Goal: Task Accomplishment & Management: Complete application form

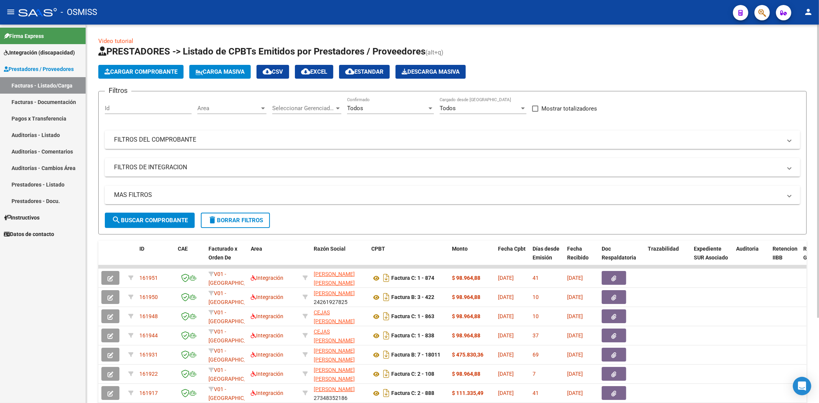
scroll to position [10, 0]
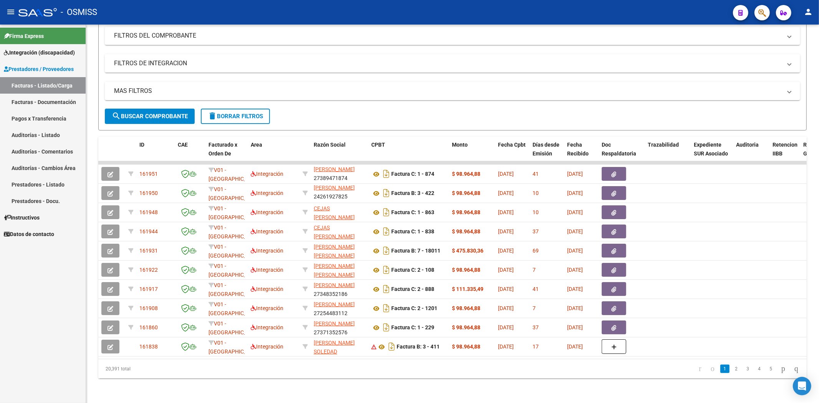
click at [35, 56] on span "Integración (discapacidad)" at bounding box center [39, 52] width 71 height 8
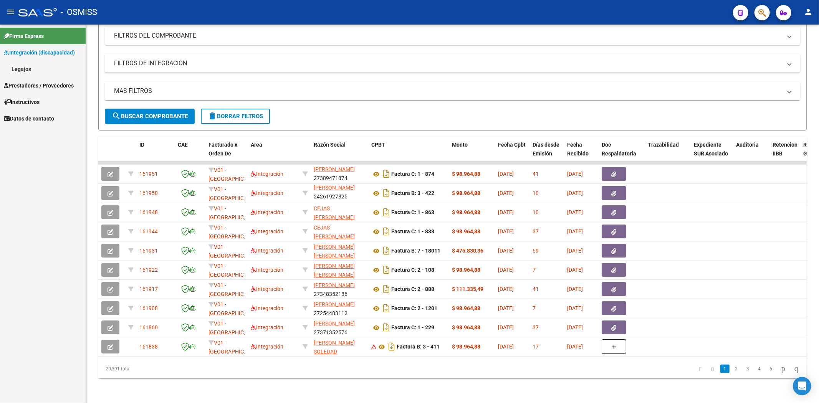
click at [27, 68] on link "Legajos" at bounding box center [43, 69] width 86 height 17
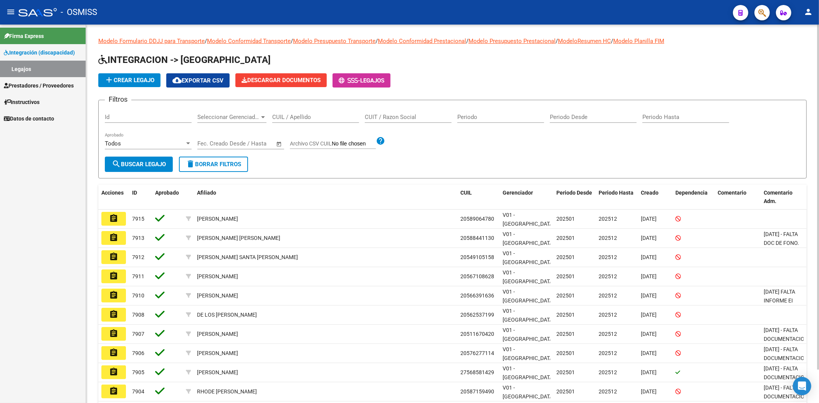
click at [285, 118] on input "CUIL / Apellido" at bounding box center [315, 117] width 87 height 7
type input "[PERSON_NAME]"
click at [136, 168] on button "search Buscar Legajo" at bounding box center [139, 164] width 68 height 15
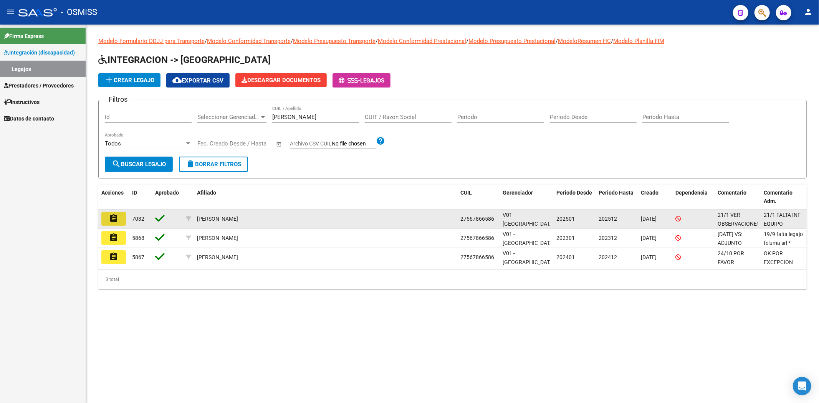
click at [113, 219] on mat-icon "assignment" at bounding box center [113, 218] width 9 height 9
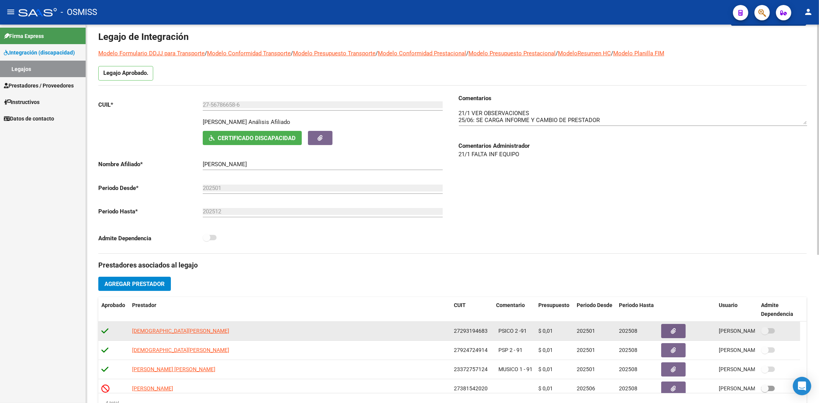
scroll to position [244, 0]
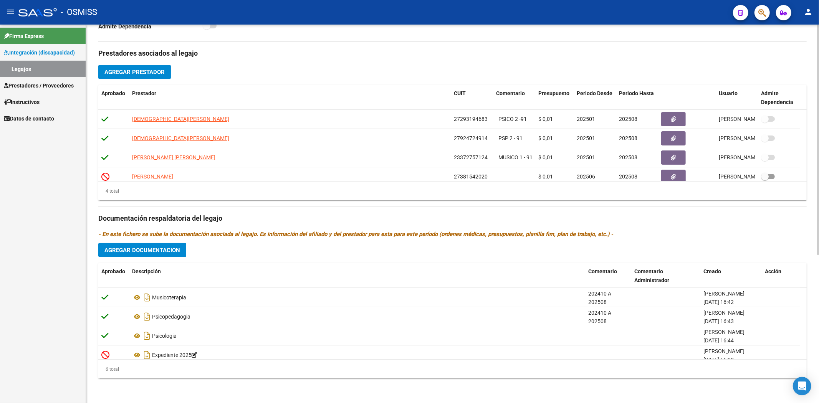
click at [143, 252] on span "Agregar Documentacion" at bounding box center [142, 250] width 76 height 7
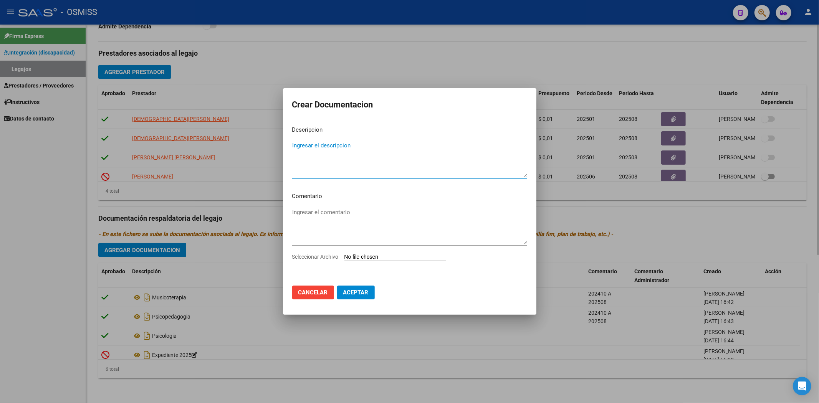
click at [143, 252] on div at bounding box center [409, 201] width 819 height 403
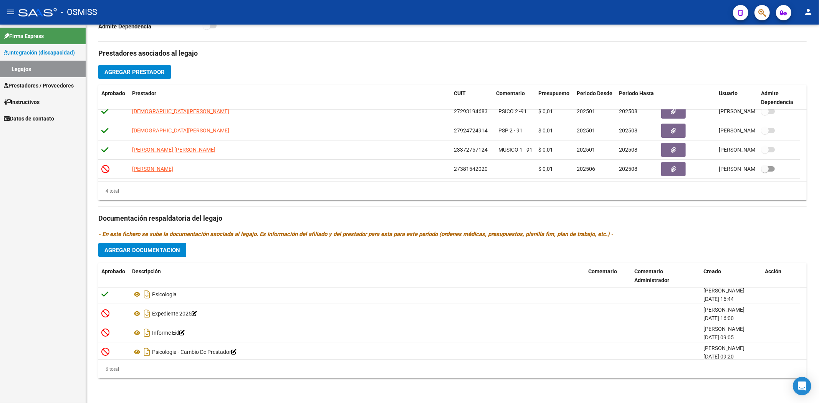
scroll to position [46, 0]
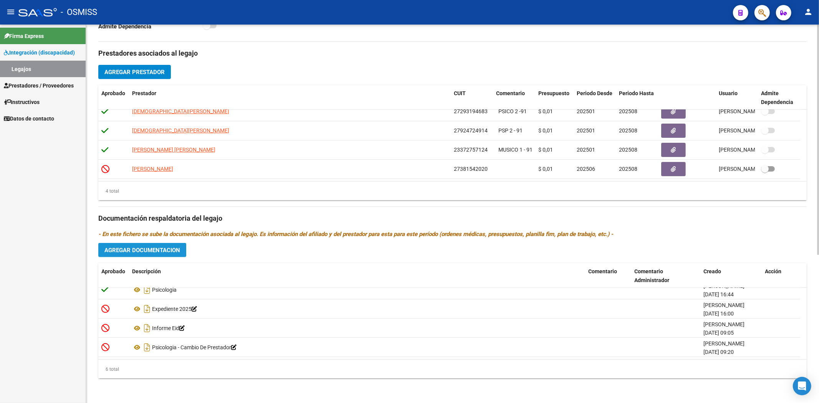
click at [150, 251] on span "Agregar Documentacion" at bounding box center [142, 250] width 76 height 7
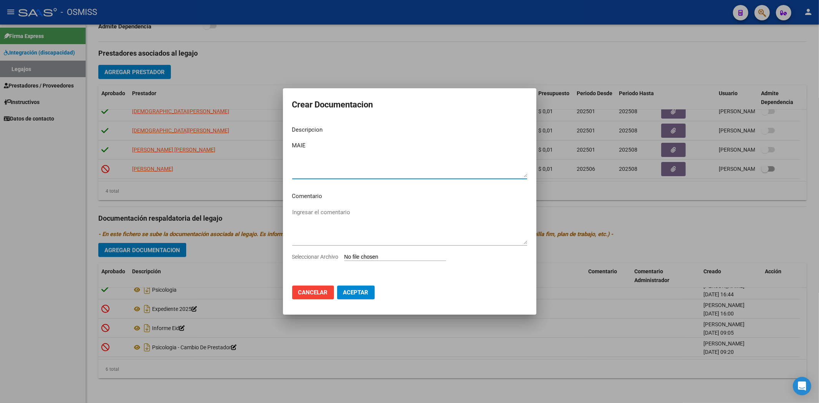
type textarea "MAIE"
click at [355, 258] on input "Seleccionar Archivo" at bounding box center [395, 257] width 102 height 7
type input "C:\fakepath\.[PERSON_NAME] ok.pdf"
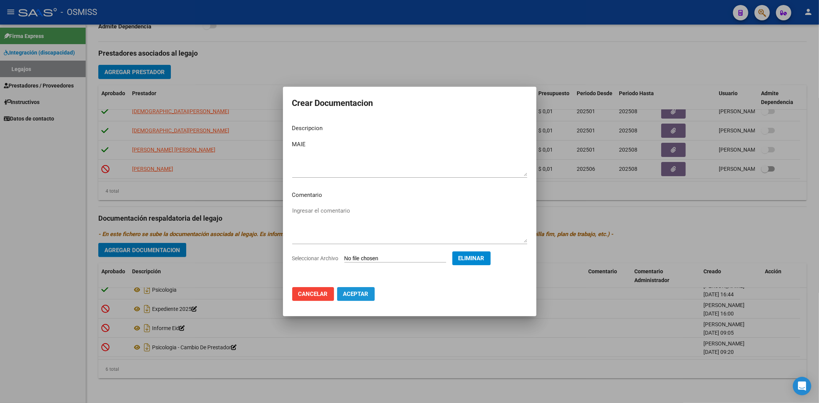
click at [359, 297] on button "Aceptar" at bounding box center [356, 294] width 38 height 14
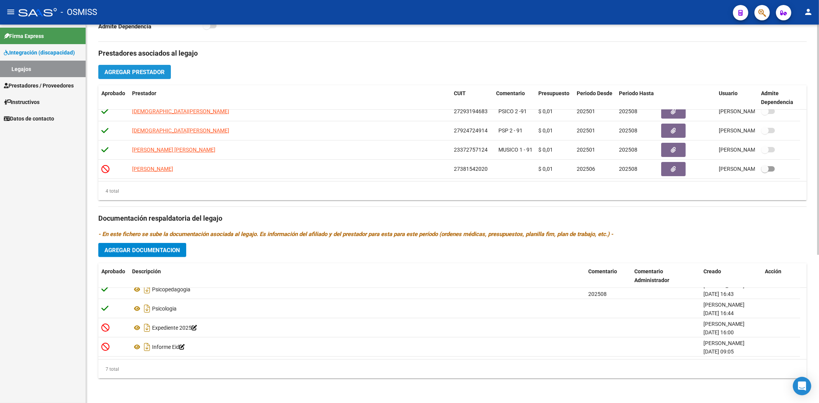
click at [160, 74] on span "Agregar Prestador" at bounding box center [134, 72] width 60 height 7
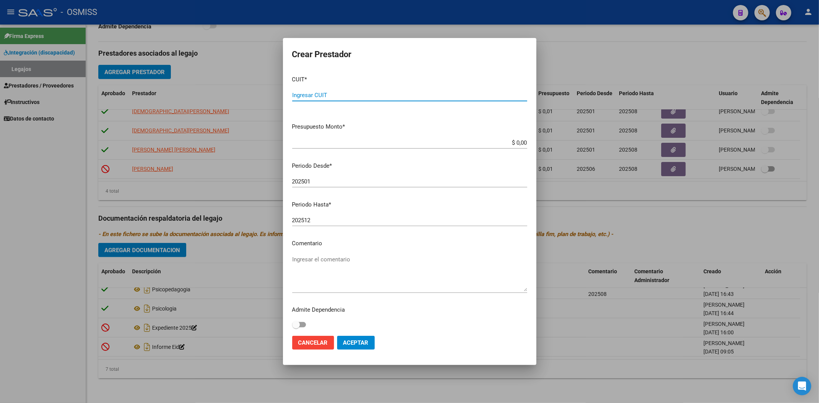
paste input "27-23567609-0"
type input "27-23567609-0"
type input "$ 0,01"
type input "202508"
click at [362, 342] on span "Aceptar" at bounding box center [355, 342] width 25 height 7
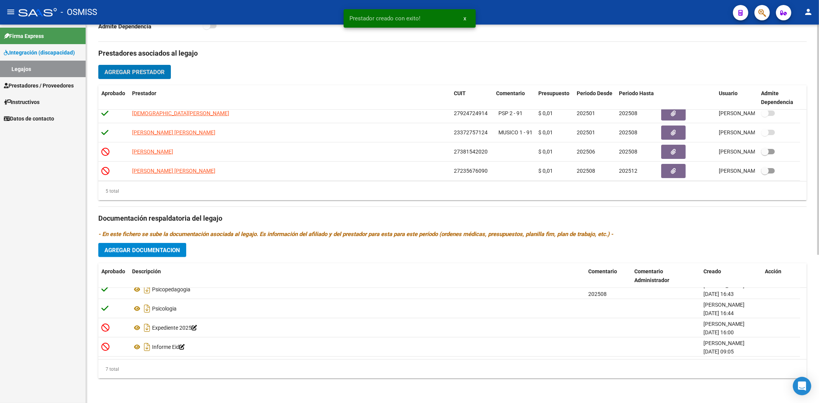
scroll to position [27, 0]
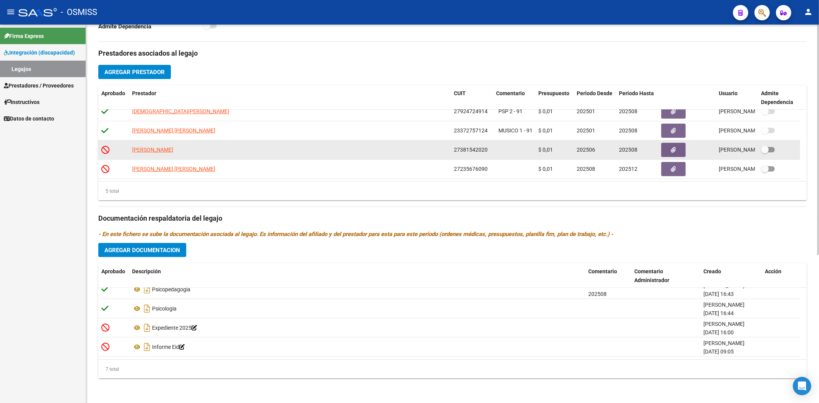
click at [131, 147] on datatable-body-cell "[PERSON_NAME]" at bounding box center [290, 149] width 322 height 19
click at [157, 147] on span "[PERSON_NAME]" at bounding box center [152, 150] width 41 height 6
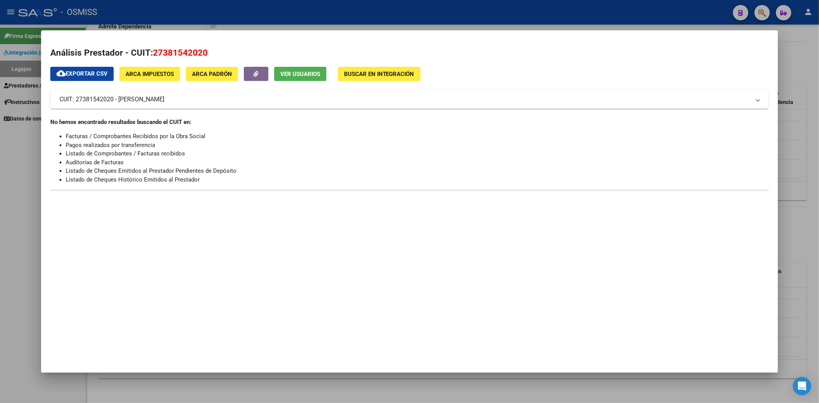
drag, startPoint x: 119, startPoint y: 99, endPoint x: 235, endPoint y: 104, distance: 115.7
click at [235, 104] on mat-panel-title "CUIT: 27381542020 - [PERSON_NAME]" at bounding box center [404, 99] width 691 height 9
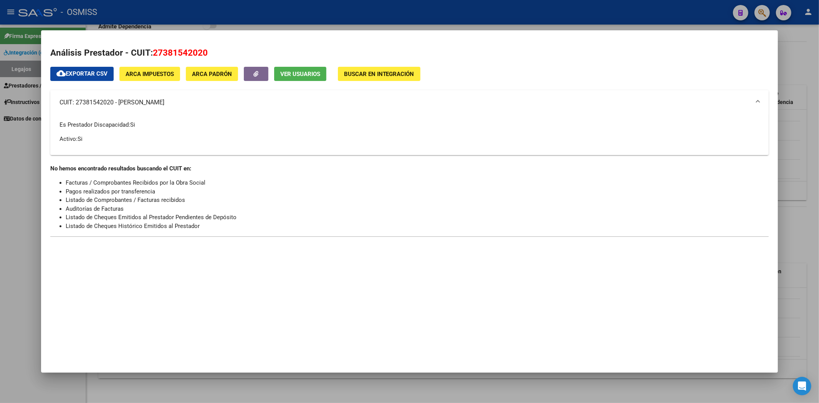
copy mat-panel-title "[PERSON_NAME]"
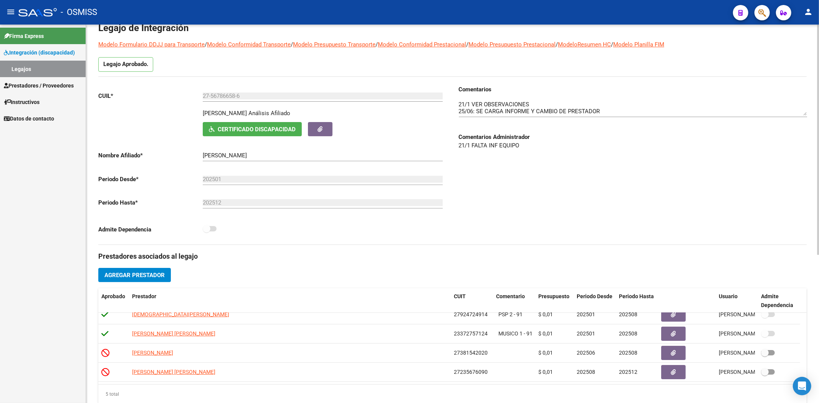
scroll to position [0, 0]
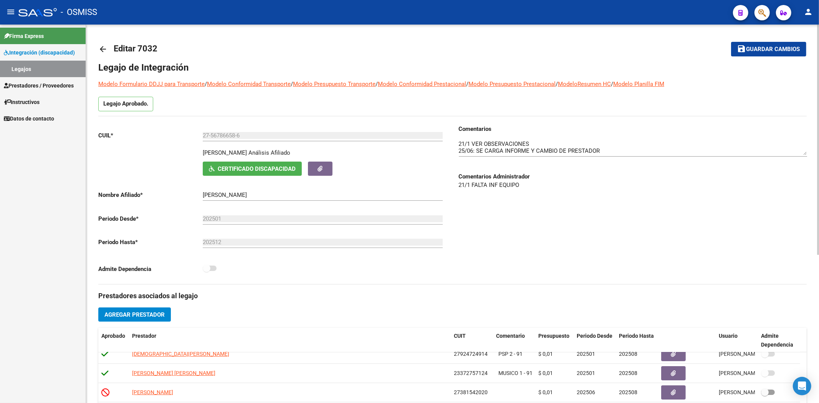
click at [104, 46] on mat-icon "arrow_back" at bounding box center [102, 49] width 9 height 9
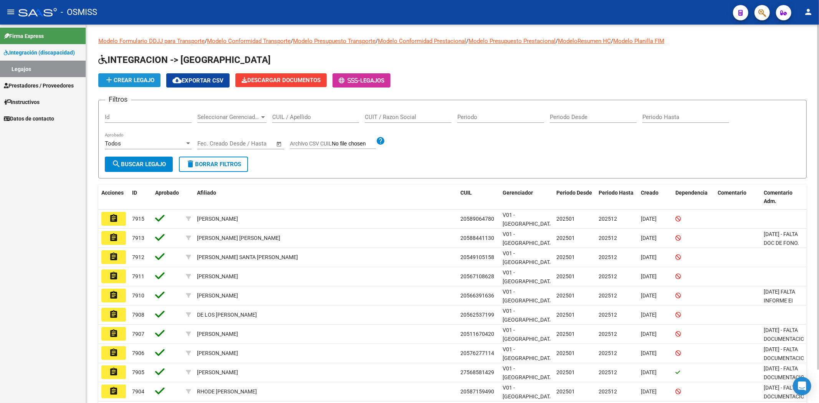
click at [109, 80] on mat-icon "add" at bounding box center [108, 79] width 9 height 9
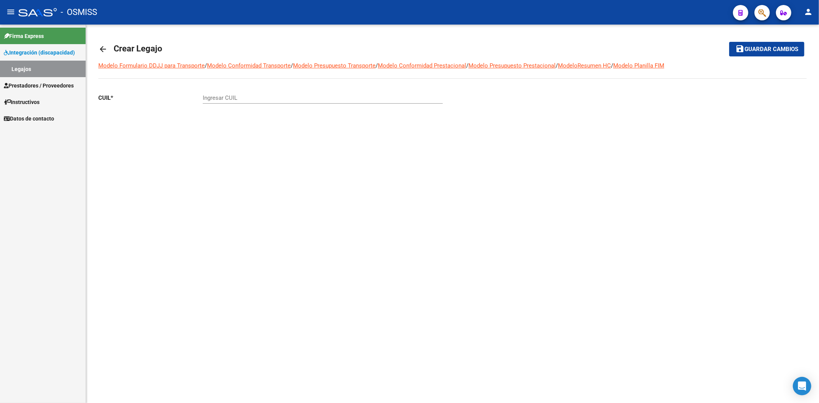
click at [214, 98] on input "Ingresar CUIL" at bounding box center [323, 97] width 240 height 7
paste input "-55965634"
type input "20-55965634-9"
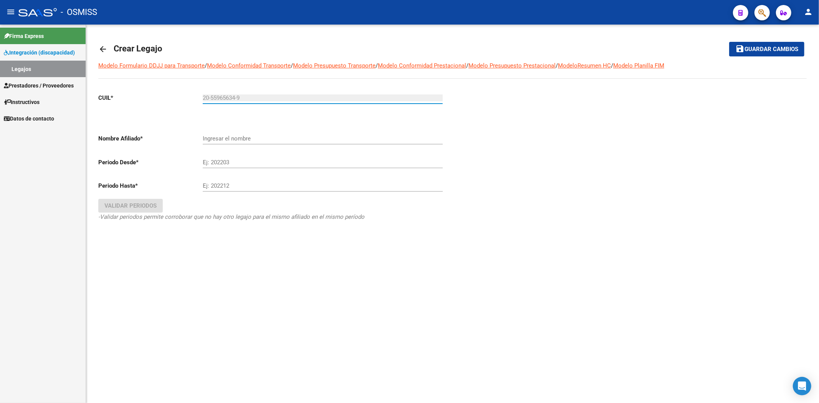
type input "[PERSON_NAME]"
type input "20-55965634-9"
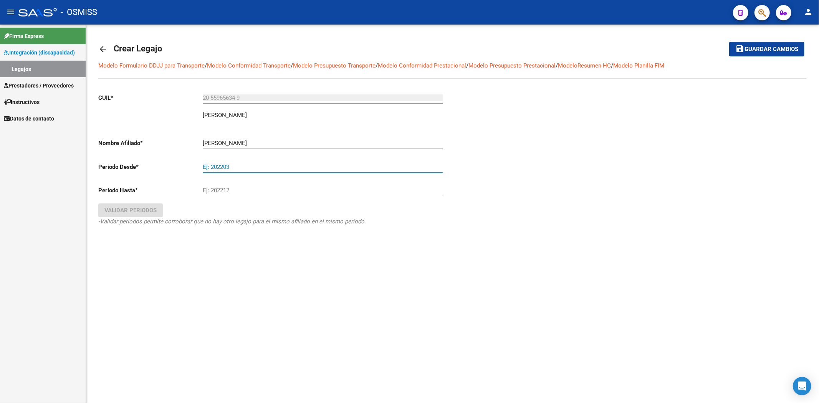
click at [248, 170] on input "Ej: 202203" at bounding box center [323, 167] width 240 height 7
type input "202501"
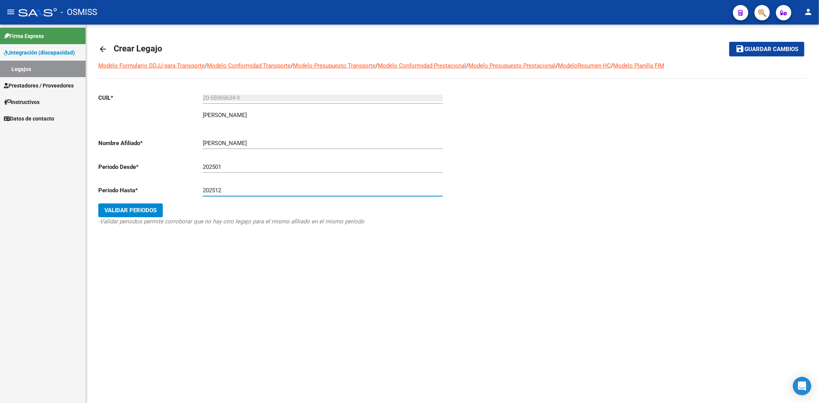
type input "202512"
click at [128, 212] on span "Validar Periodos" at bounding box center [130, 210] width 52 height 7
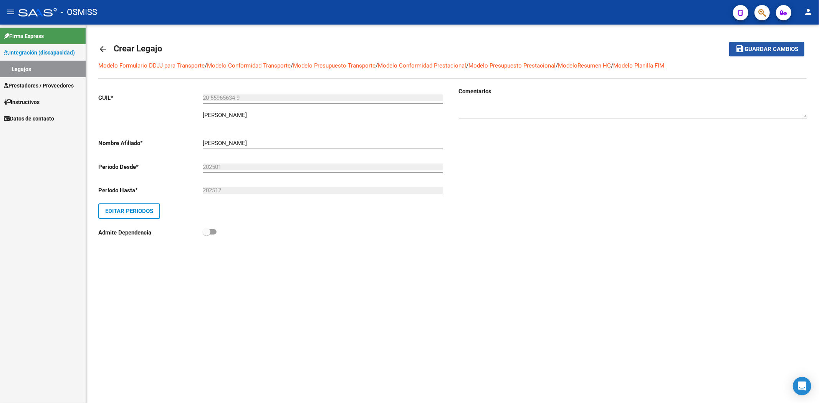
click at [751, 49] on span "Guardar cambios" at bounding box center [771, 49] width 54 height 7
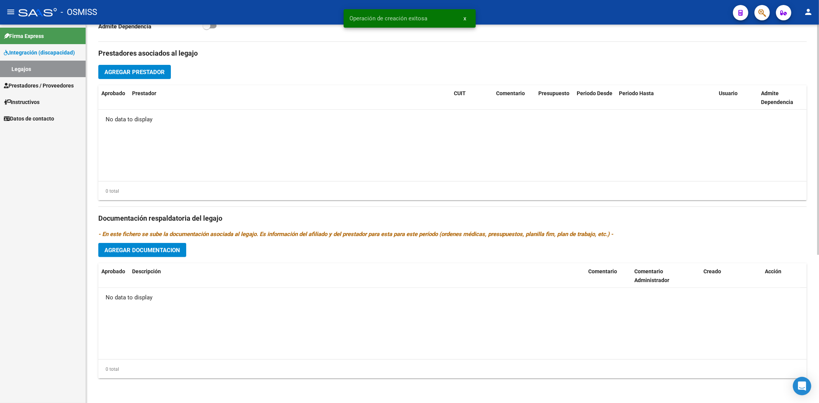
scroll to position [244, 0]
click at [171, 251] on span "Agregar Documentacion" at bounding box center [142, 250] width 76 height 7
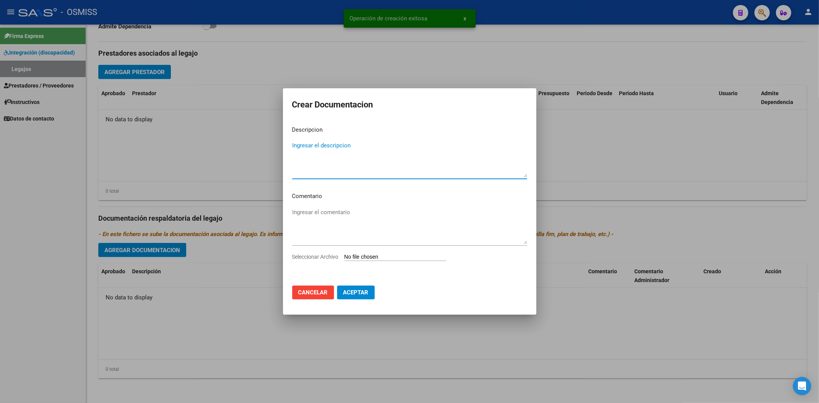
click at [395, 256] on input "Seleccionar Archivo" at bounding box center [395, 257] width 102 height 7
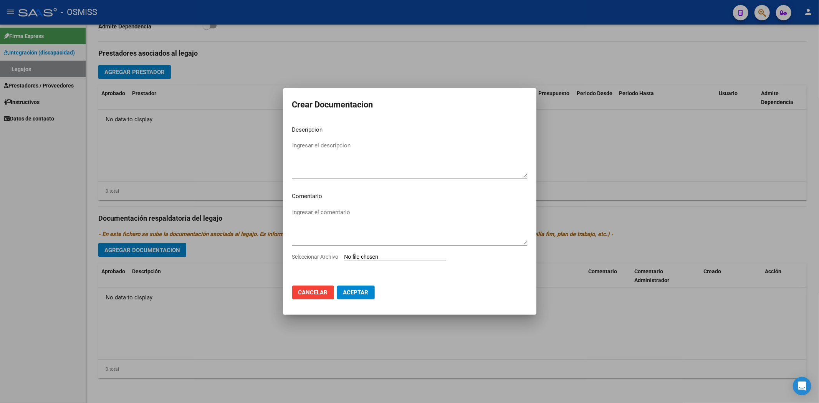
type input "C:\fakepath\.[PERSON_NAME]- MIS.pdf"
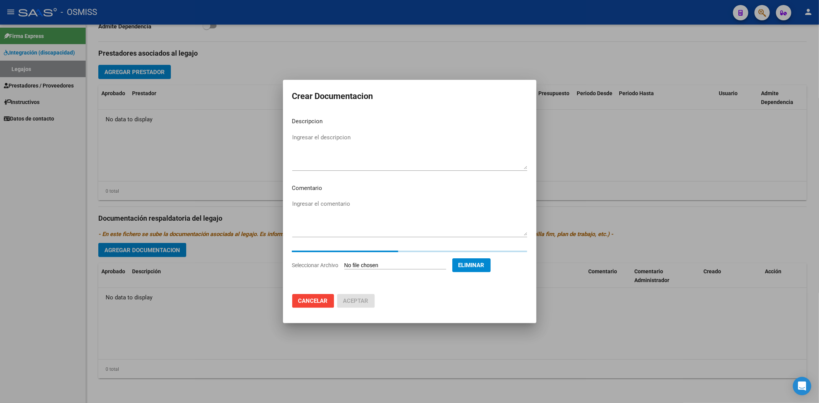
click at [324, 144] on textarea "Ingresar el descripcion" at bounding box center [409, 151] width 235 height 36
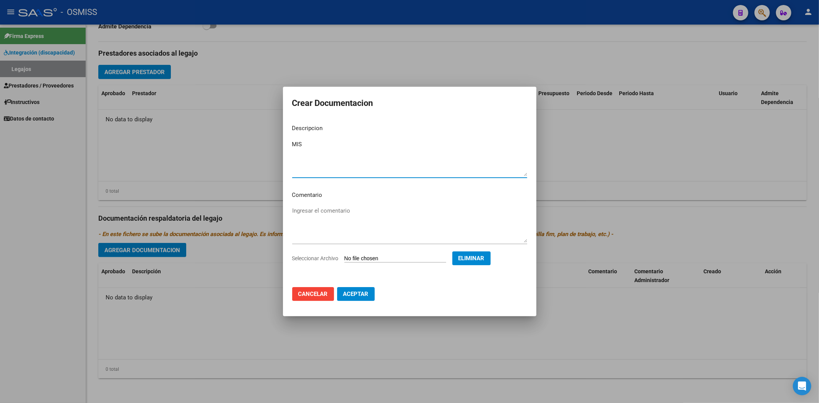
type textarea "MIS"
click at [342, 294] on button "Aceptar" at bounding box center [356, 294] width 38 height 14
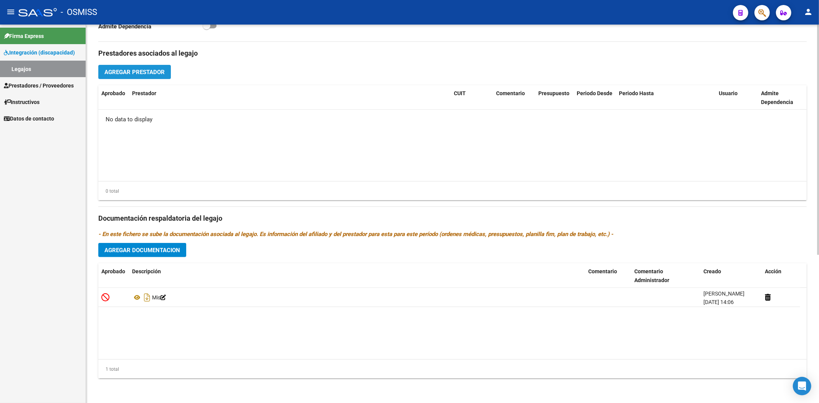
click at [144, 70] on span "Agregar Prestador" at bounding box center [134, 72] width 60 height 7
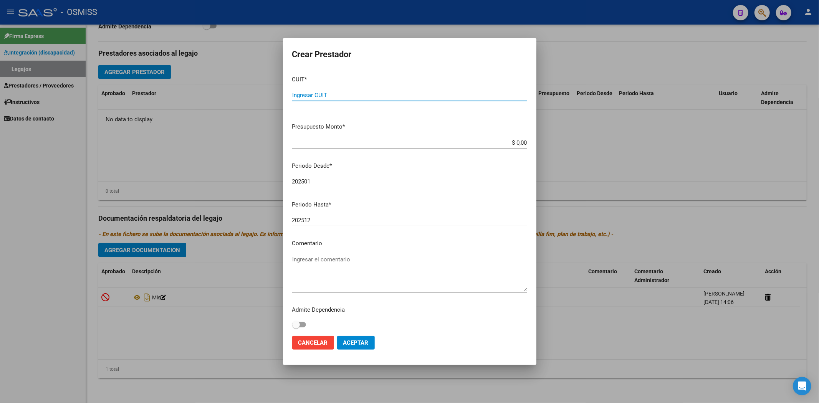
paste input "30-71204014-5"
type input "30-71204014-5"
type input "$ 0,01"
type input "202508"
click at [352, 342] on span "Aceptar" at bounding box center [355, 342] width 25 height 7
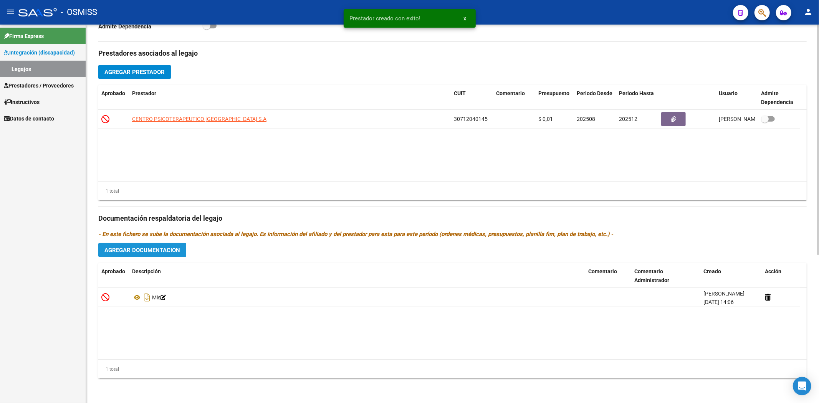
click at [155, 250] on span "Agregar Documentacion" at bounding box center [142, 250] width 76 height 7
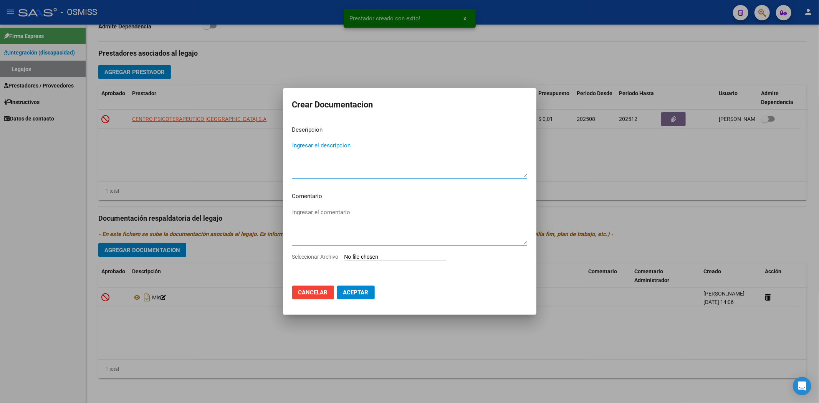
click at [365, 258] on input "Seleccionar Archivo" at bounding box center [395, 257] width 102 height 7
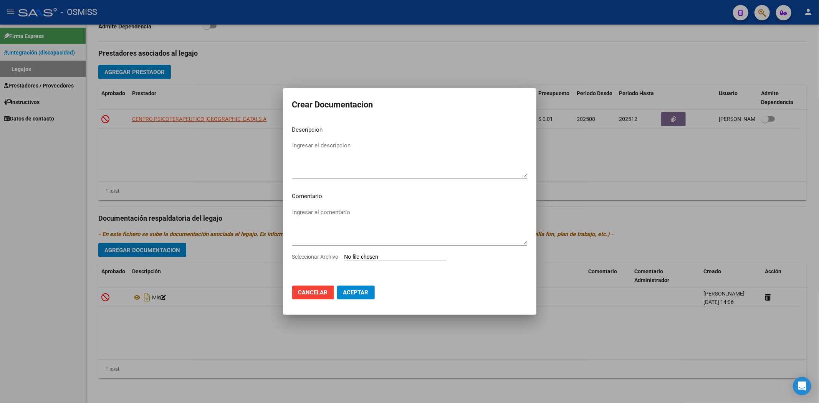
type input "C:\fakepath\[PERSON_NAME].pdf"
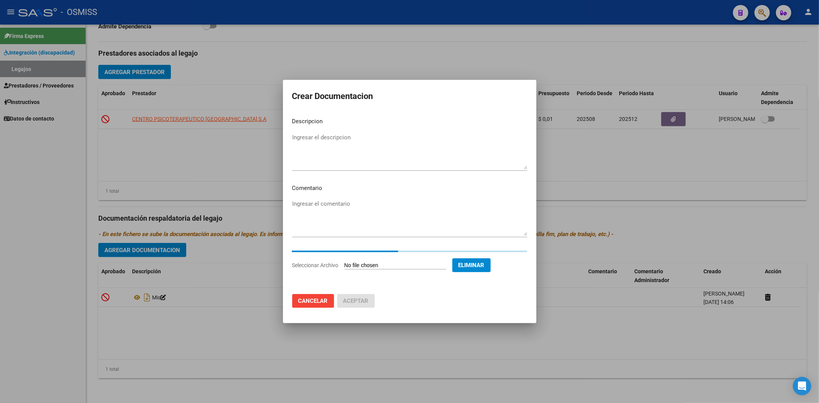
click at [322, 137] on textarea "Ingresar el descripcion" at bounding box center [409, 151] width 235 height 36
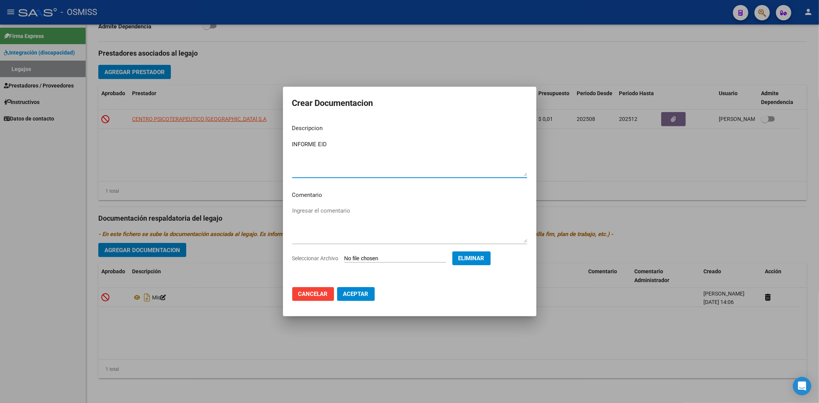
type textarea "INFORME EID"
click at [358, 291] on span "Aceptar" at bounding box center [355, 294] width 25 height 7
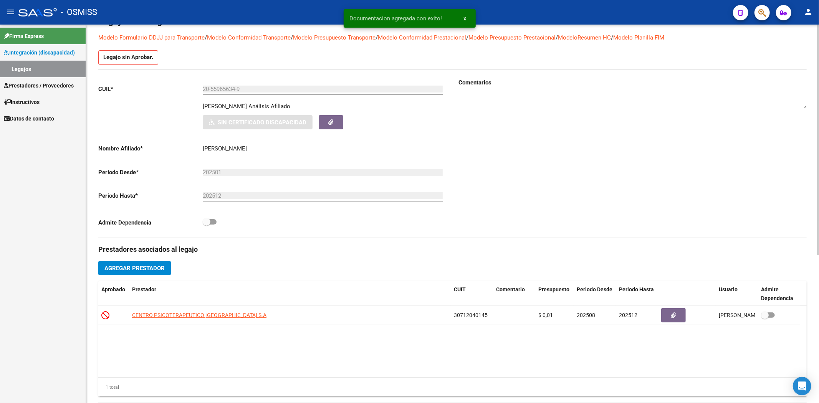
scroll to position [0, 0]
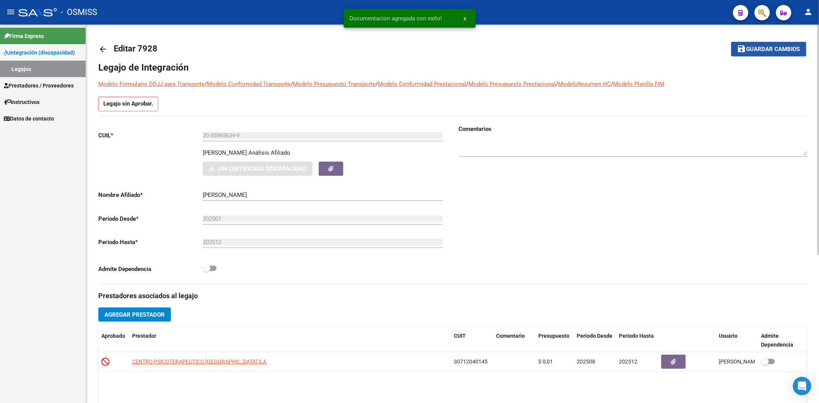
click at [762, 49] on span "Guardar cambios" at bounding box center [773, 49] width 54 height 7
click at [107, 48] on mat-icon "arrow_back" at bounding box center [102, 49] width 9 height 9
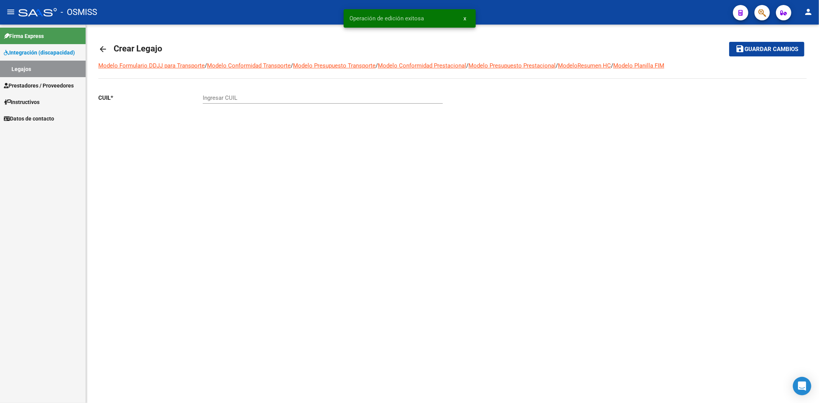
click at [107, 48] on mat-icon "arrow_back" at bounding box center [102, 49] width 9 height 9
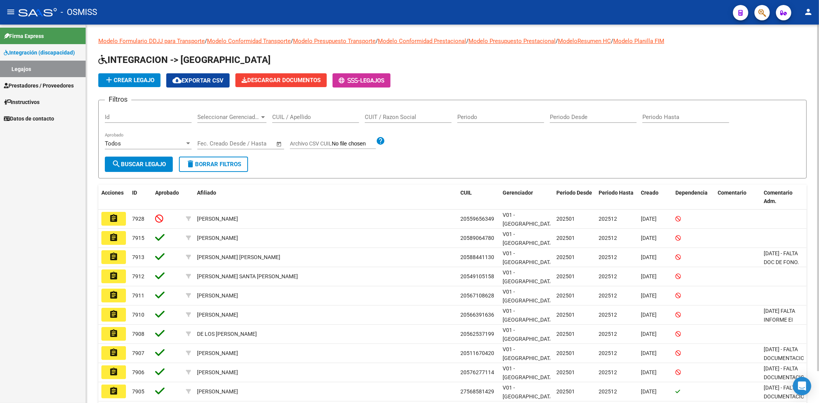
click at [113, 81] on mat-icon "add" at bounding box center [108, 79] width 9 height 9
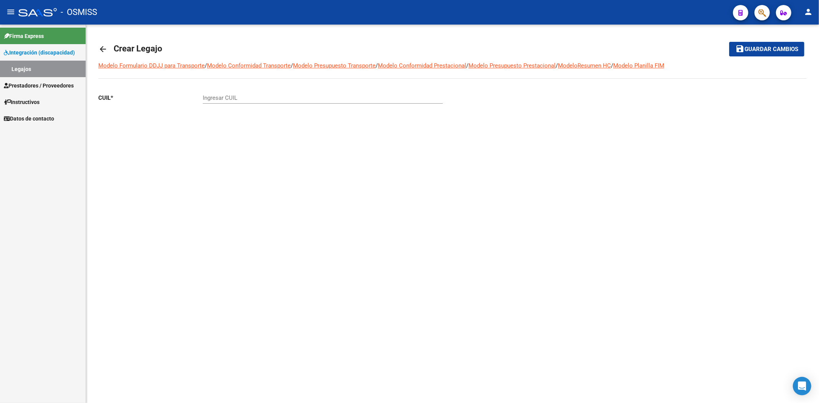
click at [251, 102] on div "Ingresar CUIL" at bounding box center [323, 95] width 240 height 17
paste input "-54525656"
type input "27-54525656-3"
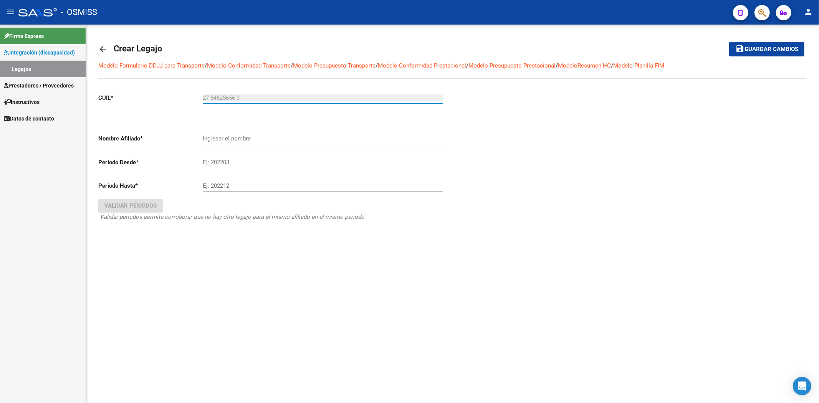
type input "[PERSON_NAME]"
type input "27-54525656-3"
click at [244, 165] on input "Ej: 202203" at bounding box center [323, 167] width 240 height 7
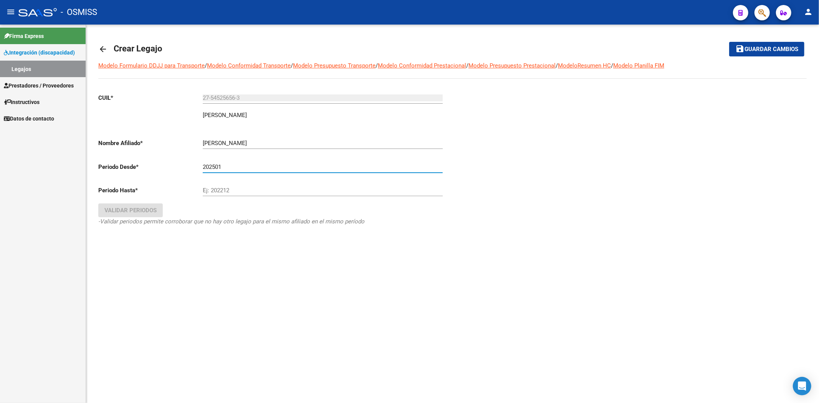
type input "202501"
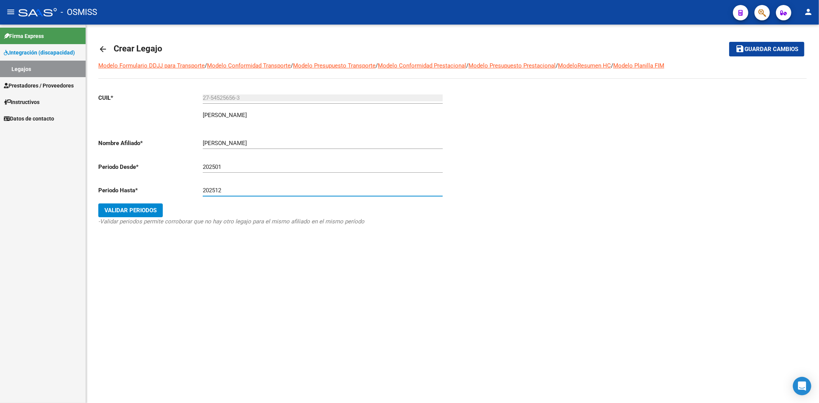
type input "202512"
click at [124, 210] on span "Validar Periodos" at bounding box center [130, 210] width 52 height 7
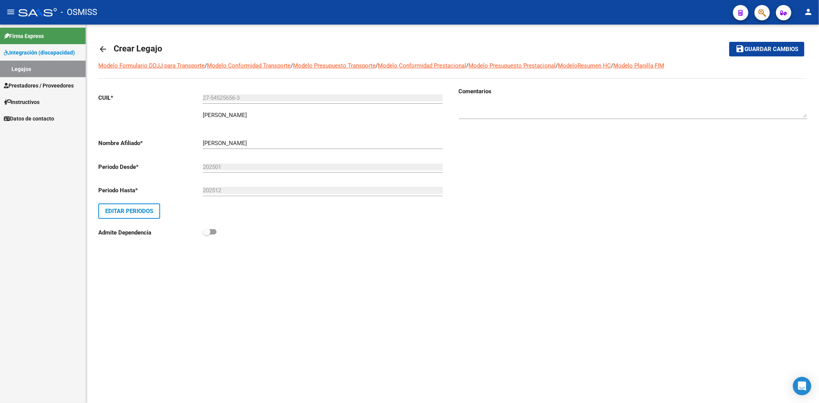
click at [776, 52] on span "Guardar cambios" at bounding box center [771, 49] width 54 height 7
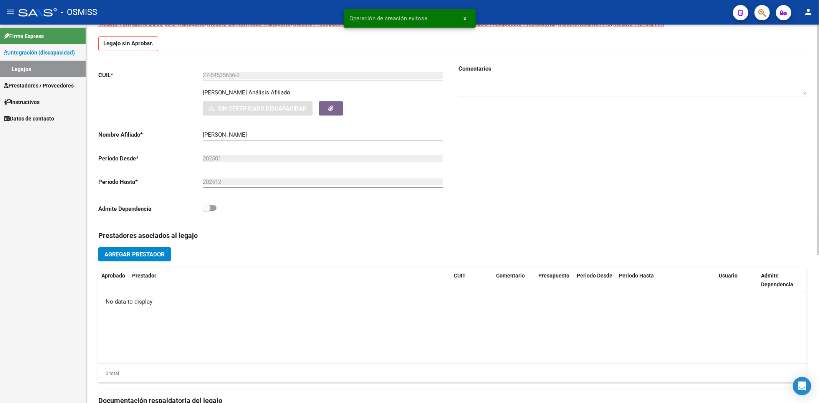
scroll to position [244, 0]
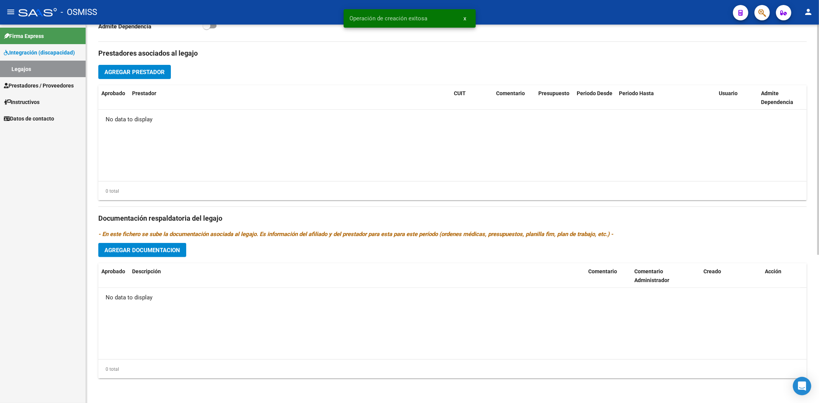
click at [145, 256] on button "Agregar Documentacion" at bounding box center [142, 250] width 88 height 14
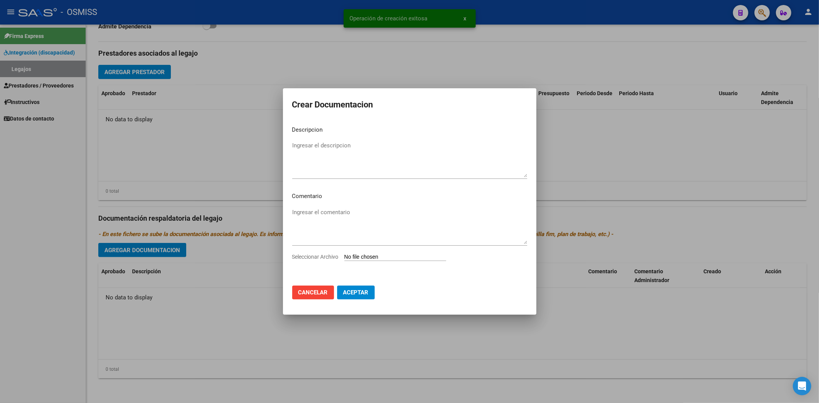
click at [384, 258] on input "Seleccionar Archivo" at bounding box center [395, 257] width 102 height 7
type input "C:\fakepath\[PERSON_NAME].pdf"
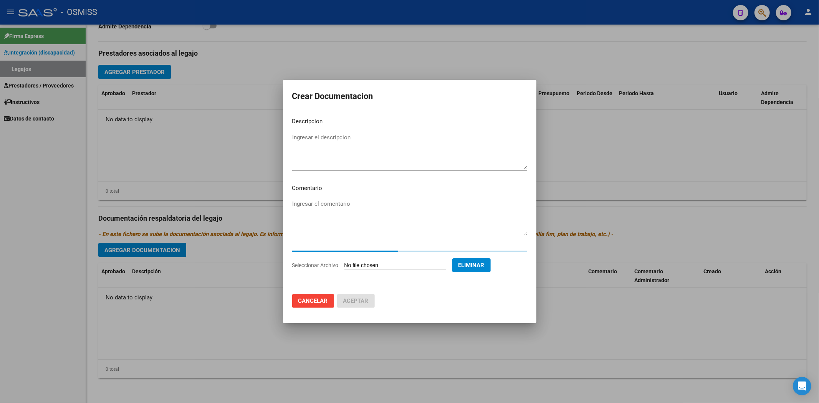
click at [327, 134] on textarea "Ingresar el descripcion" at bounding box center [409, 151] width 235 height 36
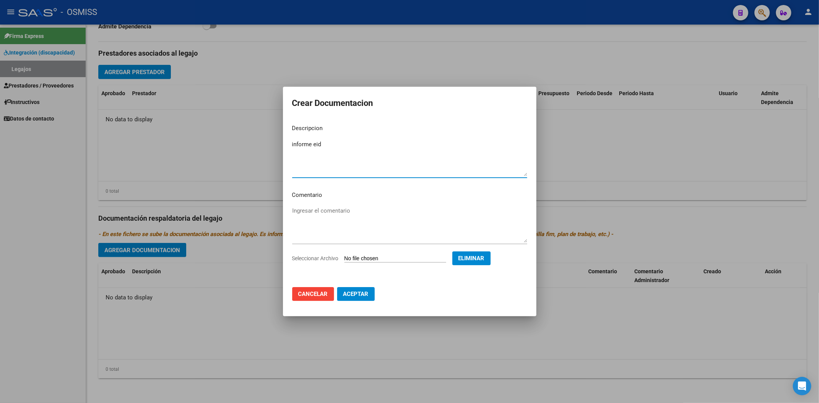
type textarea "informe eid"
click at [360, 296] on span "Aceptar" at bounding box center [355, 294] width 25 height 7
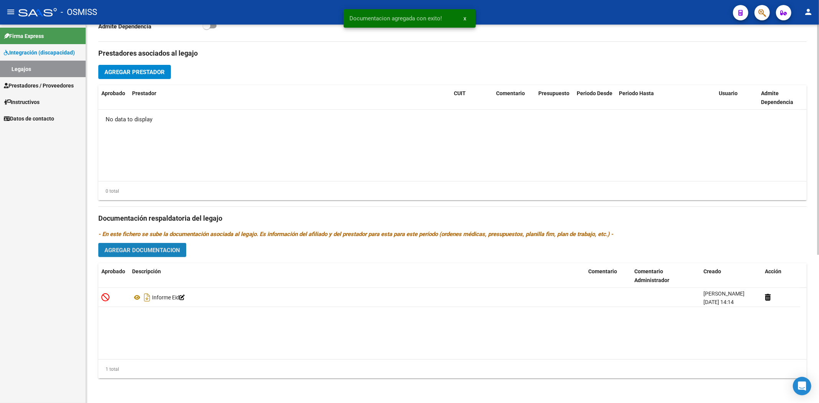
click at [150, 255] on button "Agregar Documentacion" at bounding box center [142, 250] width 88 height 14
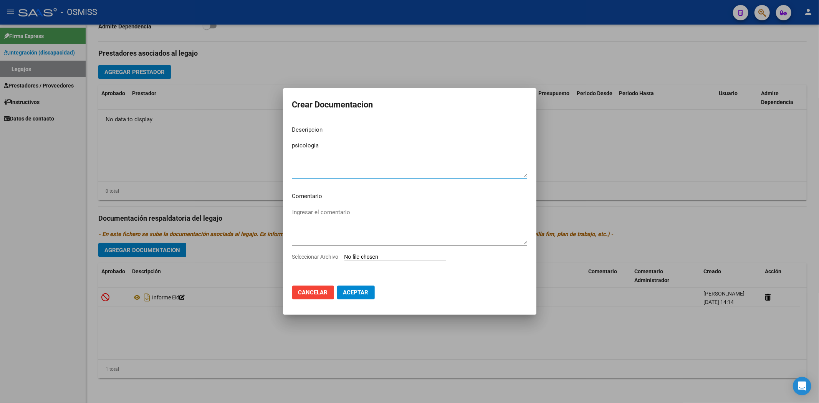
type textarea "psicologia"
click at [399, 258] on input "Seleccionar Archivo" at bounding box center [395, 257] width 102 height 7
type input "C:\fakepath\.[PERSON_NAME]-PSICOLOGIA.pdf"
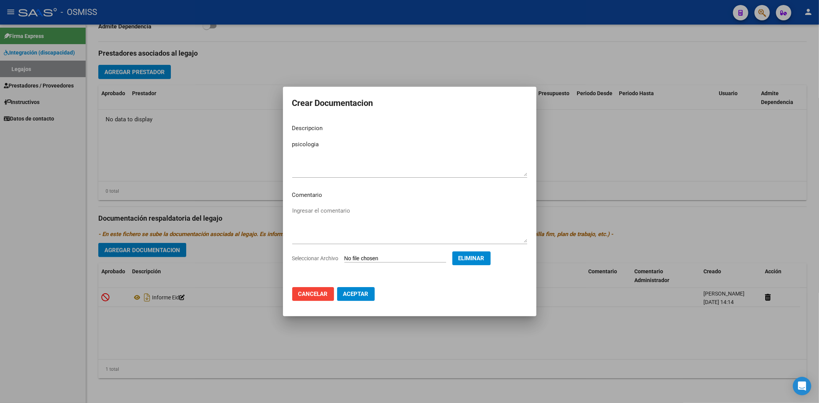
click at [362, 298] on button "Aceptar" at bounding box center [356, 294] width 38 height 14
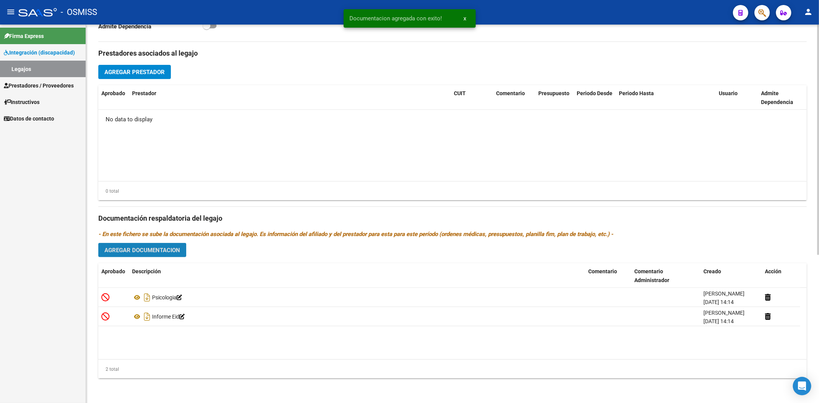
click at [135, 252] on span "Agregar Documentacion" at bounding box center [142, 250] width 76 height 7
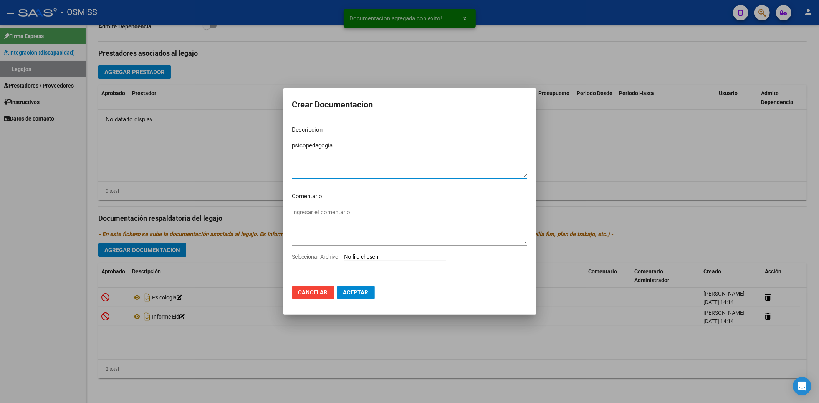
type textarea "psicopedagogia"
click at [358, 255] on input "Seleccionar Archivo" at bounding box center [395, 257] width 102 height 7
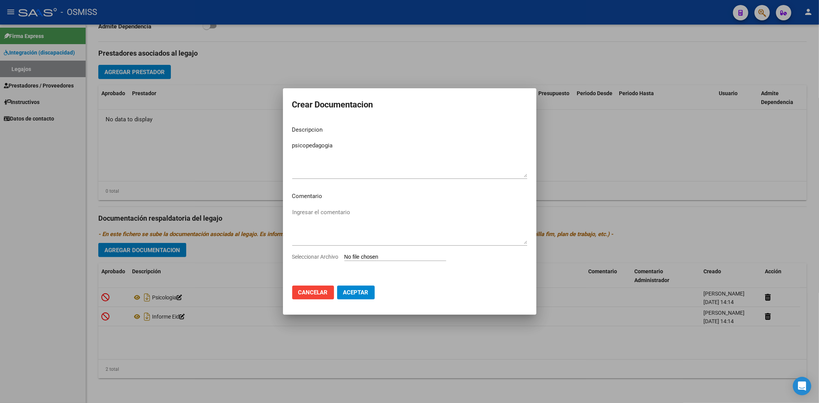
type input "C:\fakepath\.[PERSON_NAME] - PSICOPE.pdf"
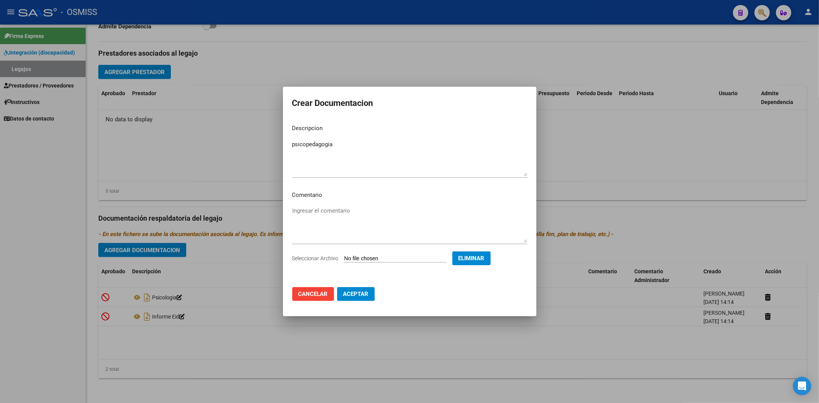
click at [362, 304] on mat-dialog-actions "Cancelar Aceptar" at bounding box center [409, 294] width 235 height 26
click at [365, 291] on span "Aceptar" at bounding box center [355, 294] width 25 height 7
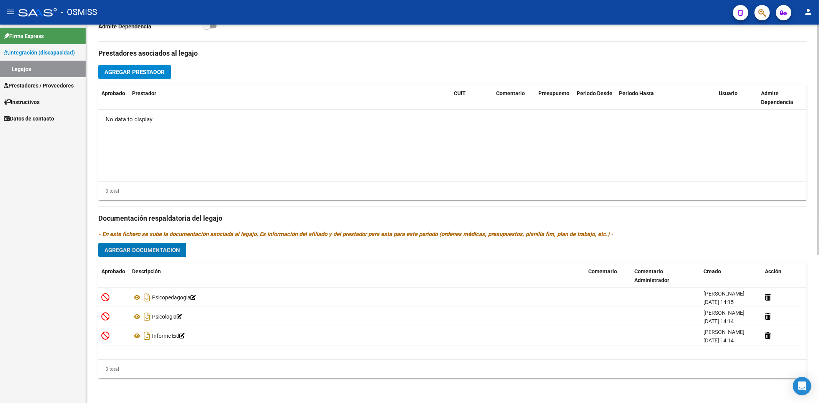
click at [132, 69] on span "Agregar Prestador" at bounding box center [134, 72] width 60 height 7
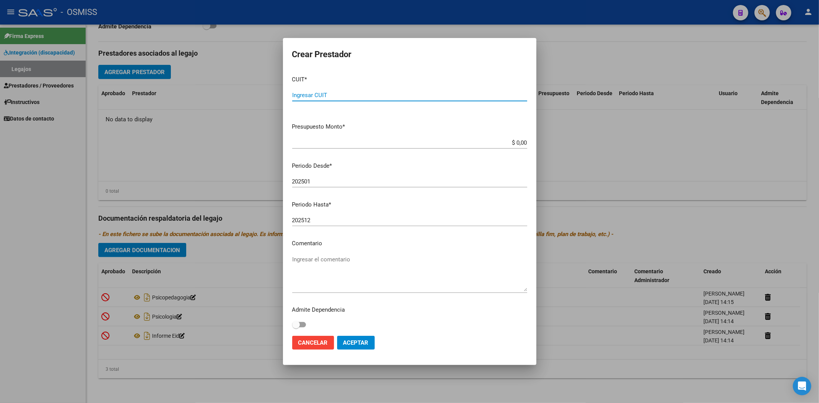
paste input "27-39295433-9"
type input "27-39295433-9"
type input "$ 0,01"
type input "202508"
click at [356, 340] on span "Aceptar" at bounding box center [355, 342] width 25 height 7
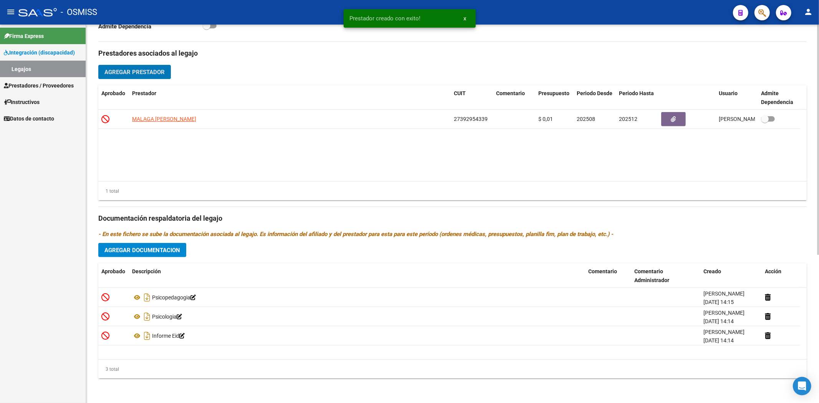
click at [132, 73] on span "Agregar Prestador" at bounding box center [134, 72] width 60 height 7
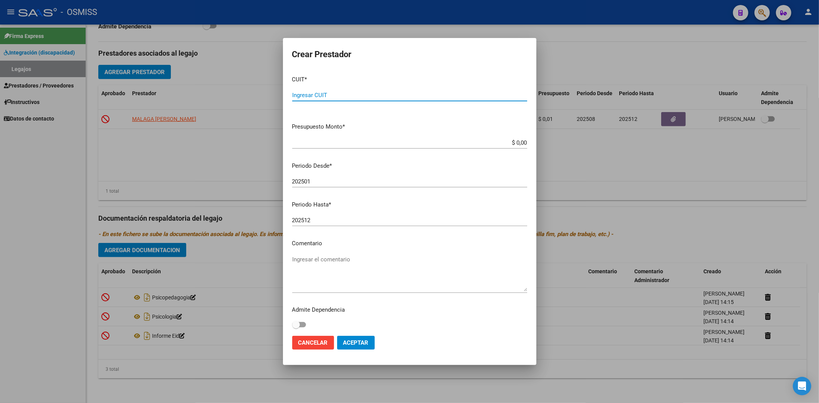
paste input "27-17811826-4"
type input "27-17811826-4"
type input "$ 0,01"
type input "202508"
click at [363, 342] on span "Aceptar" at bounding box center [355, 342] width 25 height 7
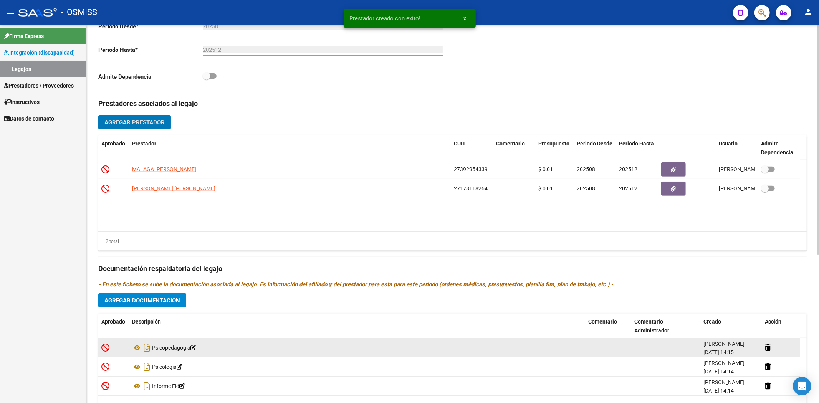
scroll to position [0, 0]
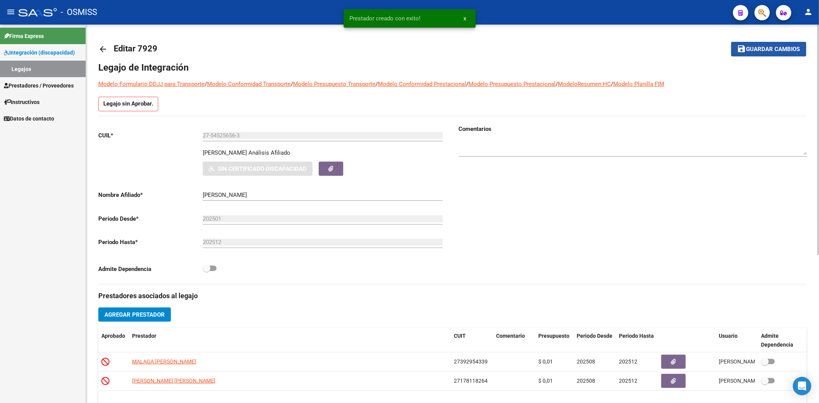
click at [744, 47] on mat-icon "save" at bounding box center [741, 48] width 9 height 9
click at [105, 47] on mat-icon "arrow_back" at bounding box center [102, 49] width 9 height 9
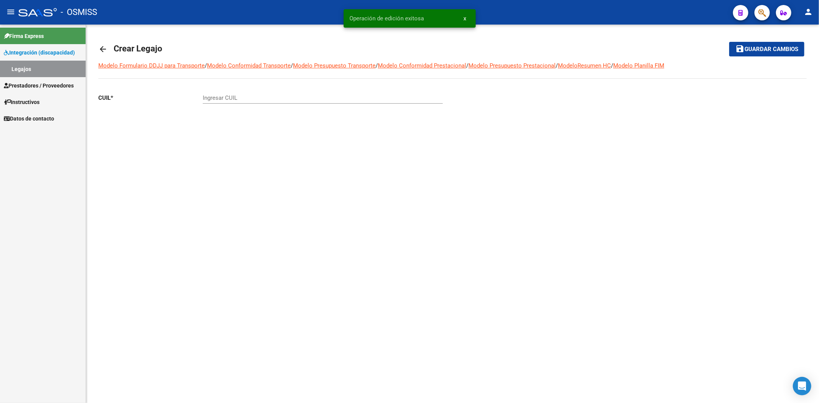
click at [105, 47] on mat-icon "arrow_back" at bounding box center [102, 49] width 9 height 9
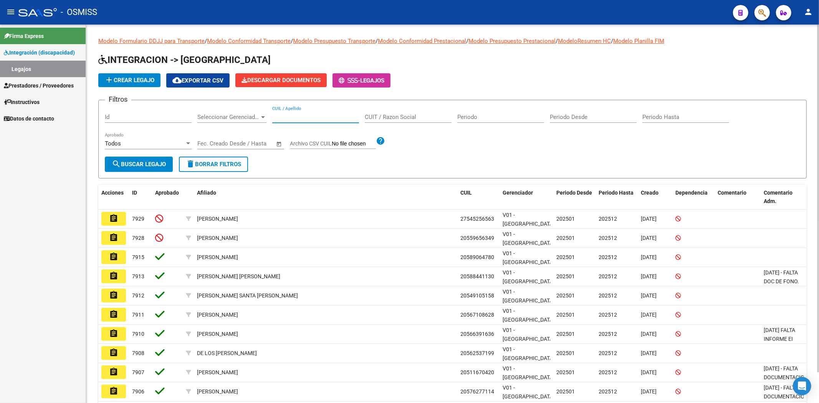
click at [303, 114] on input "CUIL / Apellido" at bounding box center [315, 117] width 87 height 7
type input "[PERSON_NAME] d"
click at [154, 169] on button "search Buscar Legajo" at bounding box center [139, 164] width 68 height 15
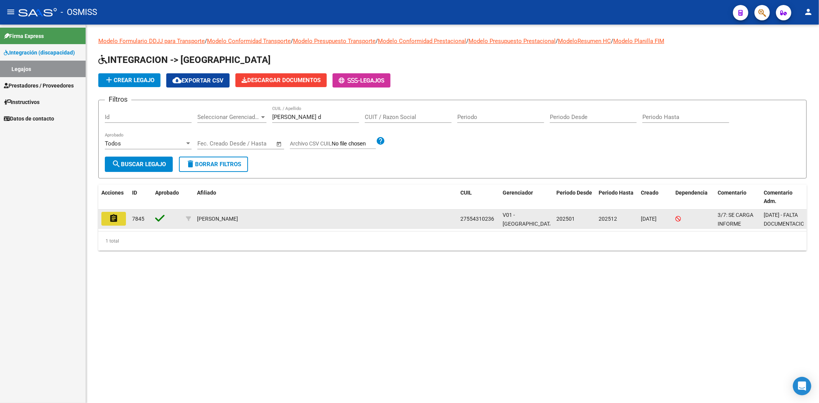
click at [114, 220] on mat-icon "assignment" at bounding box center [113, 218] width 9 height 9
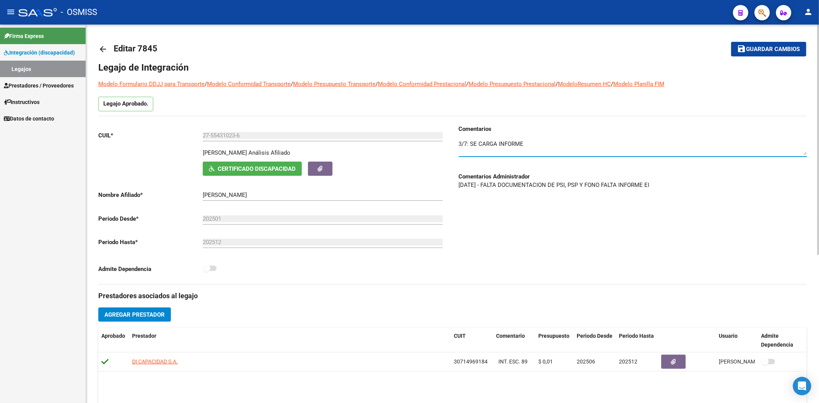
click at [528, 143] on textarea at bounding box center [633, 147] width 348 height 15
drag, startPoint x: 519, startPoint y: 153, endPoint x: 472, endPoint y: 156, distance: 47.0
click at [472, 156] on div at bounding box center [633, 144] width 348 height 23
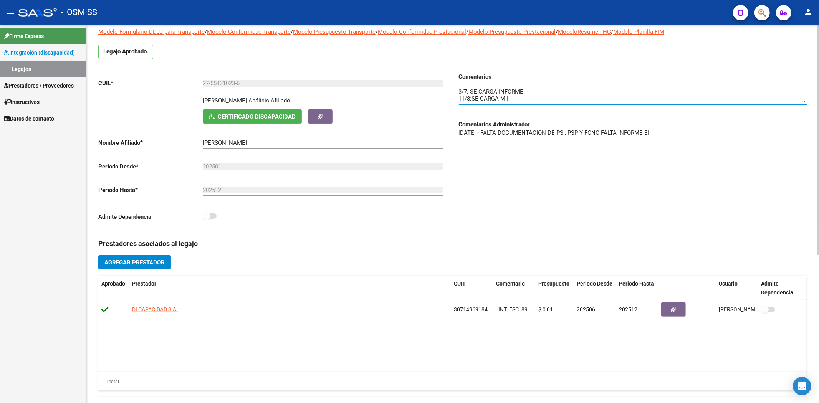
scroll to position [213, 0]
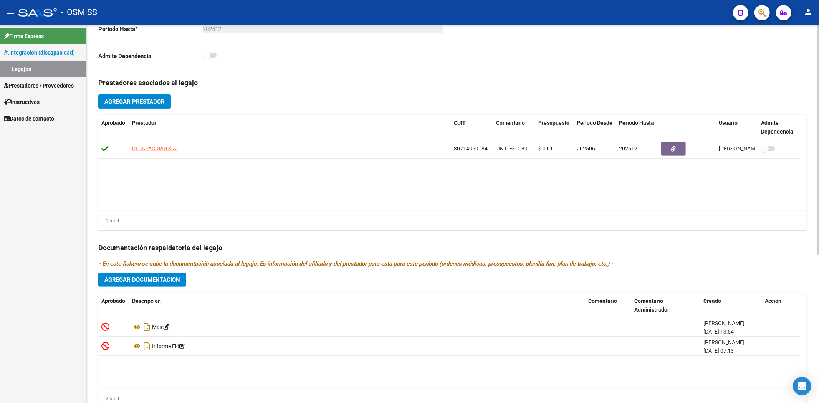
type textarea "3/7: SE CARGA INFORME 11/8:SE CARGA MII"
click at [177, 278] on span "Agregar Documentacion" at bounding box center [142, 279] width 76 height 7
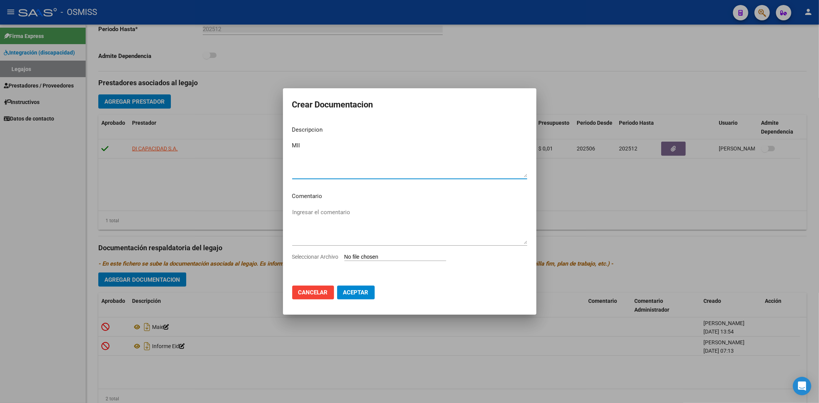
type textarea "MII"
click at [354, 254] on input "Seleccionar Archivo" at bounding box center [395, 257] width 102 height 7
type input "C:\fakepath\.[PERSON_NAME]- MII.pdf"
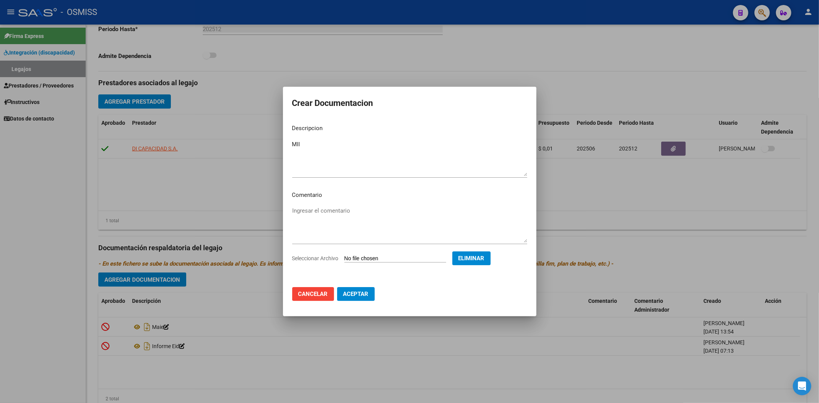
click at [358, 296] on span "Aceptar" at bounding box center [355, 294] width 25 height 7
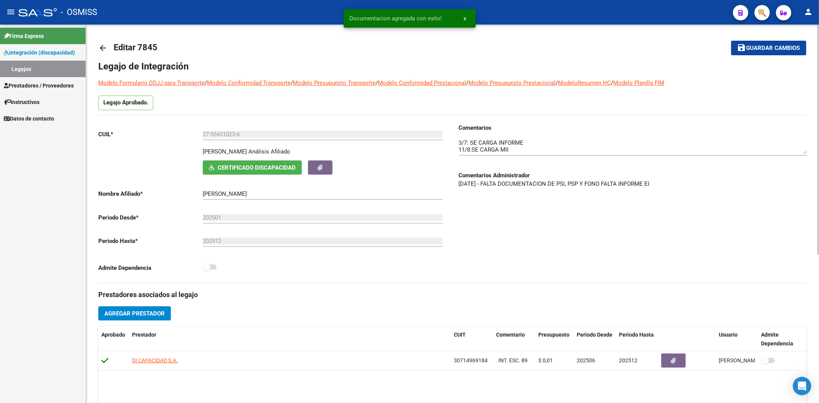
scroll to position [0, 0]
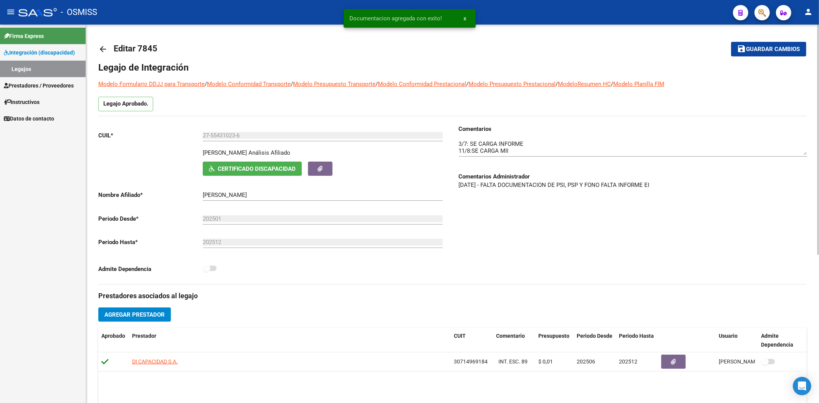
click at [747, 49] on span "Guardar cambios" at bounding box center [773, 49] width 54 height 7
click at [106, 49] on mat-icon "arrow_back" at bounding box center [102, 49] width 9 height 9
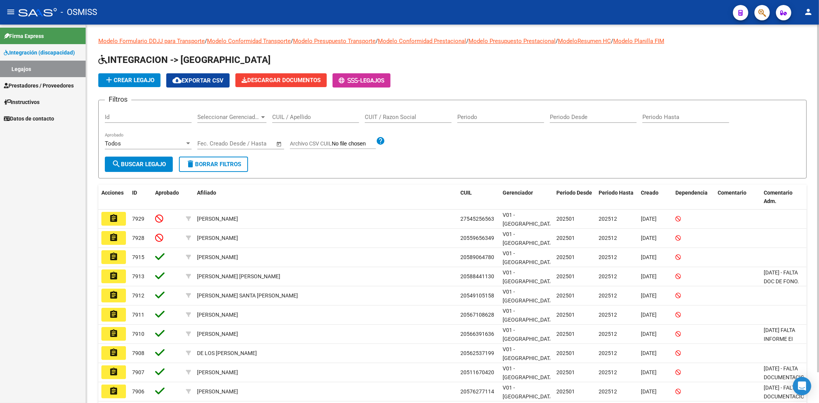
click at [299, 122] on div "CUIL / Apellido" at bounding box center [315, 114] width 87 height 17
type input "[PERSON_NAME] E"
click at [166, 162] on span "search Buscar Legajo" at bounding box center [139, 164] width 54 height 7
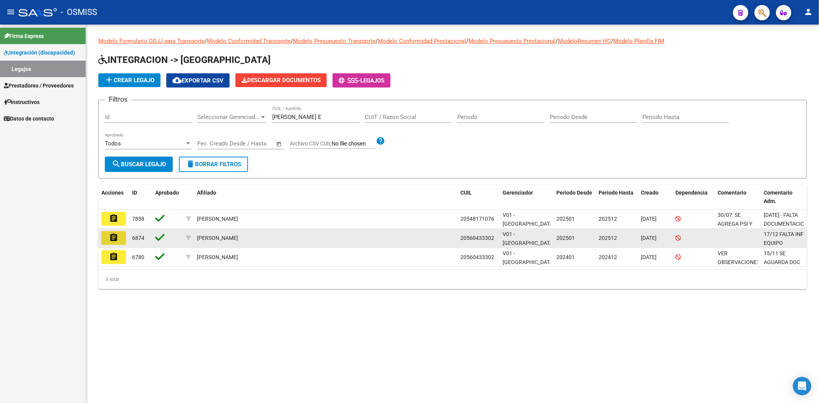
click at [110, 235] on mat-icon "assignment" at bounding box center [113, 237] width 9 height 9
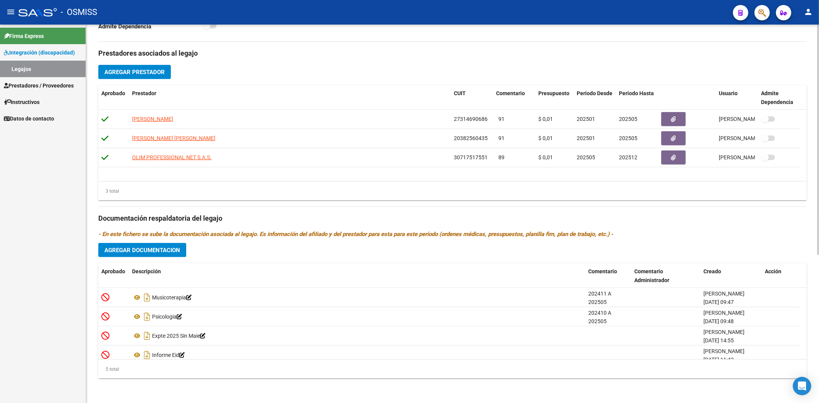
scroll to position [27, 0]
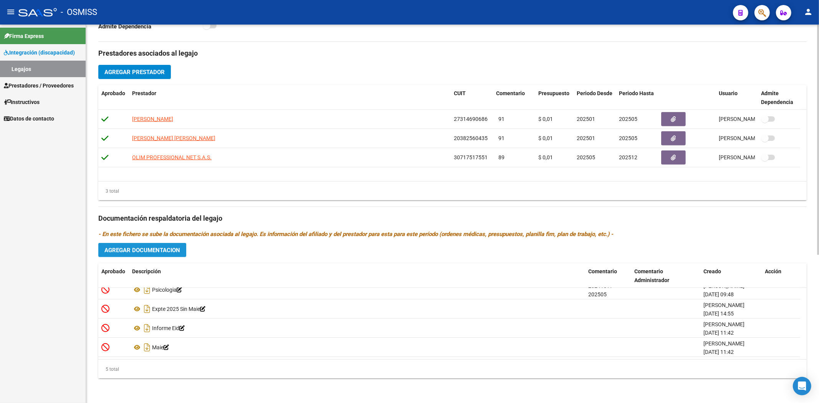
click at [132, 255] on button "Agregar Documentacion" at bounding box center [142, 250] width 88 height 14
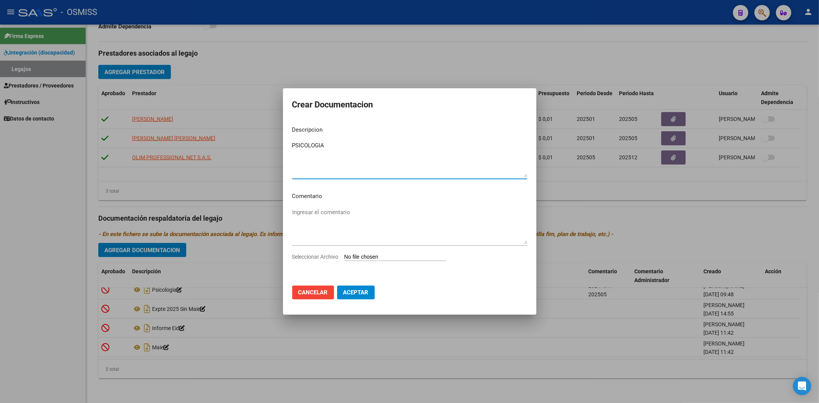
type textarea "PSICOLOGIA"
click at [365, 256] on input "Seleccionar Archivo" at bounding box center [395, 257] width 102 height 7
type input "C:\fakepath\.[PERSON_NAME] - PSICOLOGIA ok.pdf"
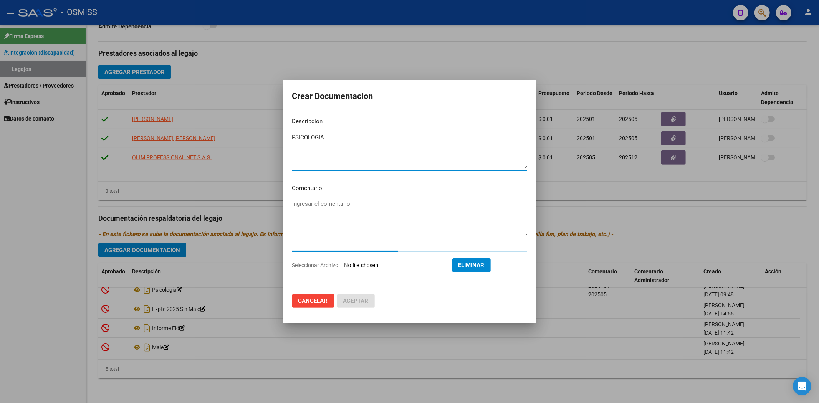
click at [354, 136] on textarea "PSICOLOGIA" at bounding box center [409, 151] width 235 height 36
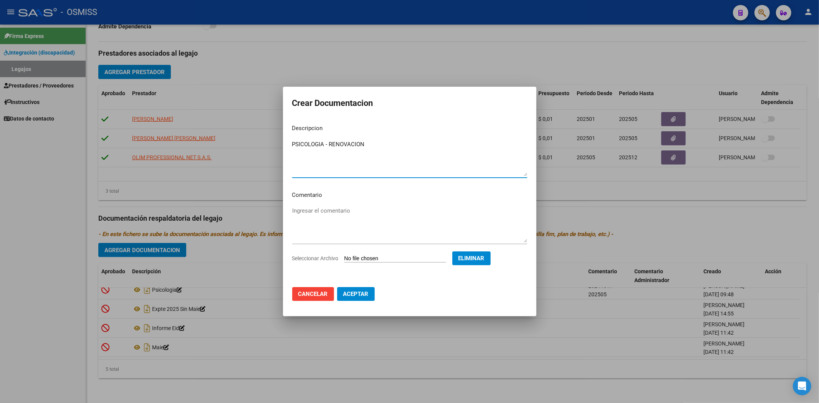
type textarea "PSICOLOGIA - RENOVACION"
click at [348, 292] on span "Aceptar" at bounding box center [355, 294] width 25 height 7
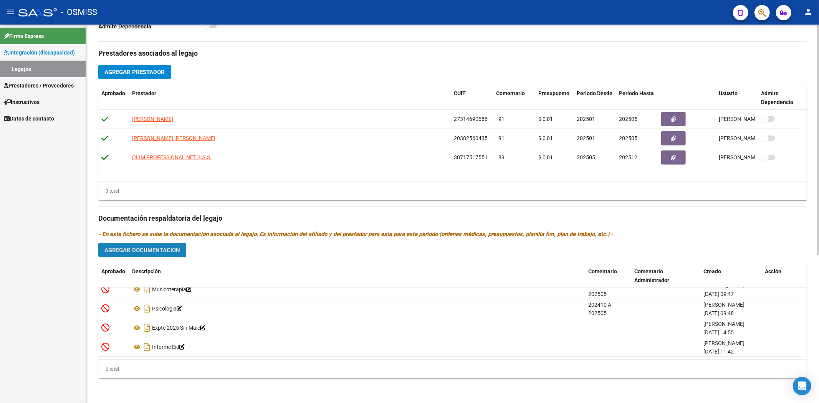
click at [162, 248] on span "Agregar Documentacion" at bounding box center [142, 250] width 76 height 7
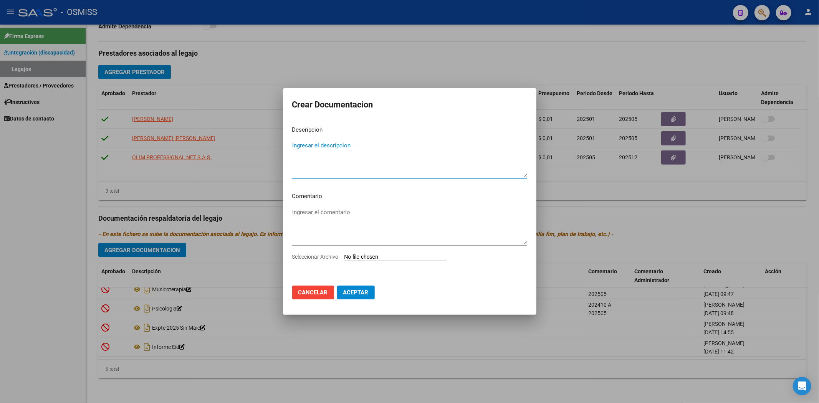
click at [362, 258] on input "Seleccionar Archivo" at bounding box center [395, 257] width 102 height 7
type input "C:\fakepath\.[PERSON_NAME] - TO.pdf"
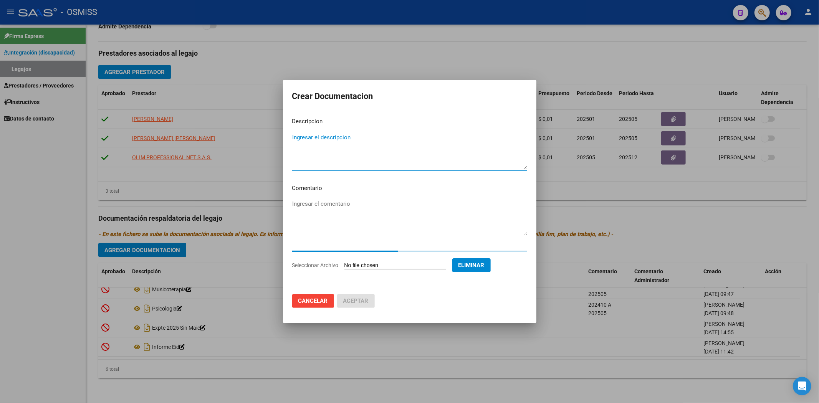
click at [305, 140] on textarea "Ingresar el descripcion" at bounding box center [409, 151] width 235 height 36
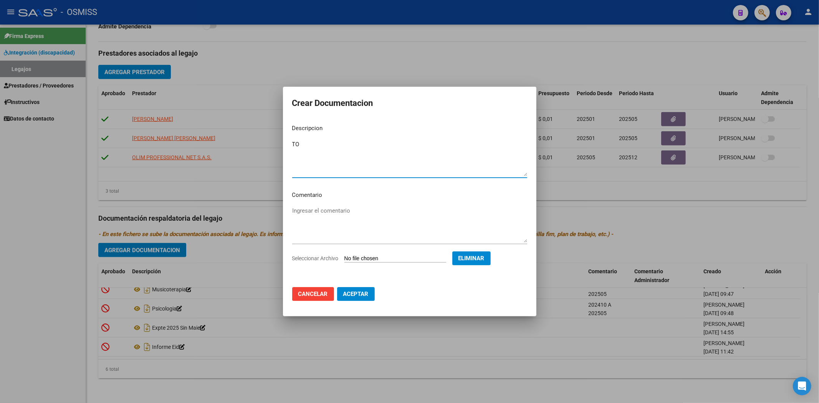
type textarea "TO"
click at [350, 289] on button "Aceptar" at bounding box center [356, 294] width 38 height 14
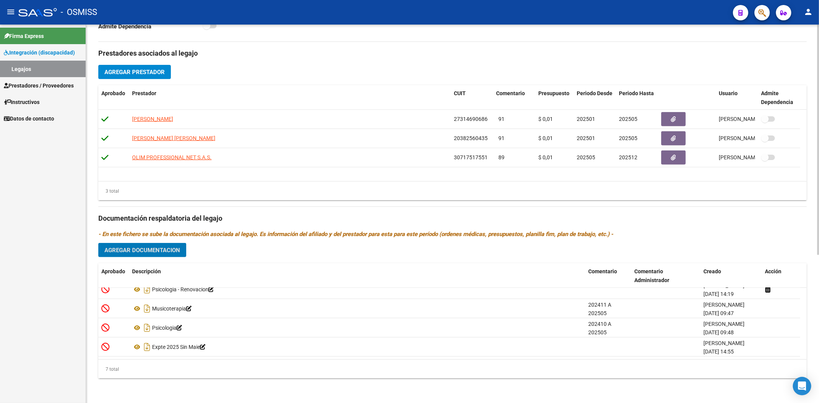
click at [158, 68] on span "Agregar Prestador" at bounding box center [134, 71] width 60 height 7
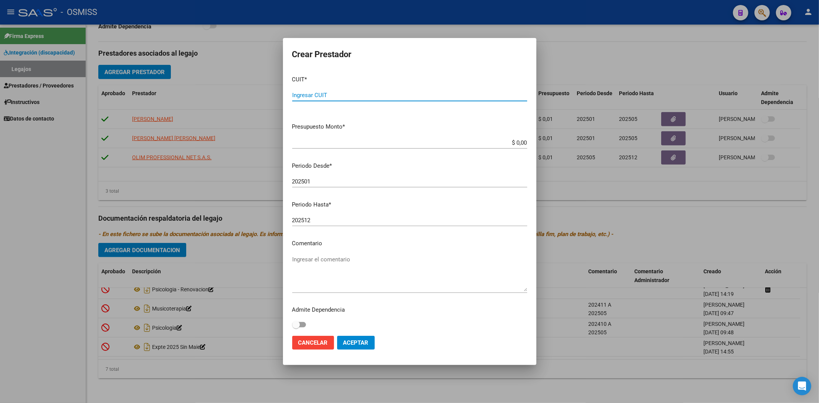
paste input "27-20185259-0"
type input "27-20185259-0"
type input "$ 0,01"
type input "202508"
click at [344, 338] on button "Aceptar" at bounding box center [356, 343] width 38 height 14
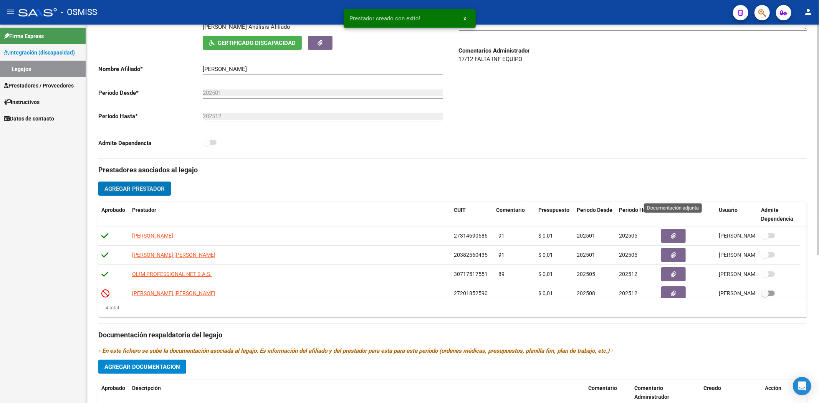
scroll to position [0, 0]
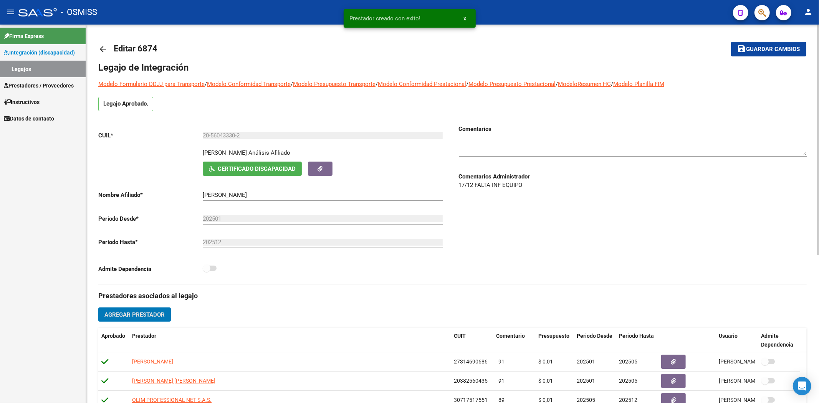
click at [785, 51] on span "Guardar cambios" at bounding box center [773, 49] width 54 height 7
click at [102, 49] on mat-icon "arrow_back" at bounding box center [102, 49] width 9 height 9
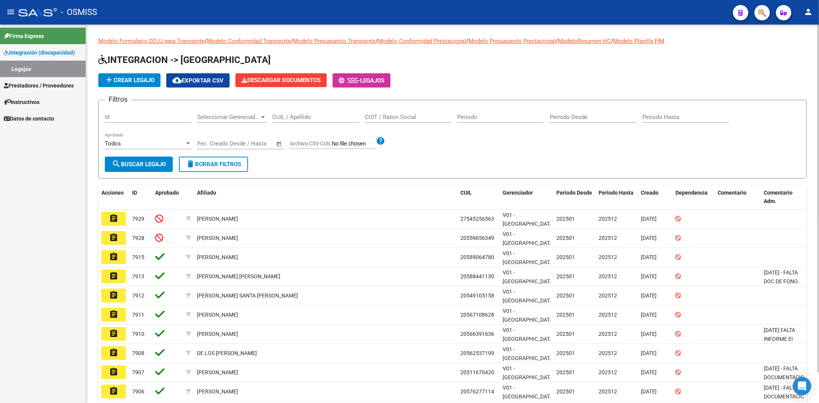
click at [134, 79] on span "add Crear Legajo" at bounding box center [129, 80] width 50 height 7
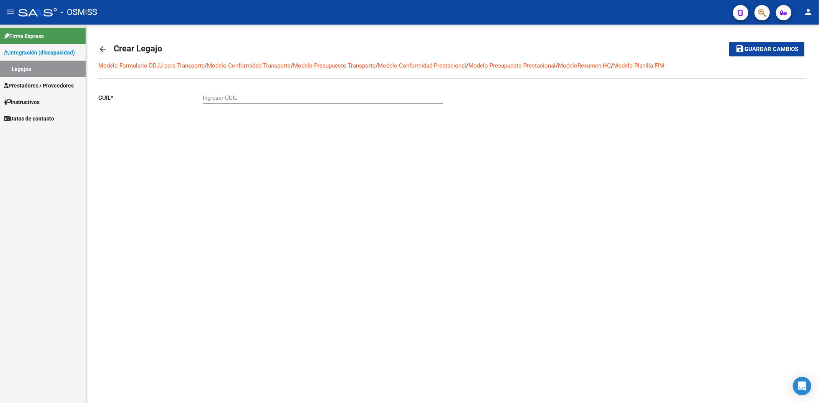
click at [218, 102] on div "Ingresar CUIL" at bounding box center [323, 95] width 240 height 17
paste input "-58294943"
type input "20-58294943-4"
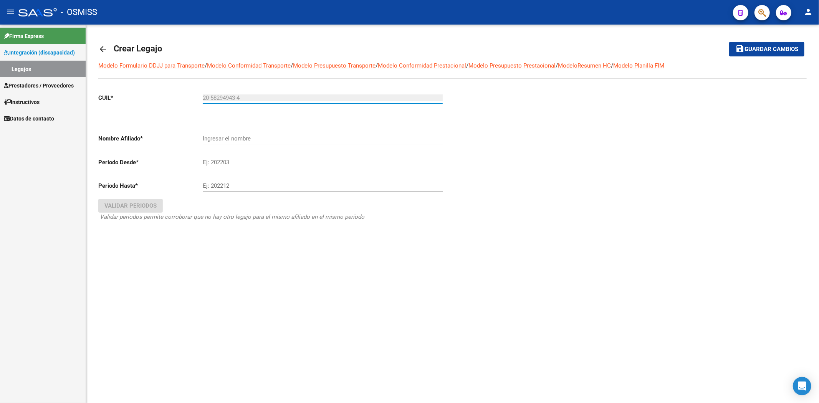
type input "[PERSON_NAME]"
type input "20-58294943-4"
click at [225, 160] on div "Ej: 202203" at bounding box center [323, 164] width 240 height 17
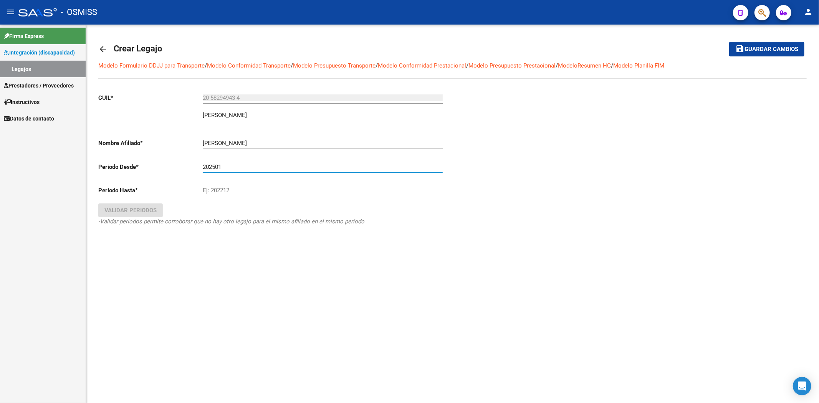
type input "202501"
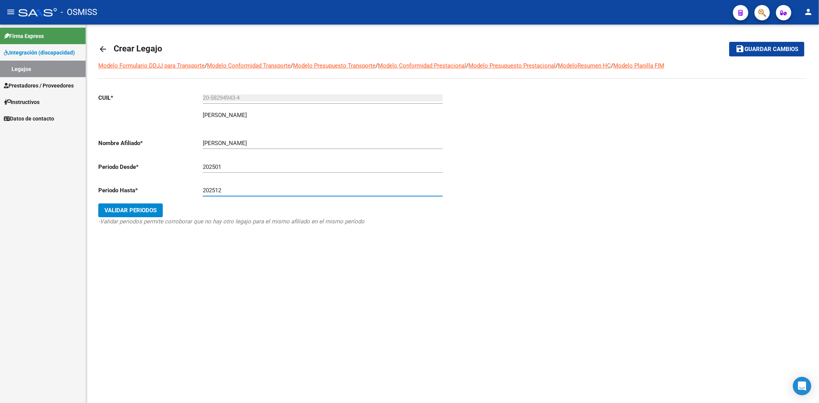
type input "202512"
click at [136, 210] on span "Validar Periodos" at bounding box center [130, 210] width 52 height 7
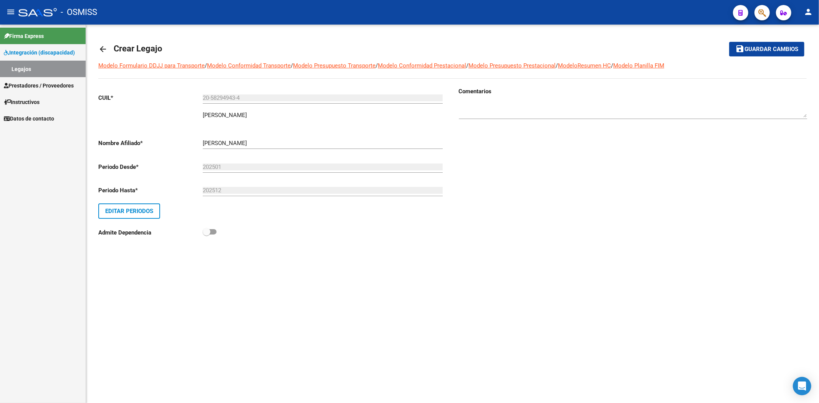
click at [788, 46] on span "Guardar cambios" at bounding box center [771, 49] width 54 height 7
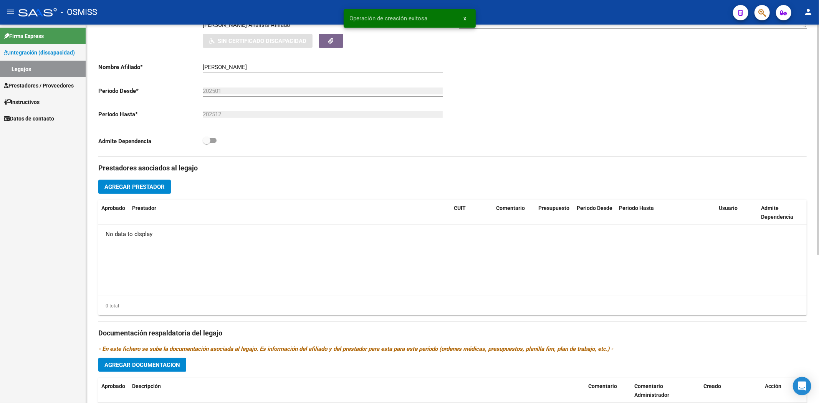
scroll to position [213, 0]
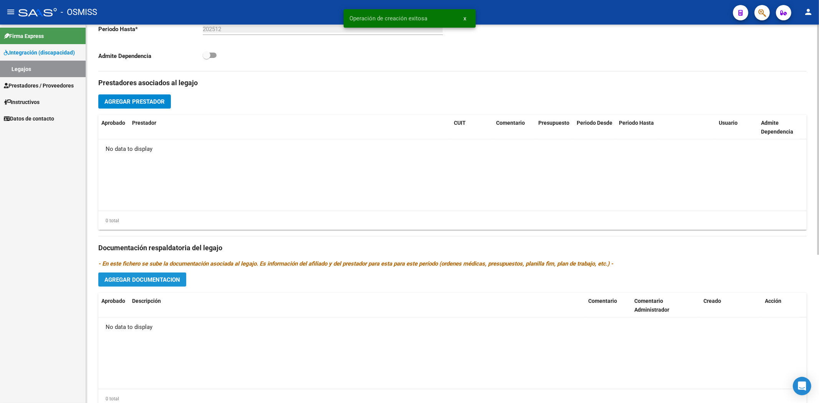
click at [136, 282] on span "Agregar Documentacion" at bounding box center [142, 279] width 76 height 7
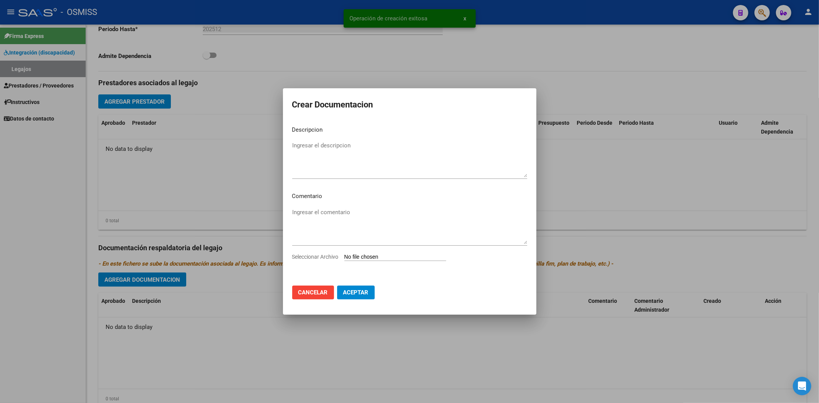
click at [358, 255] on input "Seleccionar Archivo" at bounding box center [395, 257] width 102 height 7
type input "C:\fakepath\.[PERSON_NAME].pdf"
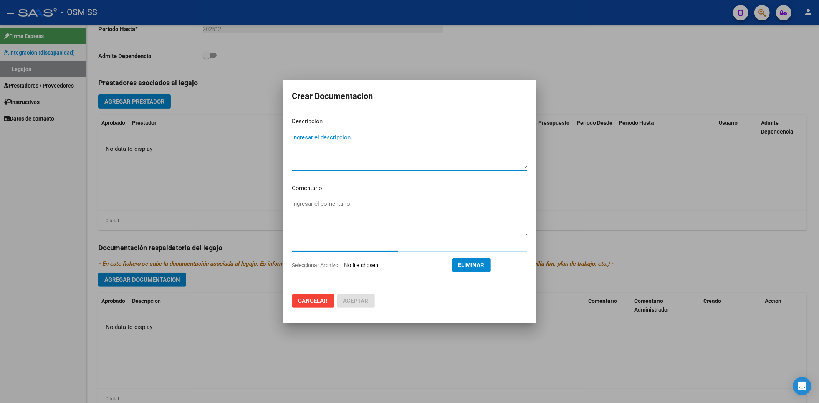
click at [327, 139] on textarea "Ingresar el descripcion" at bounding box center [409, 151] width 235 height 36
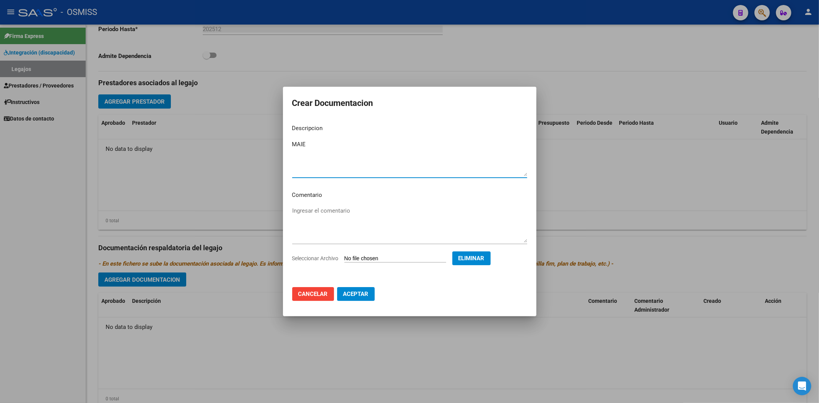
type textarea "MAIE"
click at [359, 299] on button "Aceptar" at bounding box center [356, 294] width 38 height 14
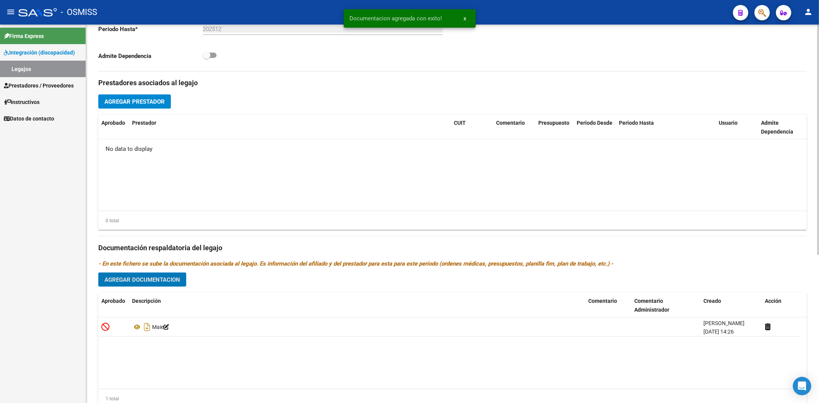
click at [171, 278] on span "Agregar Documentacion" at bounding box center [142, 279] width 76 height 7
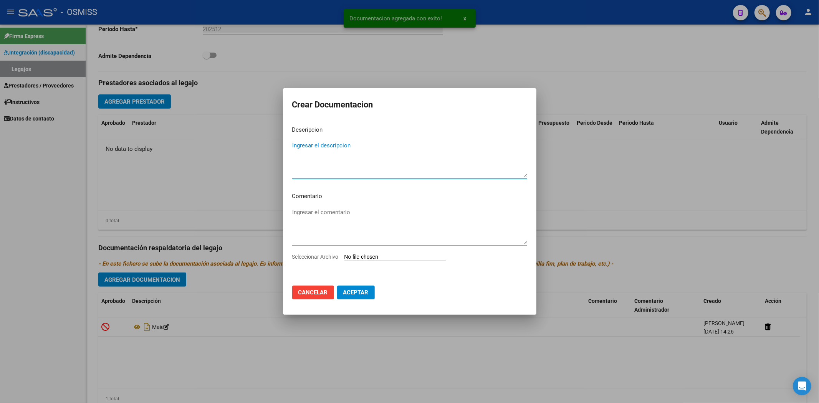
click at [365, 256] on input "Seleccionar Archivo" at bounding box center [395, 257] width 102 height 7
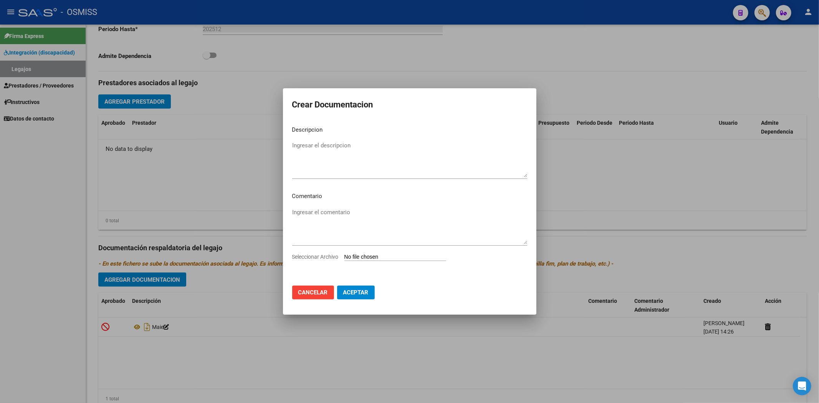
type input "C:\fakepath\.[PERSON_NAME]- PSICOPEDAGOGIA.pdf"
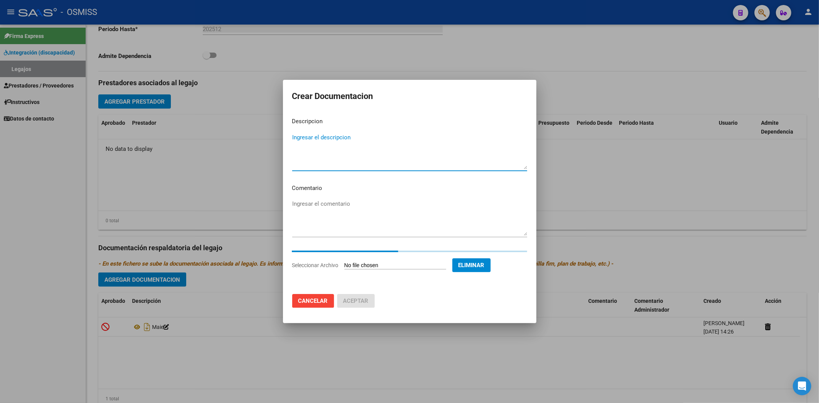
click at [301, 142] on textarea "Ingresar el descripcion" at bounding box center [409, 151] width 235 height 36
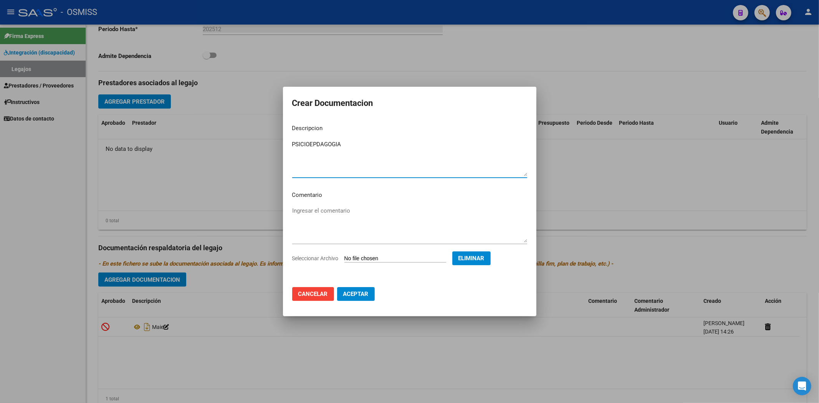
type textarea "PSICIOEPDAGOGIA"
click at [357, 291] on span "Aceptar" at bounding box center [355, 294] width 25 height 7
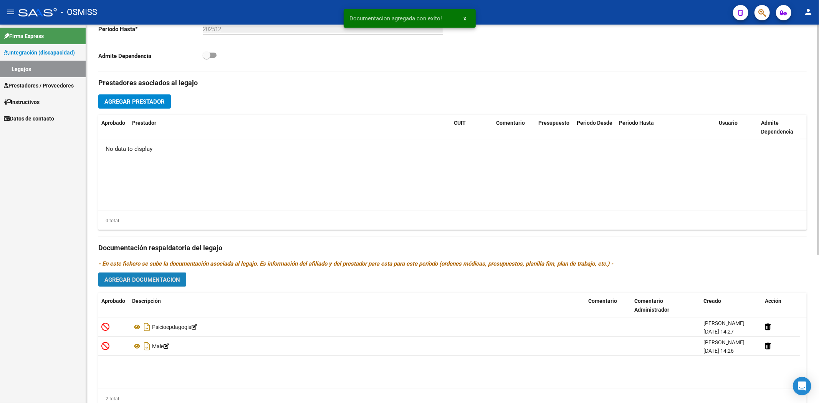
click at [154, 278] on span "Agregar Documentacion" at bounding box center [142, 279] width 76 height 7
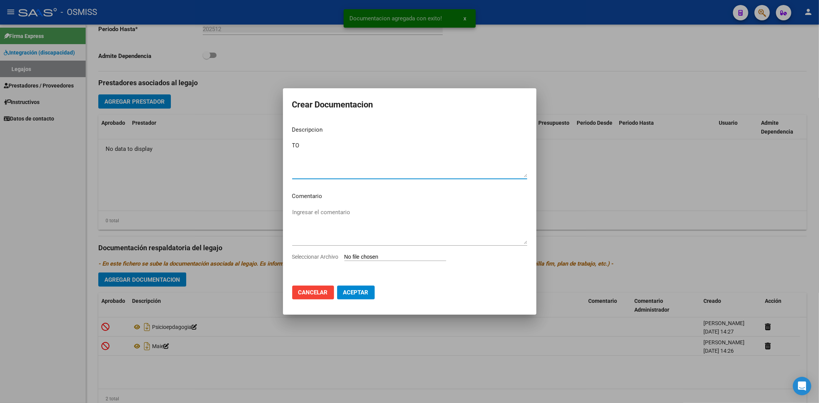
type textarea "TO"
click at [369, 256] on input "Seleccionar Archivo" at bounding box center [395, 257] width 102 height 7
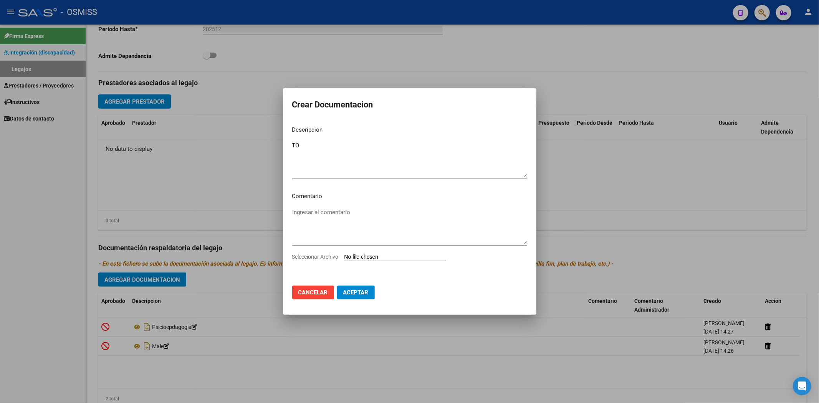
type input "C:\fakepath\.[PERSON_NAME]- TO.pdf"
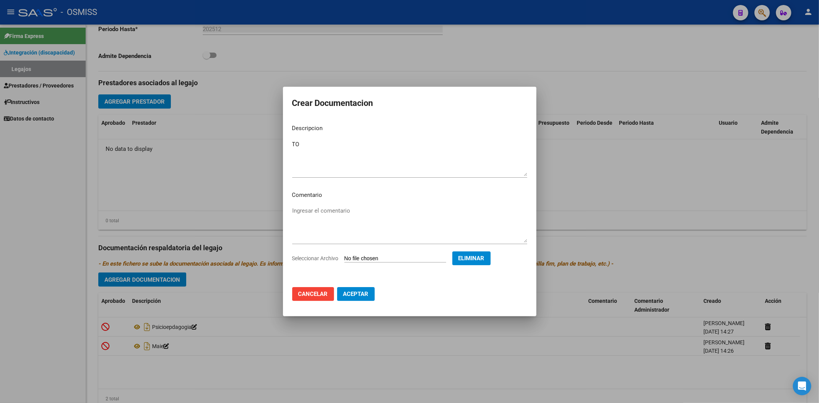
click at [311, 294] on span "Cancelar" at bounding box center [313, 294] width 30 height 7
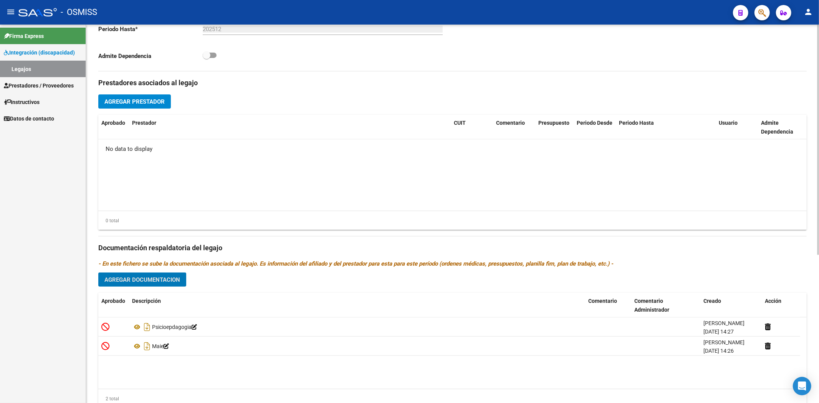
click at [164, 283] on span "Agregar Documentacion" at bounding box center [142, 279] width 76 height 7
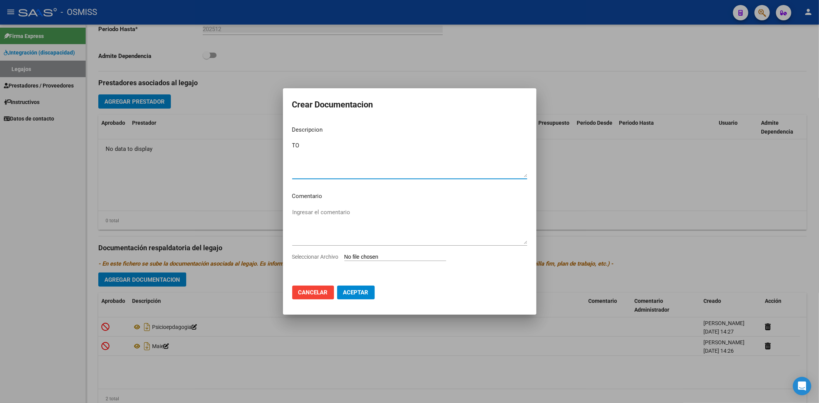
type textarea "TO"
click at [361, 256] on input "Seleccionar Archivo" at bounding box center [395, 257] width 102 height 7
type input "C:\fakepath\.[PERSON_NAME]- TO.pdf"
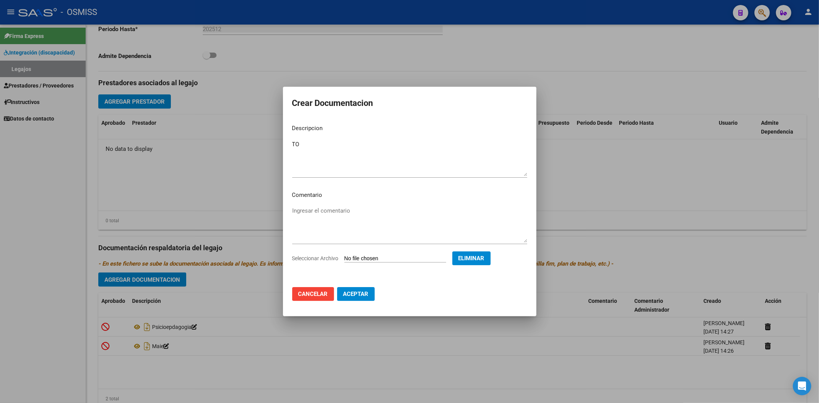
click at [355, 298] on button "Aceptar" at bounding box center [356, 294] width 38 height 14
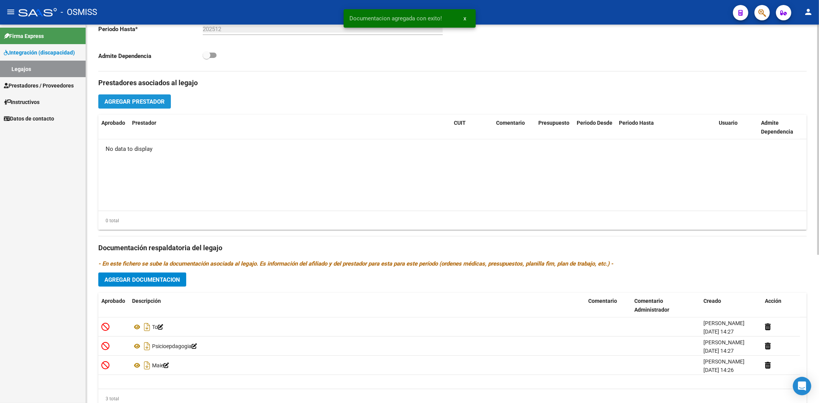
click at [124, 103] on span "Agregar Prestador" at bounding box center [134, 101] width 60 height 7
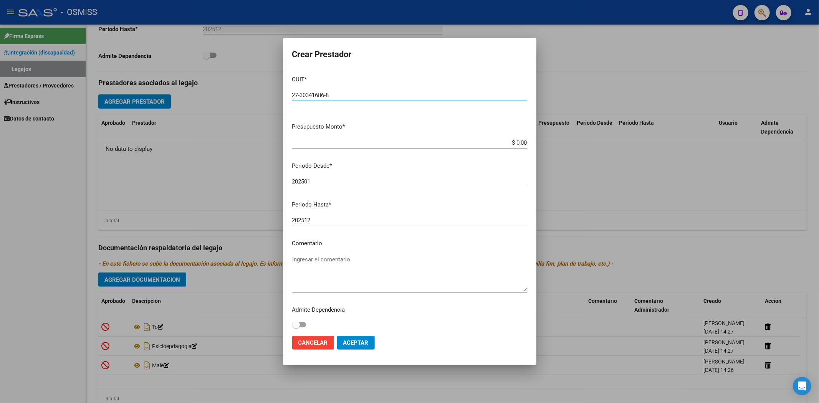
type input "27-30341686-8"
type input "$ 0,01"
type input "202508"
click at [370, 340] on button "Aceptar" at bounding box center [356, 343] width 38 height 14
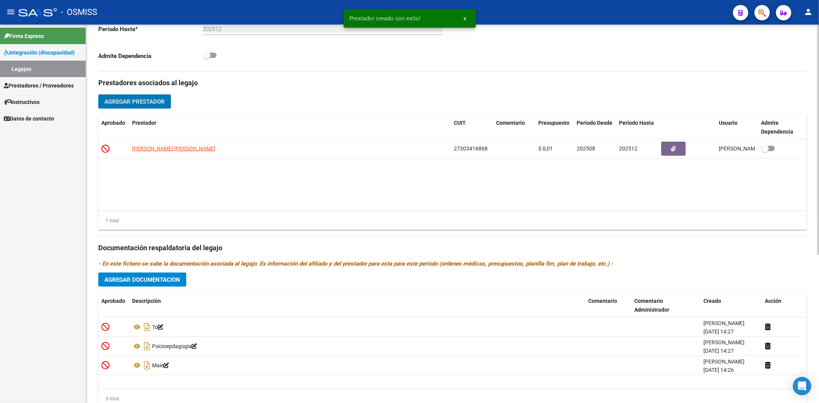
click at [124, 102] on span "Agregar Prestador" at bounding box center [134, 101] width 60 height 7
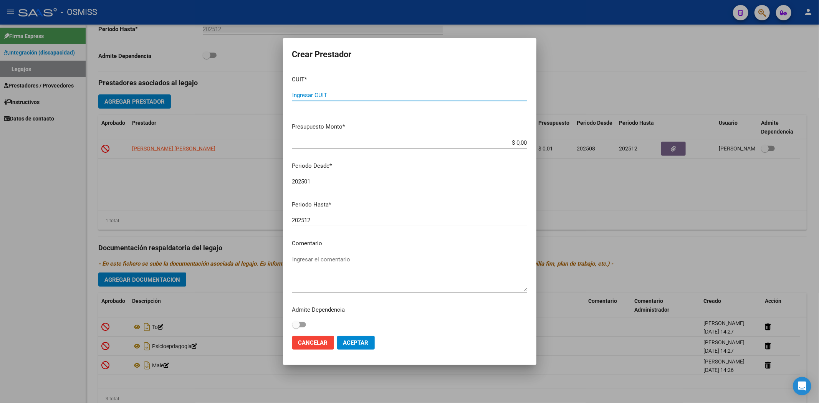
paste input "27-27344322-9"
type input "27-27344322-9"
type input "$ 0,01"
type input "202508"
click at [355, 344] on span "Aceptar" at bounding box center [355, 342] width 25 height 7
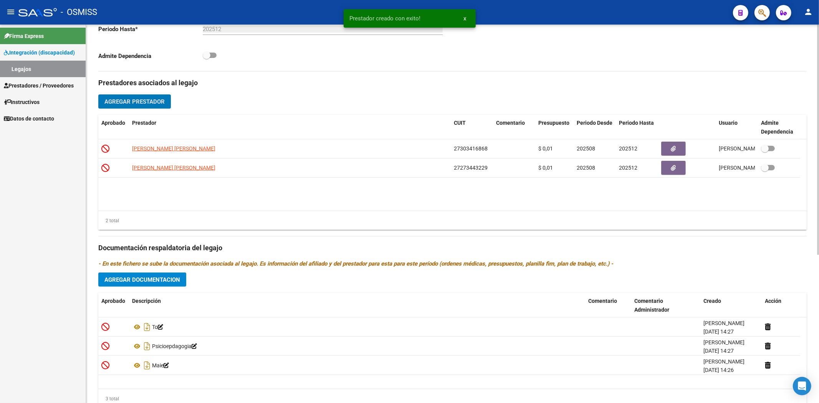
click at [129, 102] on span "Agregar Prestador" at bounding box center [134, 101] width 60 height 7
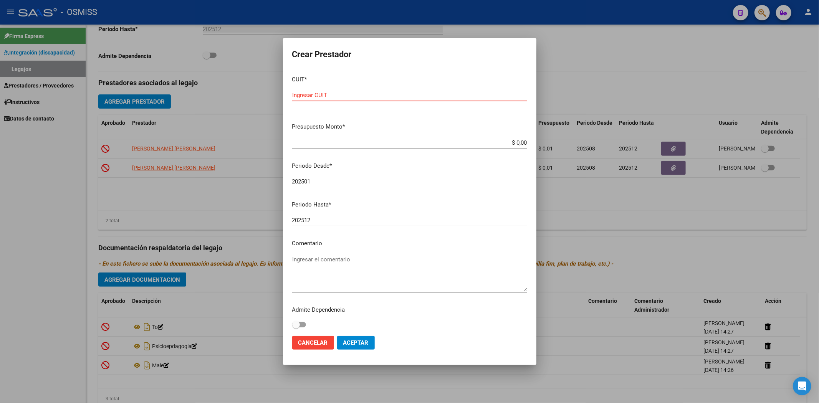
paste input "27-14863462-4"
type input "27-14863462-4"
type input "$ 0,01"
type input "202508"
click at [367, 344] on span "Aceptar" at bounding box center [355, 342] width 25 height 7
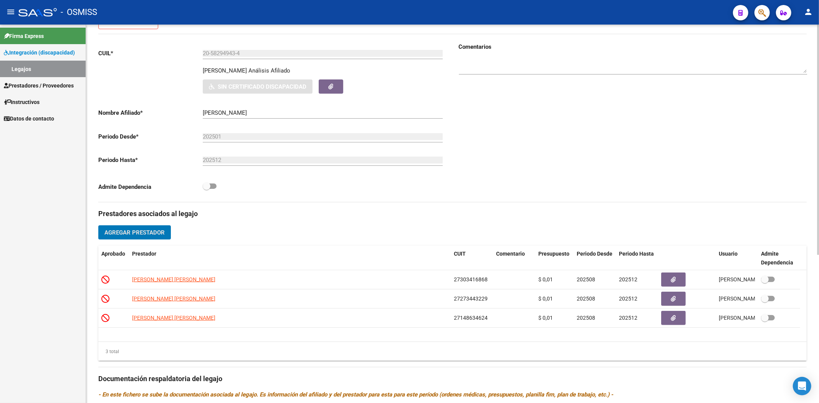
scroll to position [0, 0]
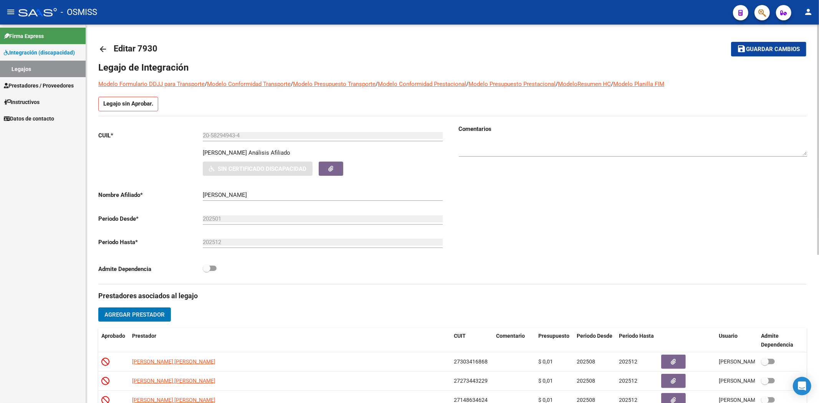
click at [782, 54] on button "save Guardar cambios" at bounding box center [768, 49] width 75 height 14
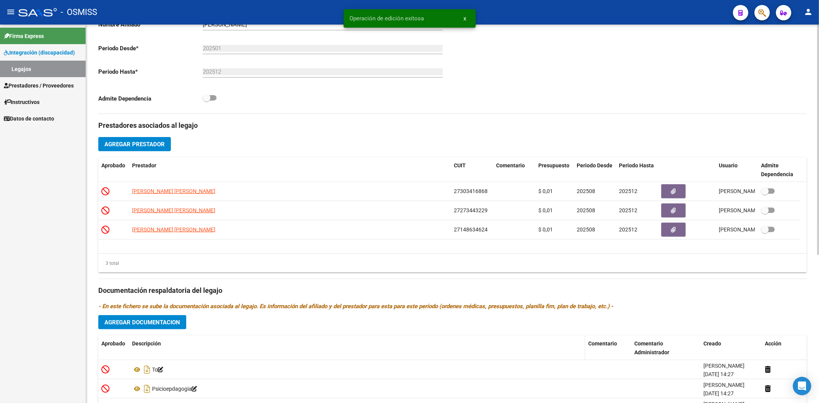
scroll to position [244, 0]
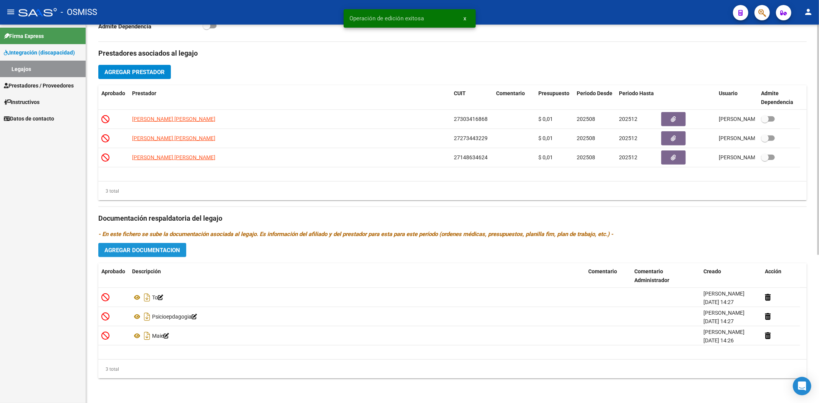
click at [137, 256] on button "Agregar Documentacion" at bounding box center [142, 250] width 88 height 14
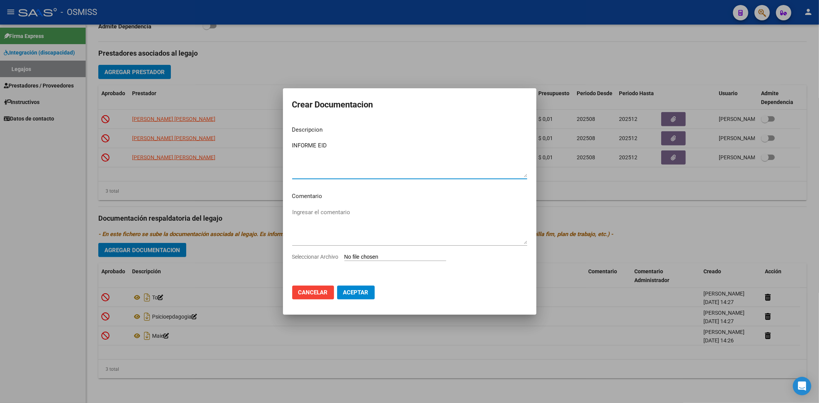
type textarea "INFORME EID"
click at [382, 259] on input "Seleccionar Archivo" at bounding box center [395, 257] width 102 height 7
type input "C:\fakepath\[PERSON_NAME].pdf"
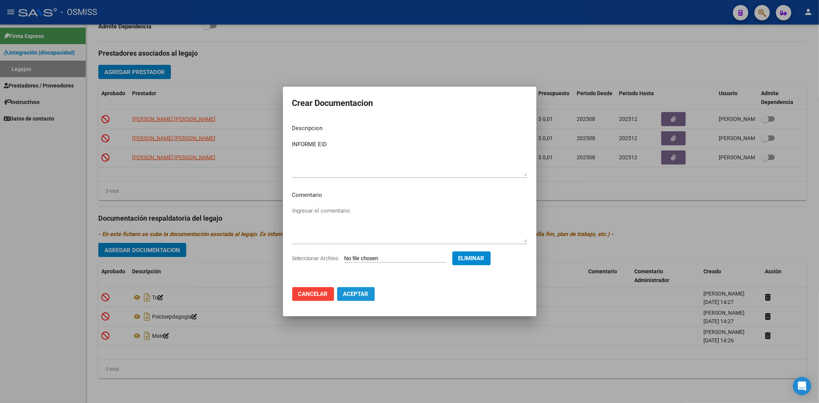
click at [358, 294] on span "Aceptar" at bounding box center [355, 294] width 25 height 7
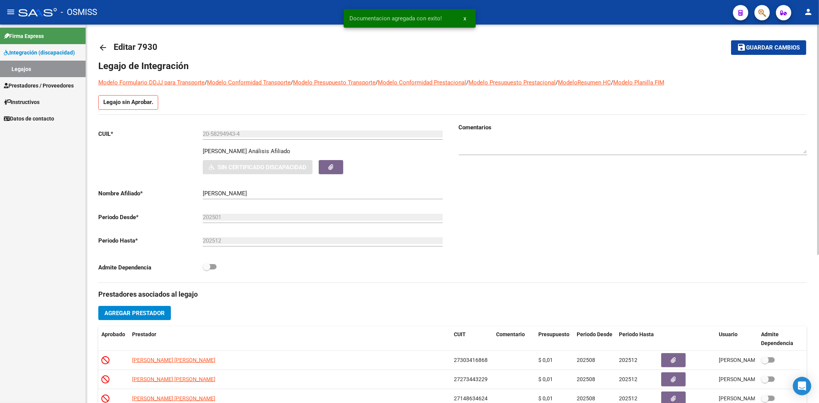
scroll to position [0, 0]
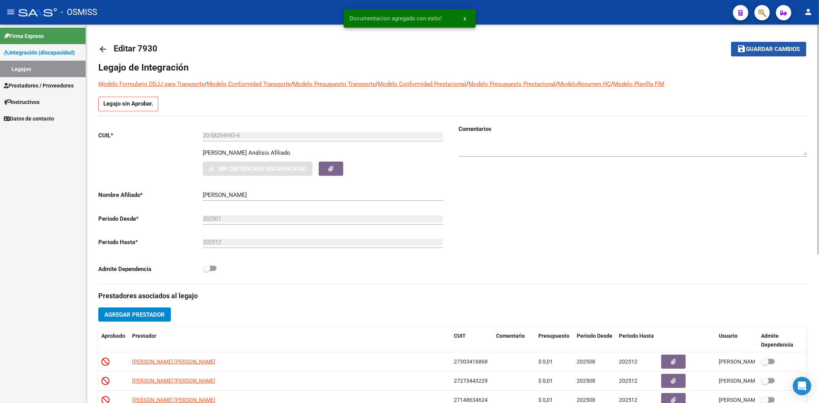
click at [758, 51] on span "Guardar cambios" at bounding box center [773, 49] width 54 height 7
click at [102, 48] on mat-icon "arrow_back" at bounding box center [102, 49] width 9 height 9
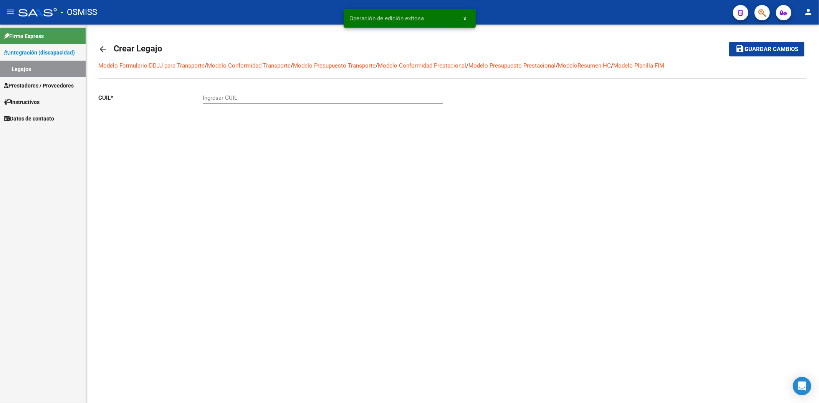
click at [101, 48] on mat-icon "arrow_back" at bounding box center [102, 49] width 9 height 9
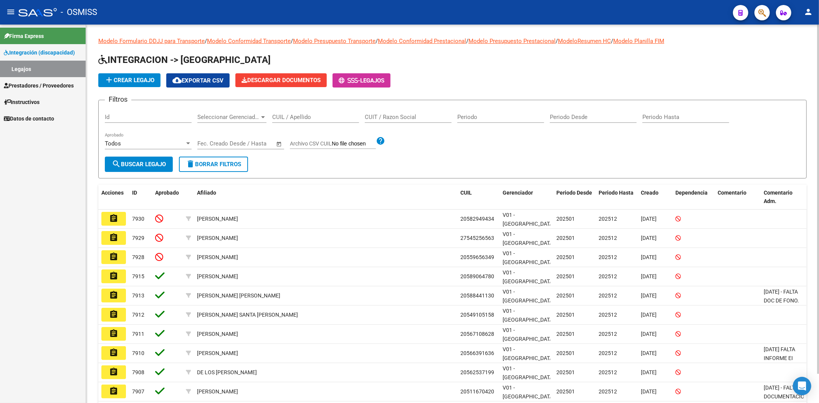
click at [304, 114] on input "CUIL / Apellido" at bounding box center [315, 117] width 87 height 7
type input "[PERSON_NAME]"
click at [153, 162] on span "search Buscar Legajo" at bounding box center [139, 164] width 54 height 7
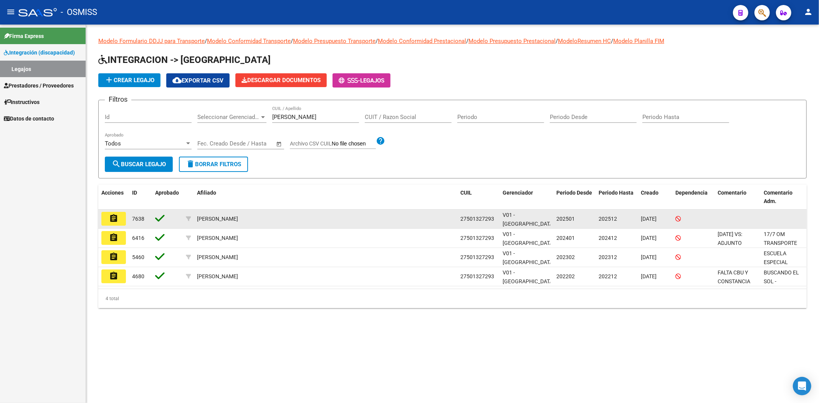
click at [107, 218] on button "assignment" at bounding box center [113, 219] width 25 height 14
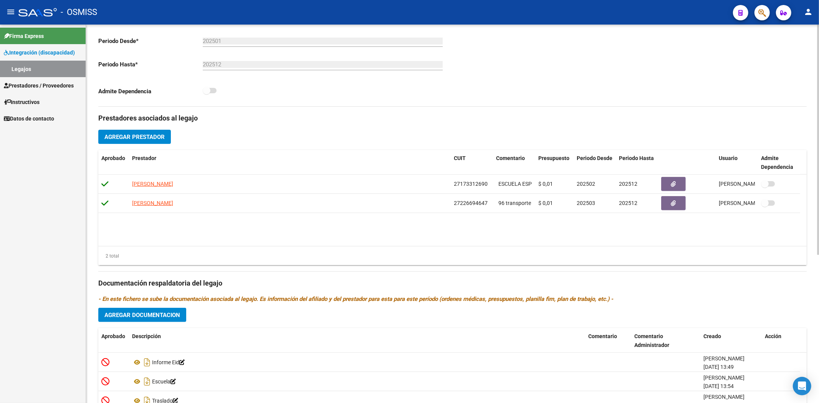
scroll to position [244, 0]
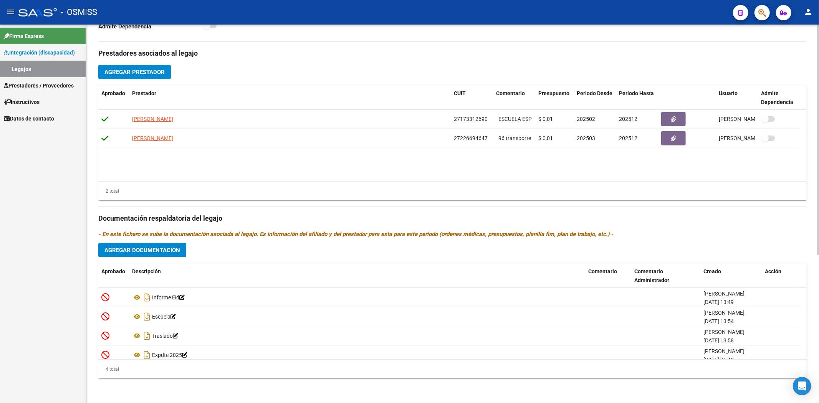
click at [170, 250] on span "Agregar Documentacion" at bounding box center [142, 250] width 76 height 7
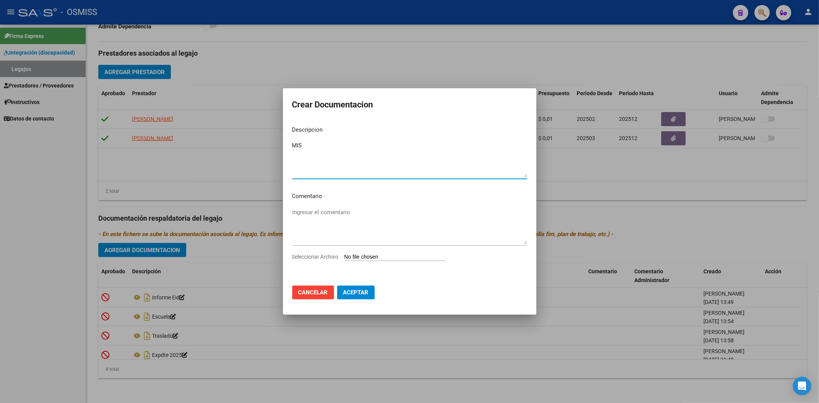
type textarea "MIS"
click at [382, 255] on input "Seleccionar Archivo" at bounding box center [395, 257] width 102 height 7
type input "C:\fakepath\.[PERSON_NAME]- MIS.pdf"
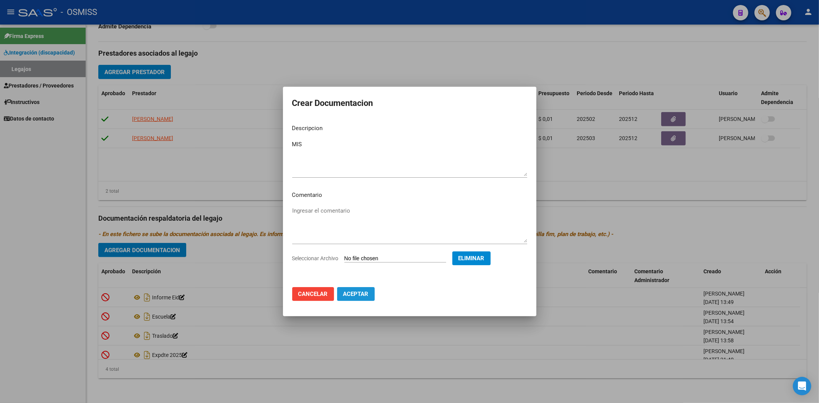
click at [350, 298] on button "Aceptar" at bounding box center [356, 294] width 38 height 14
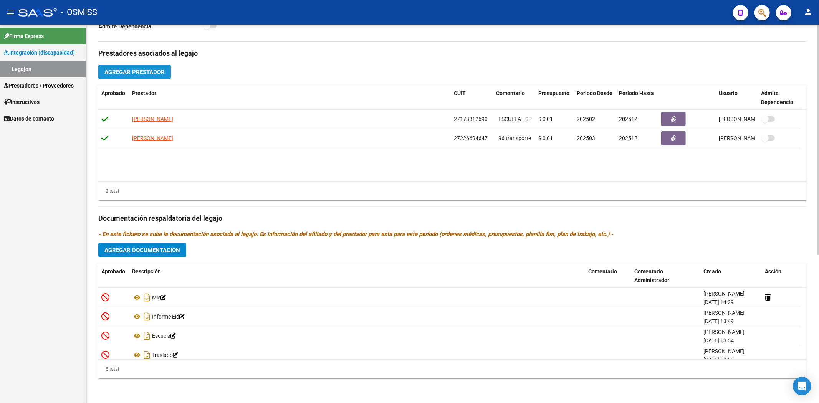
click at [157, 74] on span "Agregar Prestador" at bounding box center [134, 72] width 60 height 7
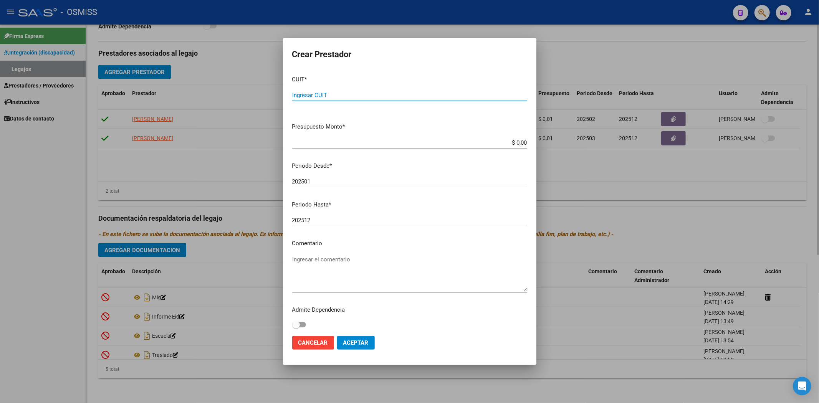
paste input "30-71507246-3"
type input "30-71507246-3"
type input "$ 0,01"
type input "202508"
click at [352, 339] on button "Aceptar" at bounding box center [356, 343] width 38 height 14
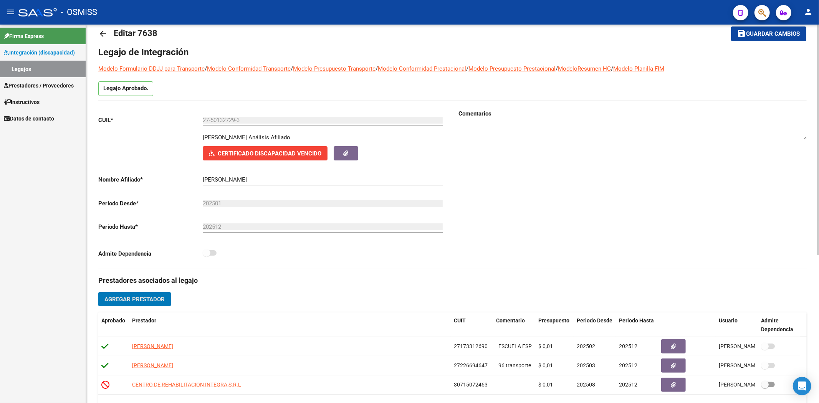
scroll to position [0, 0]
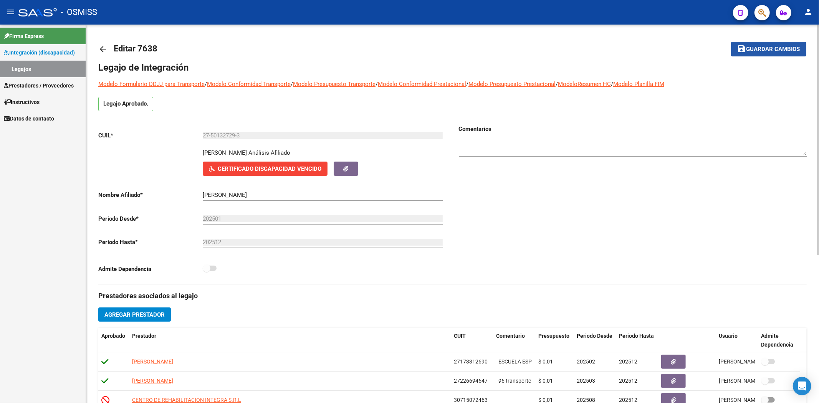
click at [750, 45] on span "save Guardar cambios" at bounding box center [768, 48] width 63 height 7
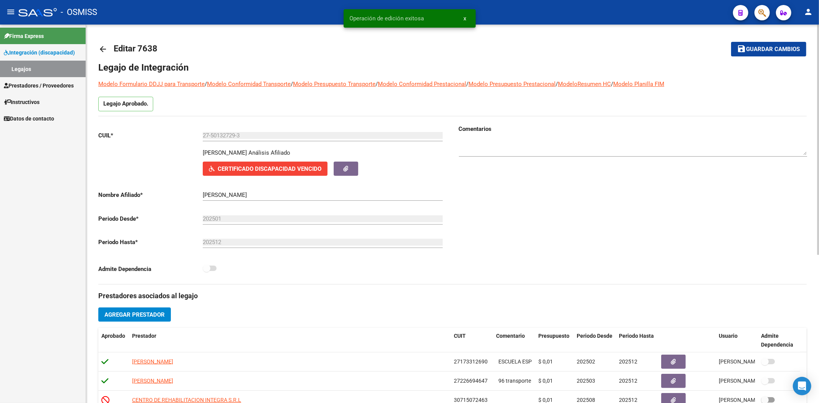
click at [101, 47] on mat-icon "arrow_back" at bounding box center [102, 49] width 9 height 9
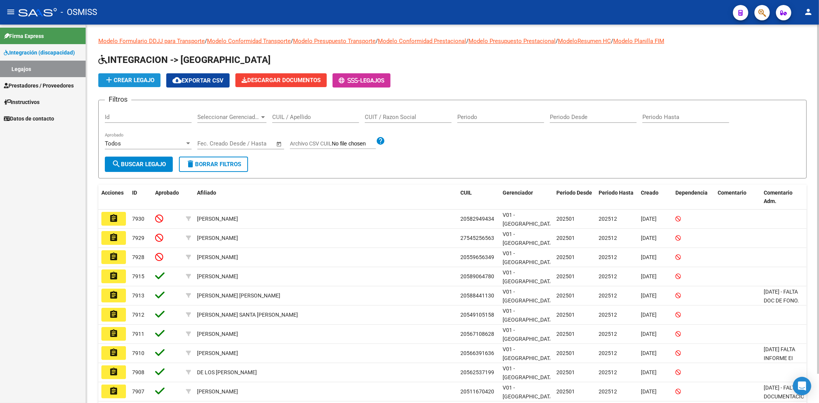
click at [134, 81] on span "add Crear Legajo" at bounding box center [129, 80] width 50 height 7
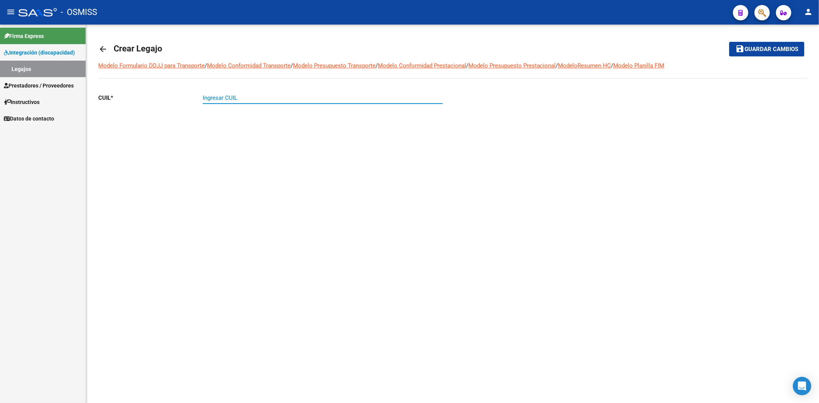
click at [247, 96] on input "Ingresar CUIL" at bounding box center [323, 97] width 240 height 7
paste input "-56867060"
type input "20-56867060-5"
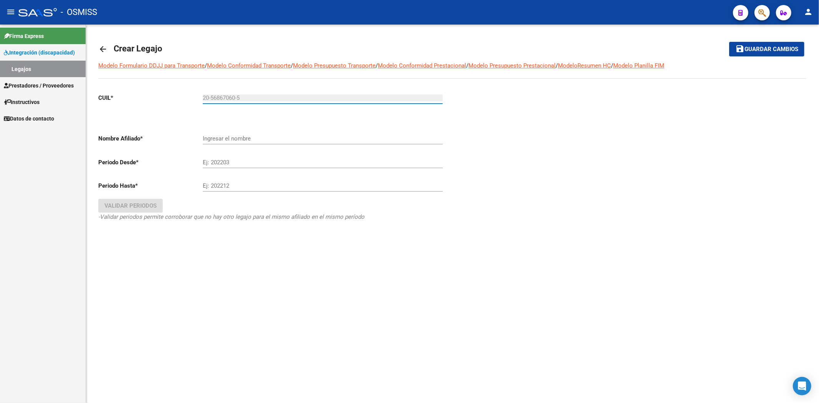
type input "[PERSON_NAME]"
type input "20-56867060-5"
click at [236, 162] on div "Ej: 202203" at bounding box center [323, 164] width 240 height 17
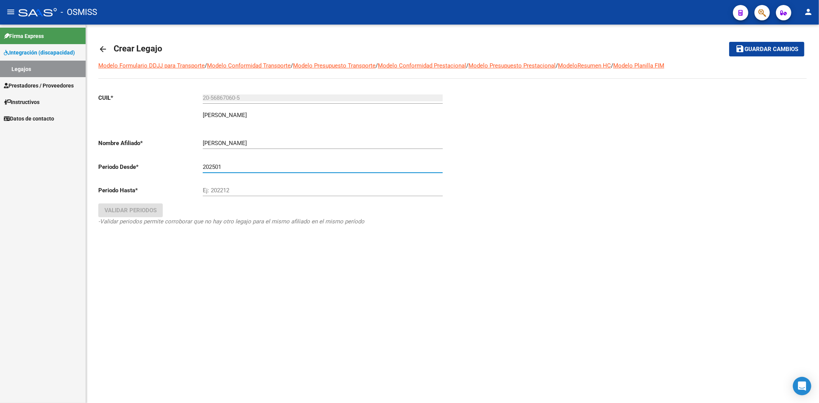
type input "202501"
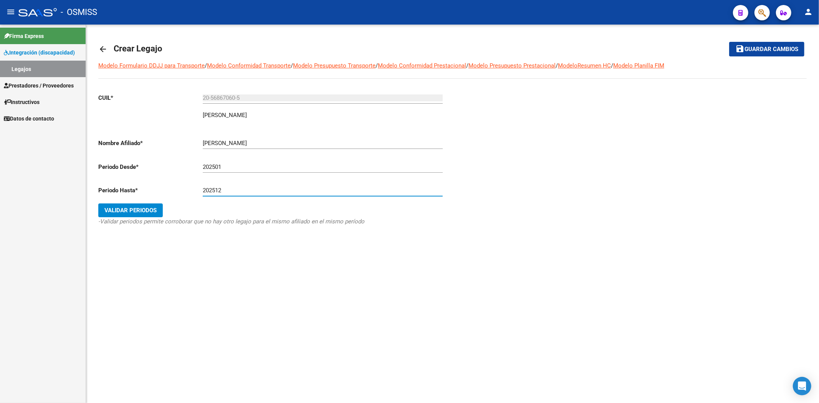
type input "202512"
click at [131, 212] on span "Validar Periodos" at bounding box center [130, 210] width 52 height 7
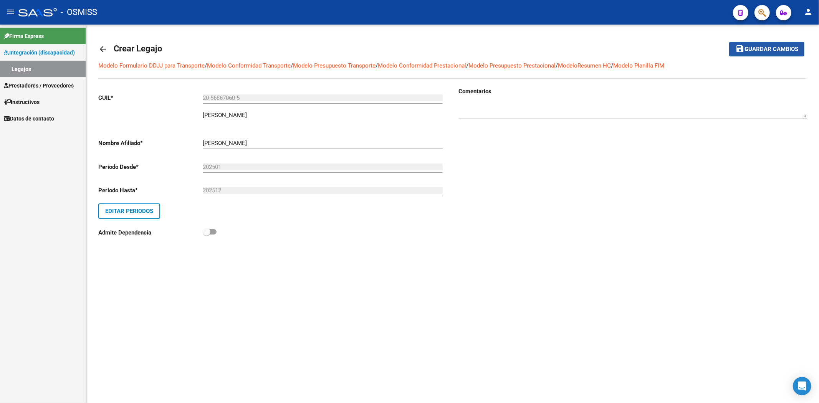
click at [763, 53] on button "save Guardar cambios" at bounding box center [766, 49] width 75 height 14
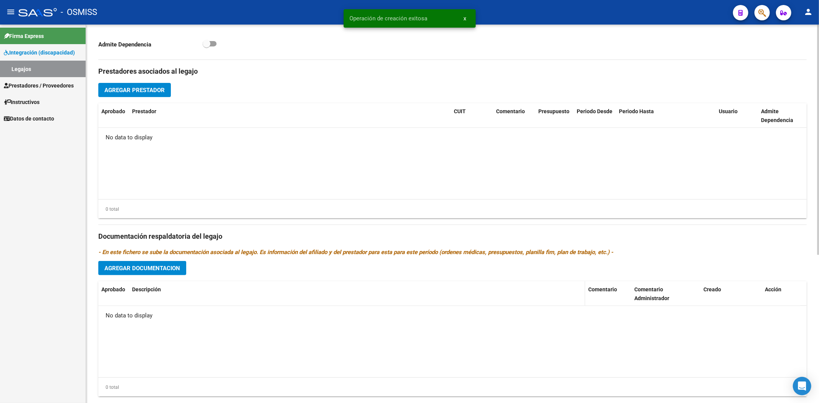
scroll to position [244, 0]
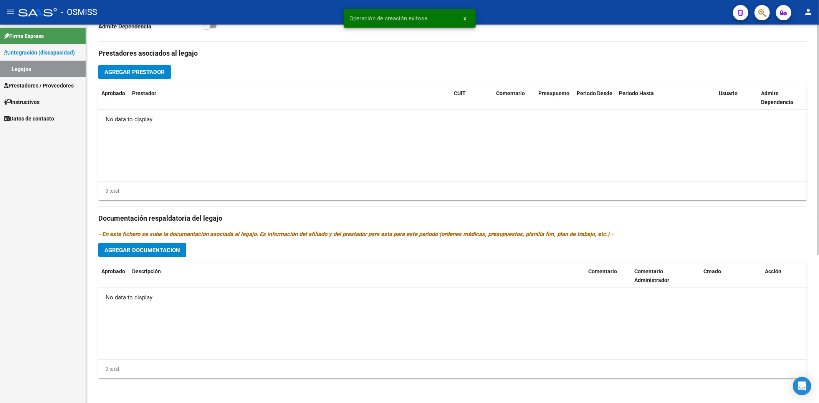
click at [150, 249] on span "Agregar Documentacion" at bounding box center [142, 250] width 76 height 7
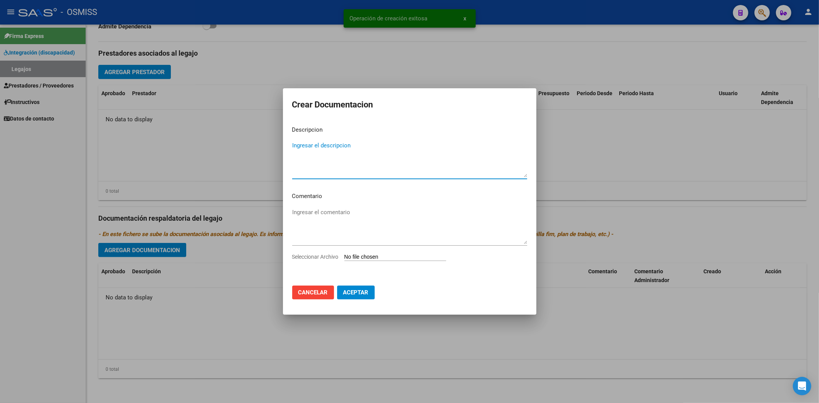
click at [374, 259] on input "Seleccionar Archivo" at bounding box center [395, 257] width 102 height 7
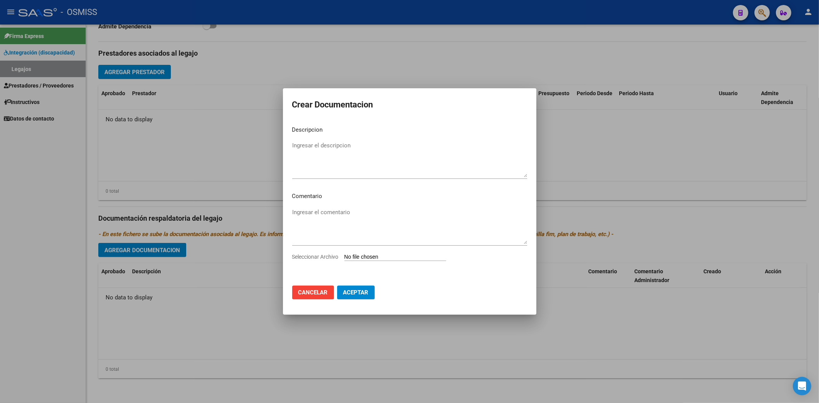
type input "C:\fakepath\.[PERSON_NAME].pdf"
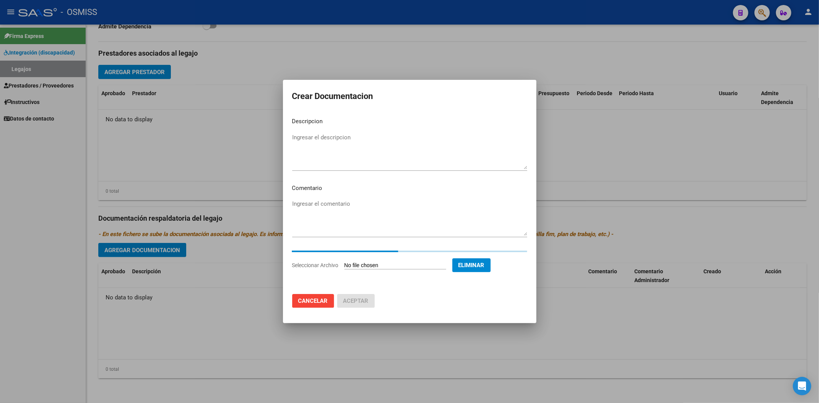
click at [323, 142] on textarea "Ingresar el descripcion" at bounding box center [409, 151] width 235 height 36
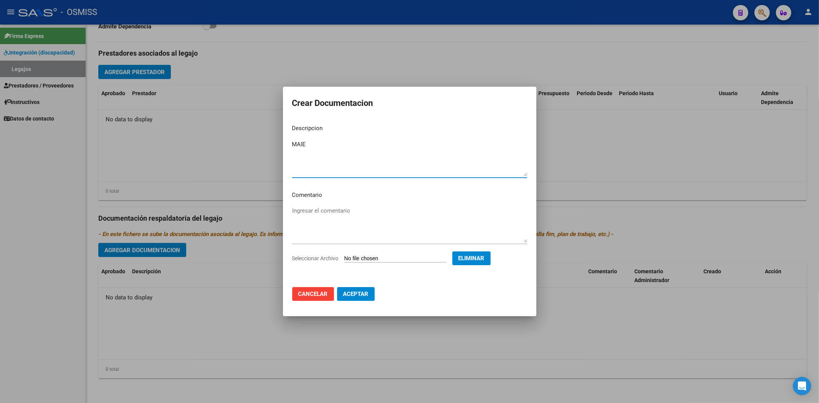
type textarea "MAIE"
click at [350, 293] on span "Aceptar" at bounding box center [355, 294] width 25 height 7
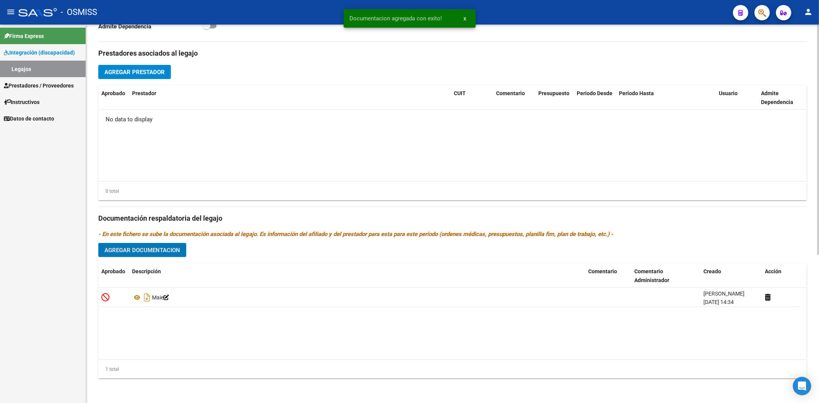
click at [149, 253] on span "Agregar Documentacion" at bounding box center [142, 250] width 76 height 7
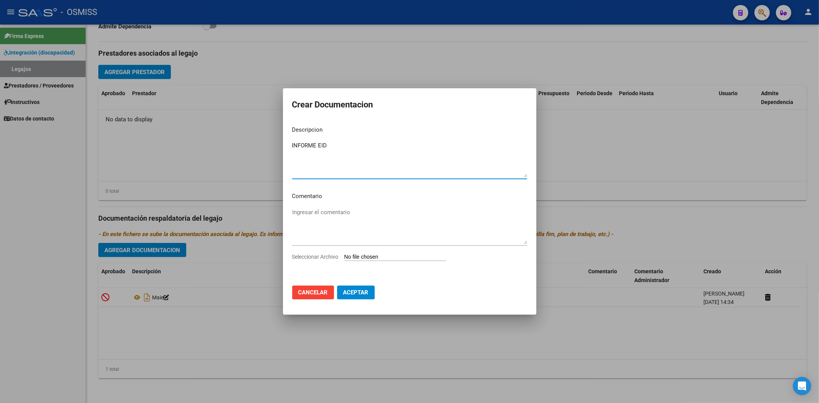
type textarea "INFORME EID"
click at [390, 256] on input "Seleccionar Archivo" at bounding box center [395, 257] width 102 height 7
type input "C:\fakepath\[PERSON_NAME] DAVID1.pdf"
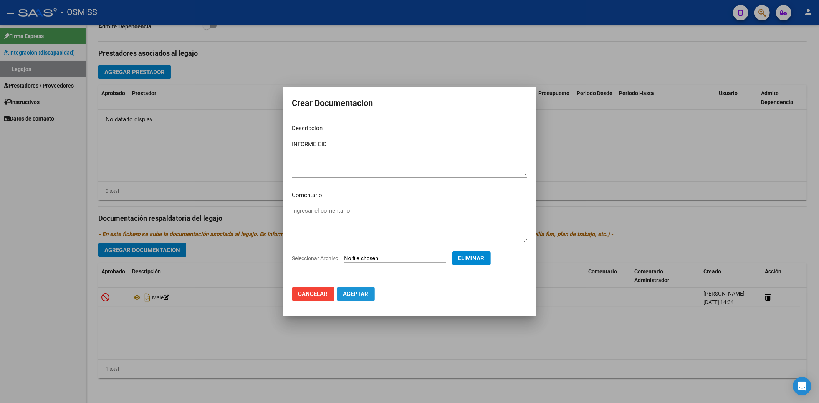
click at [367, 290] on button "Aceptar" at bounding box center [356, 294] width 38 height 14
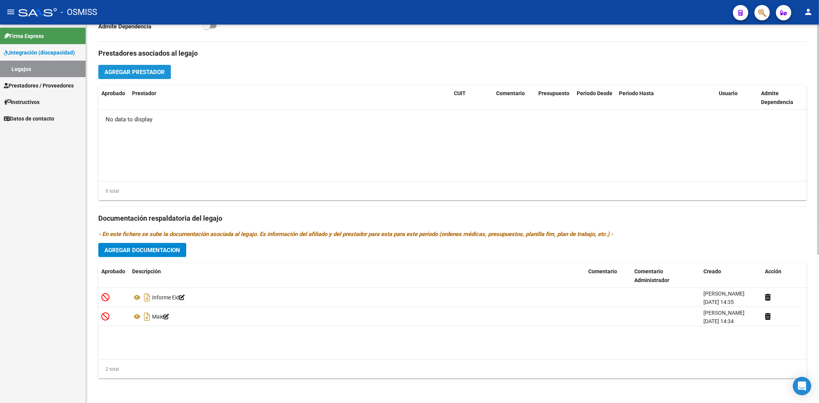
click at [148, 69] on span "Agregar Prestador" at bounding box center [134, 72] width 60 height 7
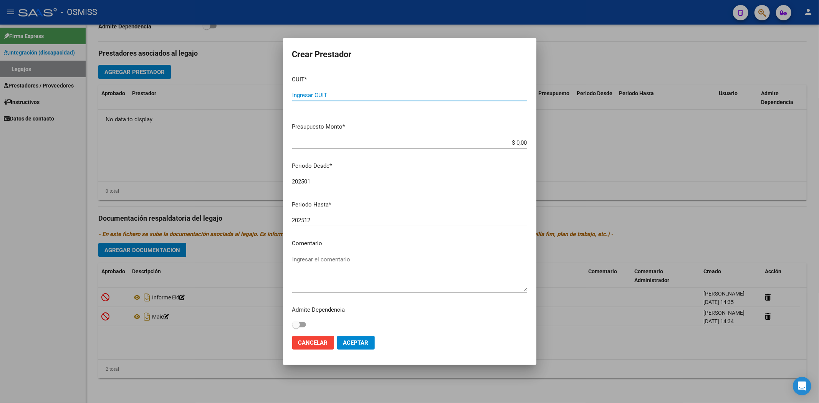
paste input "30-71623110-7"
type input "30-71623110-7"
type input "$ 0,01"
type input "202508"
click at [352, 339] on span "Aceptar" at bounding box center [355, 342] width 25 height 7
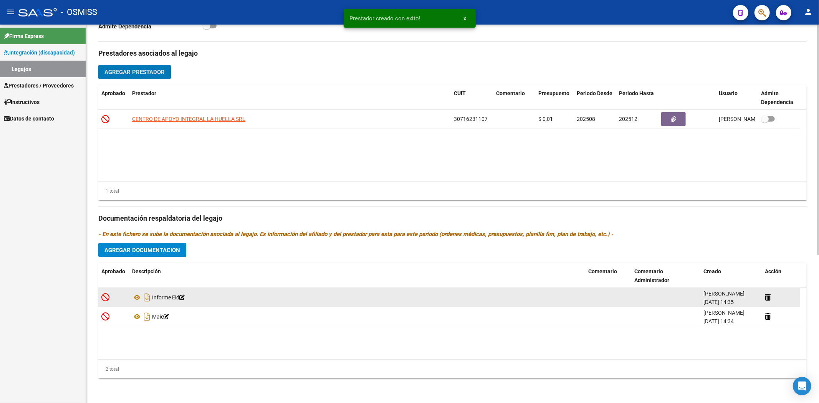
scroll to position [0, 0]
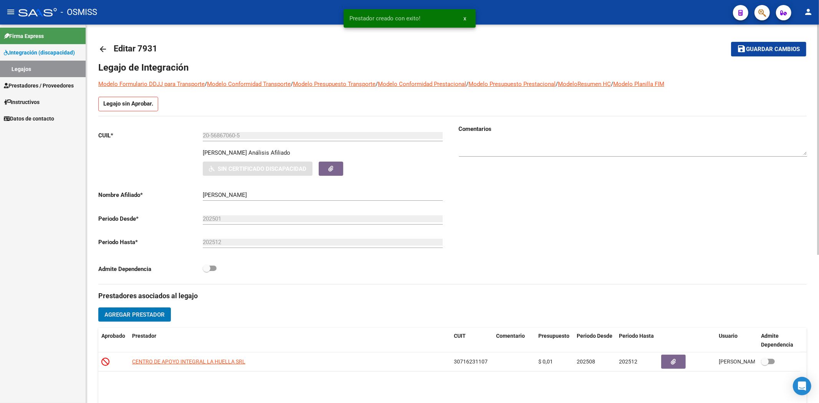
click at [757, 47] on span "Guardar cambios" at bounding box center [773, 49] width 54 height 7
click at [102, 47] on mat-icon "arrow_back" at bounding box center [102, 49] width 9 height 9
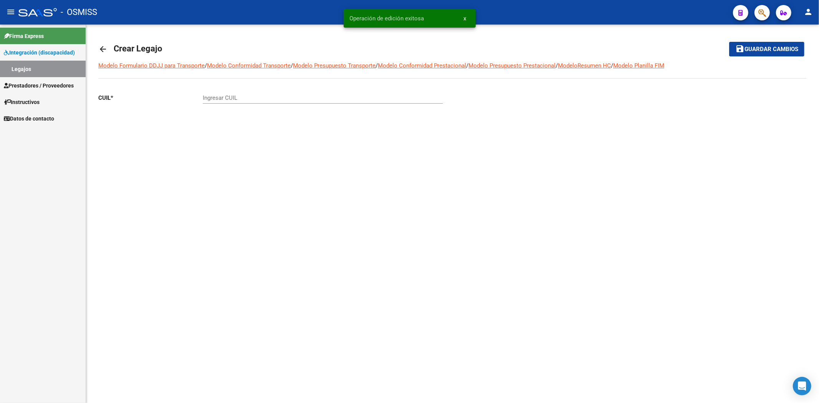
click at [102, 47] on mat-icon "arrow_back" at bounding box center [102, 49] width 9 height 9
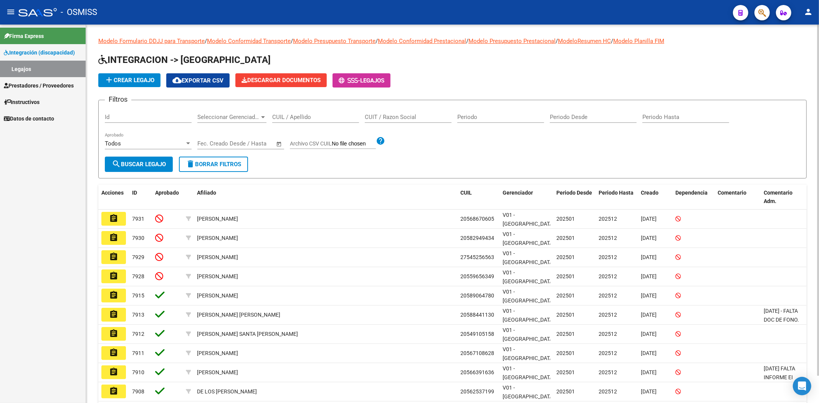
click at [279, 122] on div "CUIL / Apellido" at bounding box center [315, 114] width 87 height 17
type input "[PERSON_NAME] C"
click at [160, 168] on button "search Buscar Legajo" at bounding box center [139, 164] width 68 height 15
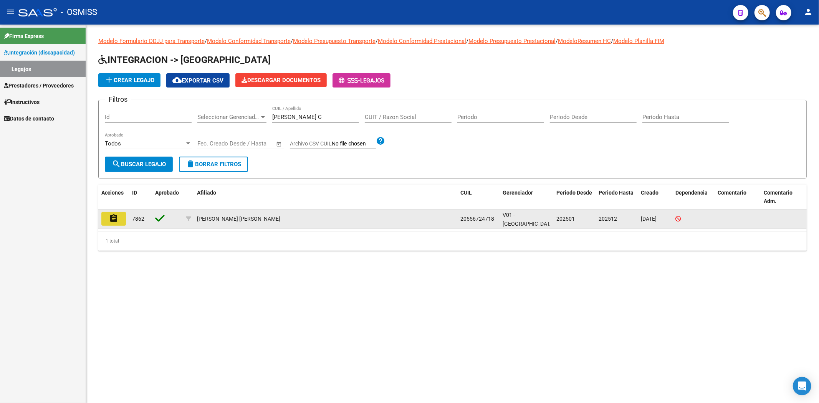
click at [111, 216] on mat-icon "assignment" at bounding box center [113, 218] width 9 height 9
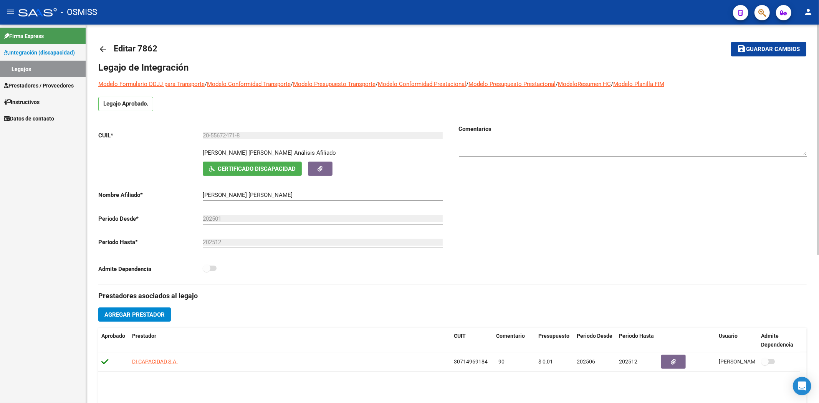
click at [109, 48] on link "arrow_back" at bounding box center [105, 49] width 15 height 18
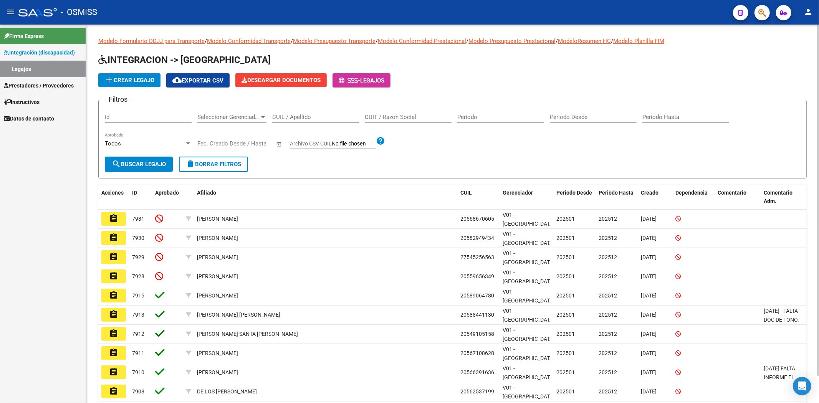
click at [144, 83] on span "add Crear Legajo" at bounding box center [129, 80] width 50 height 7
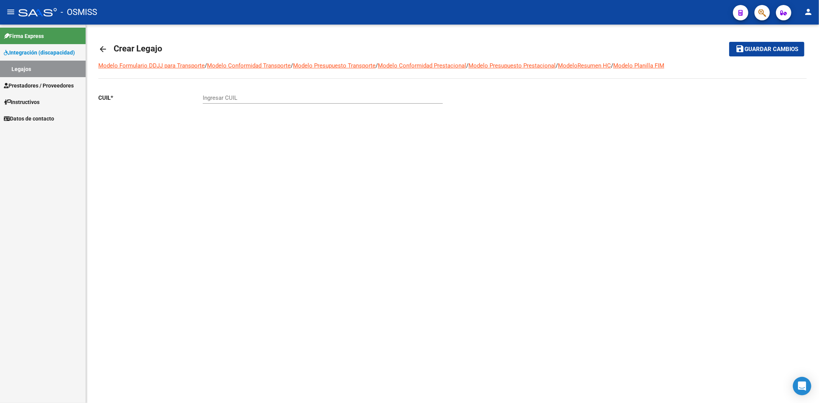
click at [202, 93] on div "CUIL * Ingresar CUIL" at bounding box center [272, 116] width 348 height 58
click at [207, 95] on input "Ingresar CUIL" at bounding box center [323, 97] width 240 height 7
paste input "-56250059"
type input "20-56250059-7"
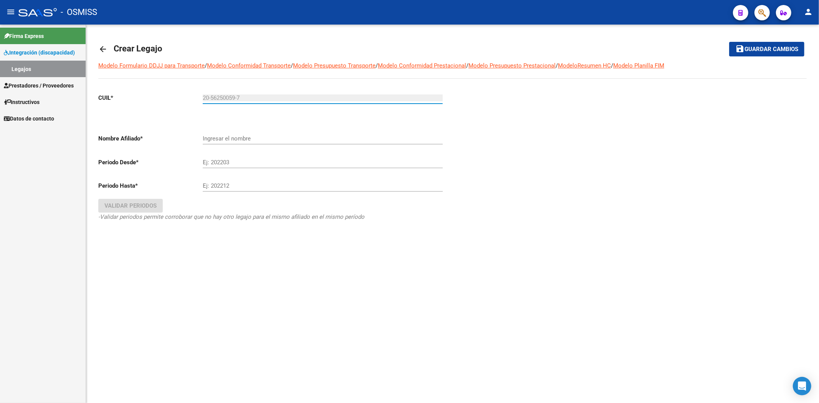
type input "[PERSON_NAME] [PERSON_NAME]"
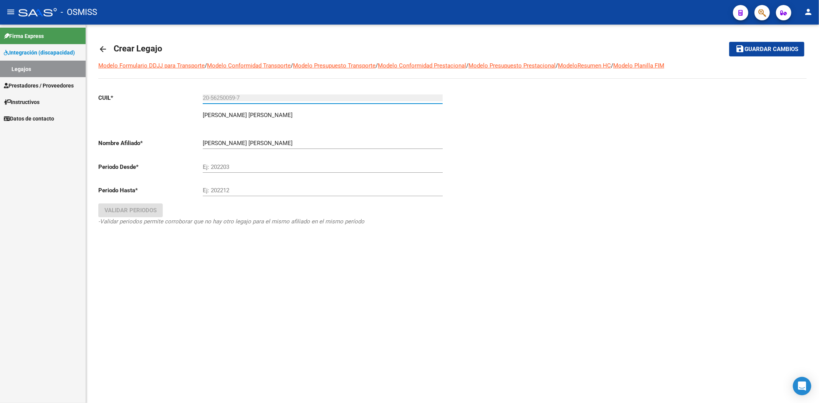
type input "20-56250059-7"
click at [249, 163] on div "Ej: 202203" at bounding box center [323, 164] width 240 height 17
type input "202501"
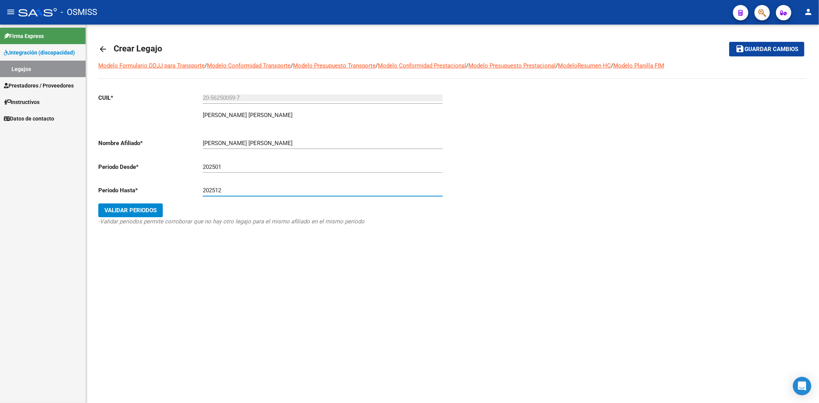
type input "202512"
click at [144, 208] on span "Validar Periodos" at bounding box center [130, 210] width 52 height 7
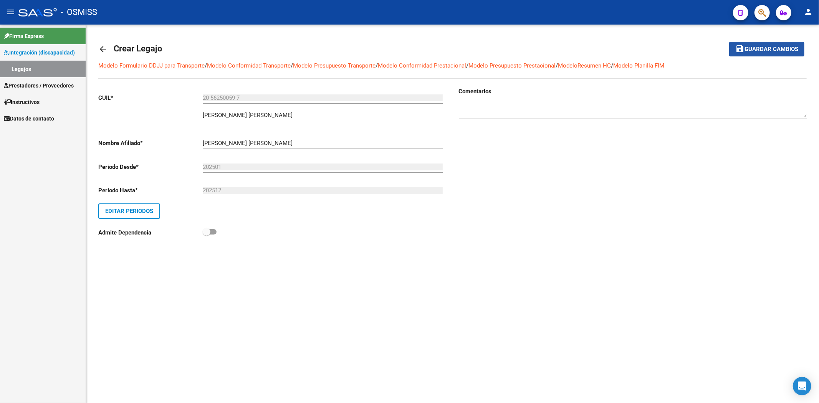
click at [777, 47] on span "Guardar cambios" at bounding box center [771, 49] width 54 height 7
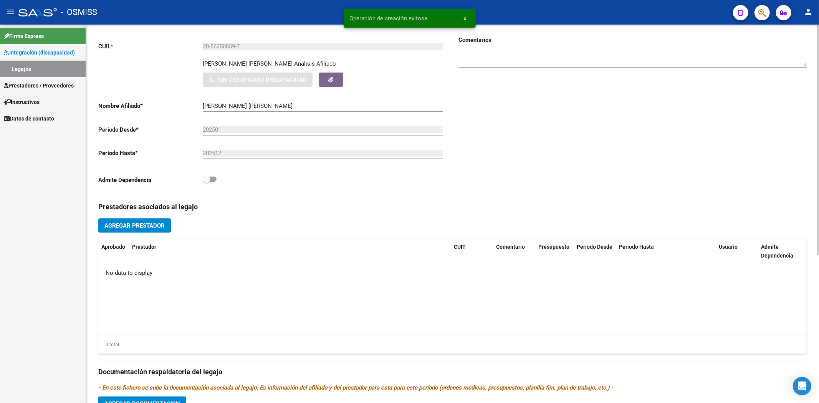
scroll to position [244, 0]
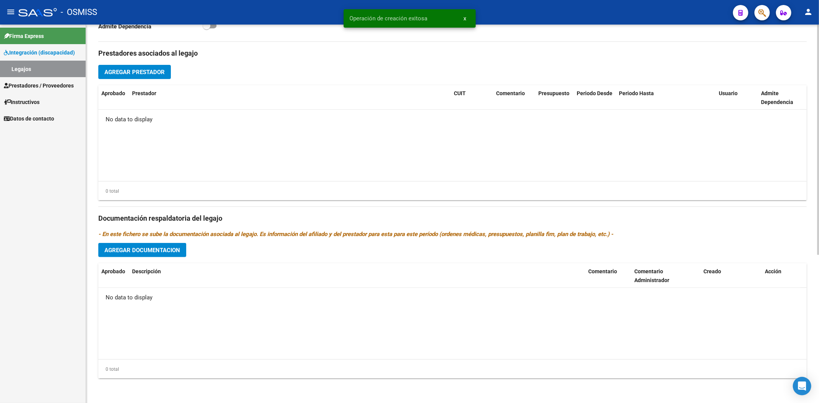
click at [138, 250] on span "Agregar Documentacion" at bounding box center [142, 250] width 76 height 7
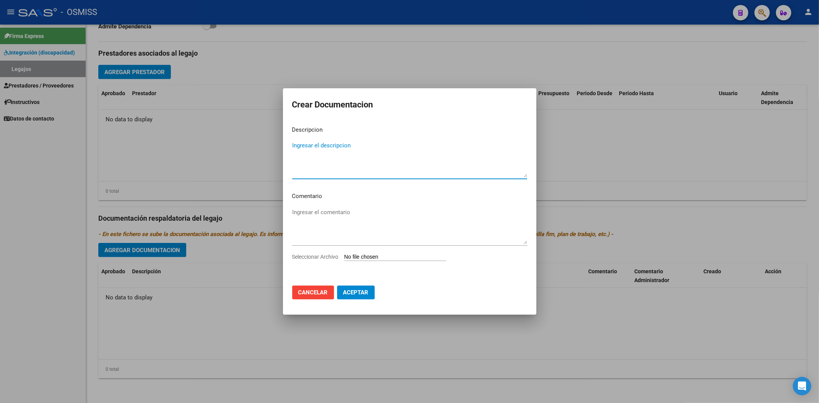
click at [364, 258] on input "Seleccionar Archivo" at bounding box center [395, 257] width 102 height 7
type input "C:\fakepath\[PERSON_NAME] [PERSON_NAME].pdf"
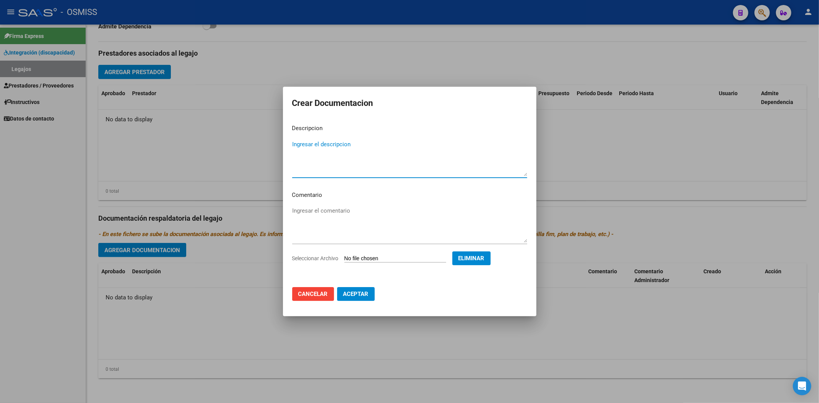
click at [317, 147] on textarea "Ingresar el descripcion" at bounding box center [409, 158] width 235 height 36
type textarea "INFORME EID"
click at [347, 287] on button "Aceptar" at bounding box center [356, 294] width 38 height 14
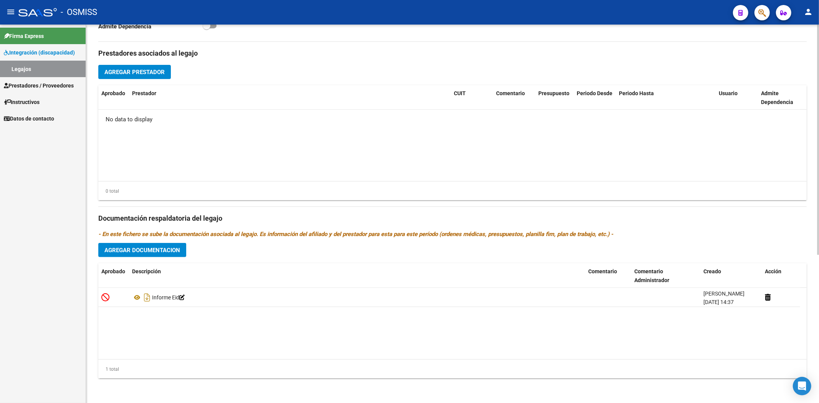
click at [142, 242] on div "Prestadores asociados al legajo Agregar Prestador Aprobado Prestador CUIT Comen…" at bounding box center [452, 213] width 708 height 343
click at [139, 247] on span "Agregar Documentacion" at bounding box center [142, 250] width 76 height 7
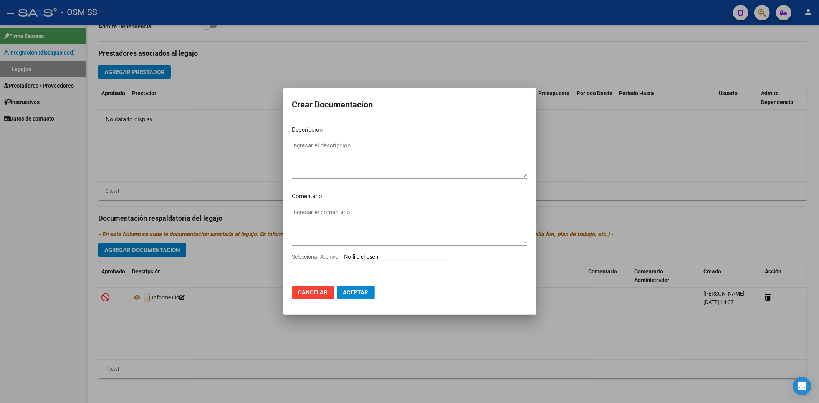
click at [365, 257] on input "Seleccionar Archivo" at bounding box center [395, 257] width 102 height 7
type input "C:\fakepath\.[PERSON_NAME].pdf"
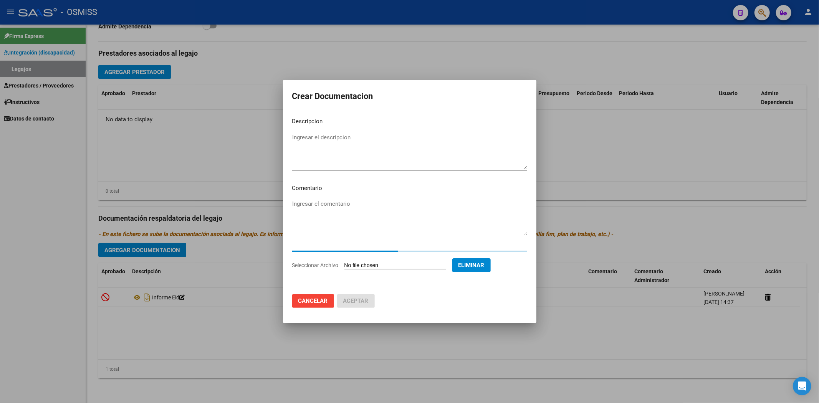
click at [314, 139] on textarea "Ingresar el descripcion" at bounding box center [409, 151] width 235 height 36
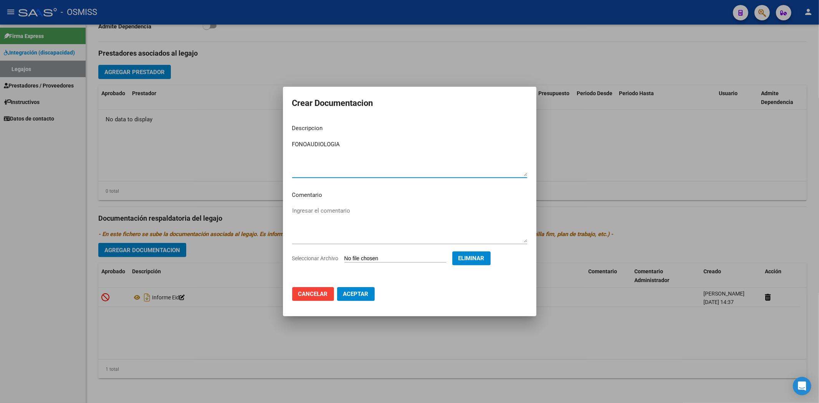
type textarea "FONOAUDIOLOGIA"
click at [359, 296] on span "Aceptar" at bounding box center [355, 294] width 25 height 7
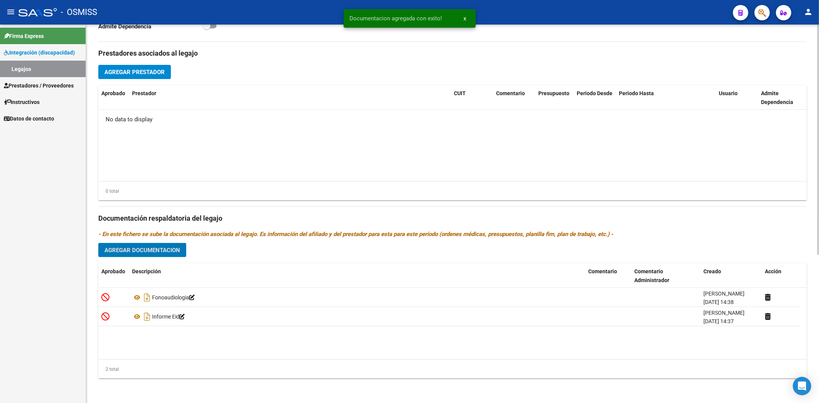
click at [143, 249] on span "Agregar Documentacion" at bounding box center [142, 250] width 76 height 7
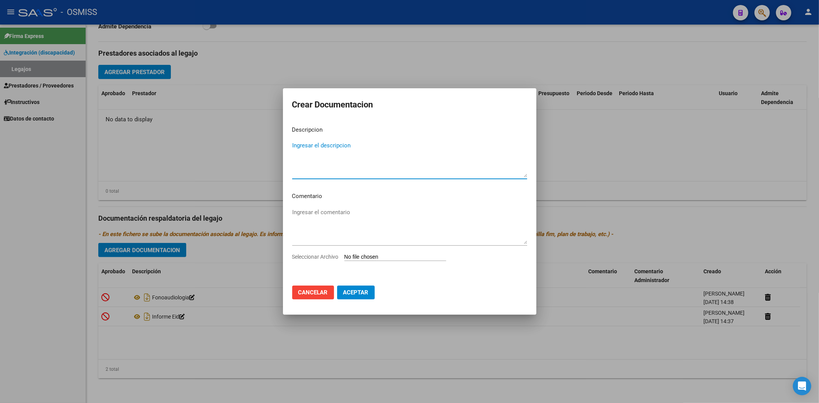
click at [356, 255] on input "Seleccionar Archivo" at bounding box center [395, 257] width 102 height 7
type input "C:\fakepath\.[PERSON_NAME]- PSICOPEDAGOGIA OSMISS.pdf"
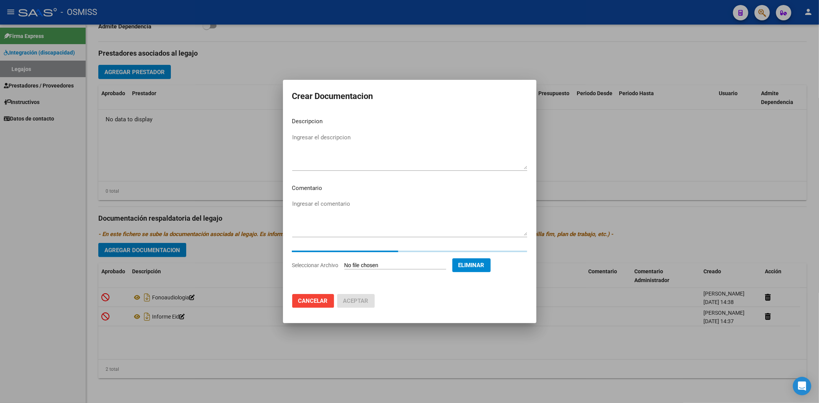
click at [302, 138] on textarea "Ingresar el descripcion" at bounding box center [409, 151] width 235 height 36
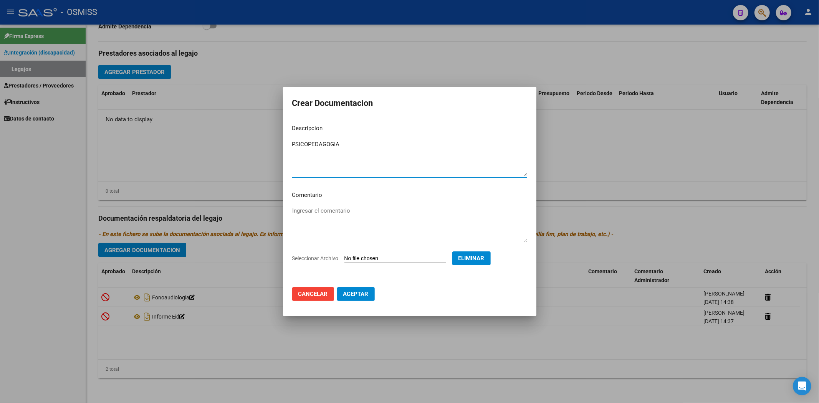
type textarea "PSICOPEDAGOGIA"
click at [355, 294] on span "Aceptar" at bounding box center [355, 294] width 25 height 7
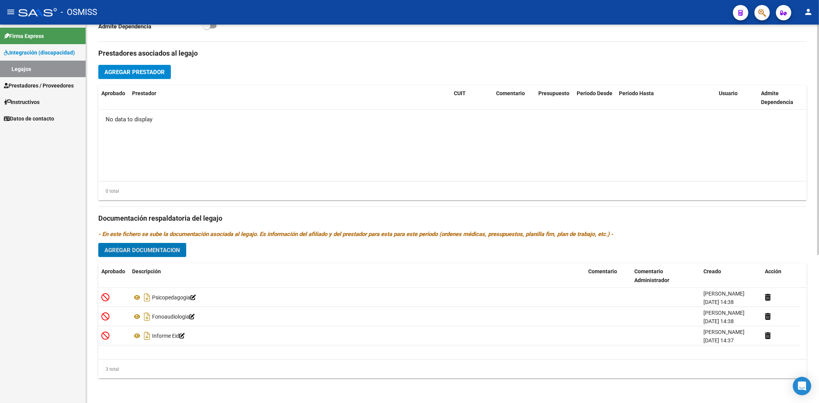
click at [166, 248] on span "Agregar Documentacion" at bounding box center [142, 250] width 76 height 7
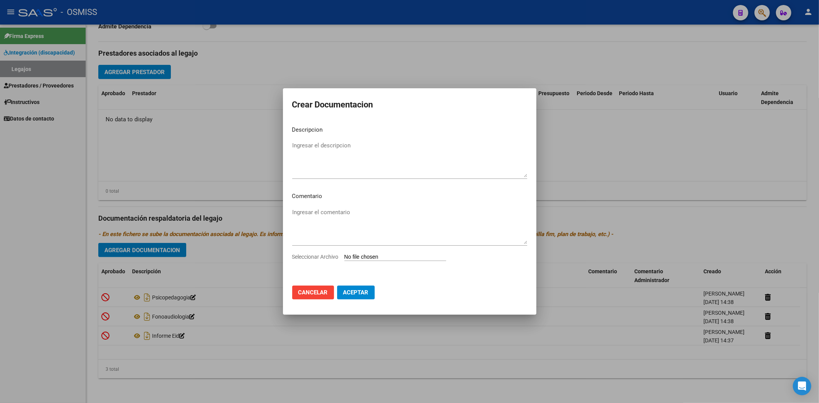
click at [378, 256] on input "Seleccionar Archivo" at bounding box center [395, 257] width 102 height 7
type input "C:\fakepath\.[PERSON_NAME]- PSICOLOGIA OSMISS.pdf"
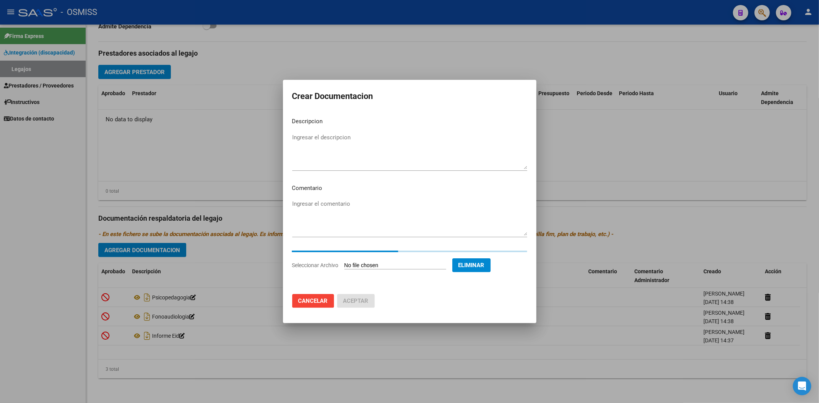
click at [315, 136] on textarea "Ingresar el descripcion" at bounding box center [409, 151] width 235 height 36
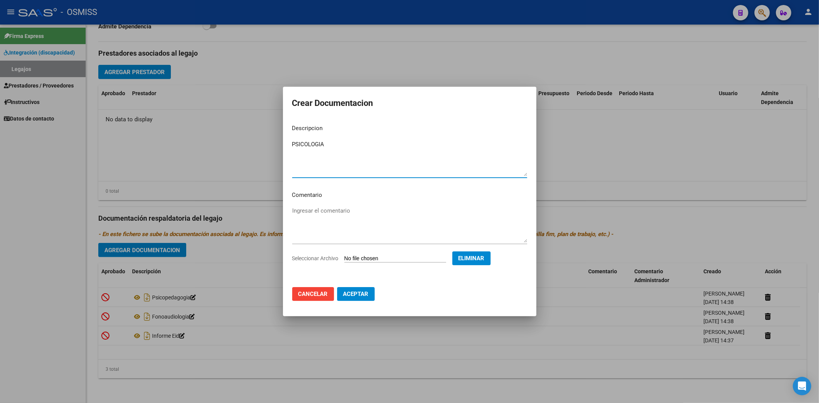
type textarea "PSICOLOGIA"
click at [354, 296] on span "Aceptar" at bounding box center [355, 294] width 25 height 7
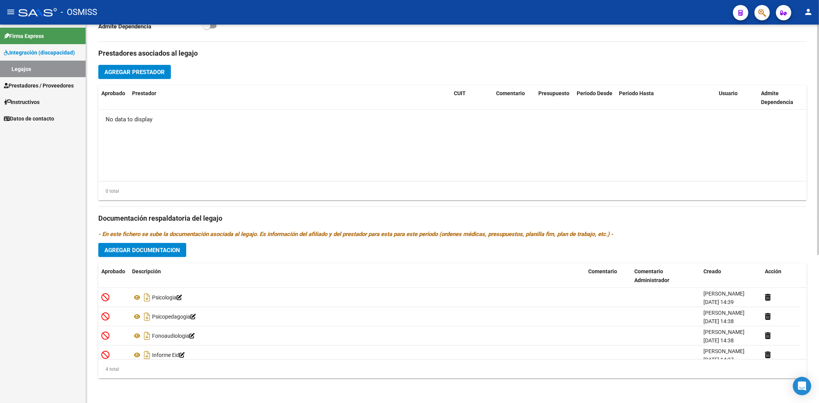
click at [154, 242] on div "Prestadores asociados al legajo Agregar Prestador Aprobado Prestador CUIT Comen…" at bounding box center [452, 213] width 708 height 343
click at [153, 250] on span "Agregar Documentacion" at bounding box center [142, 250] width 76 height 7
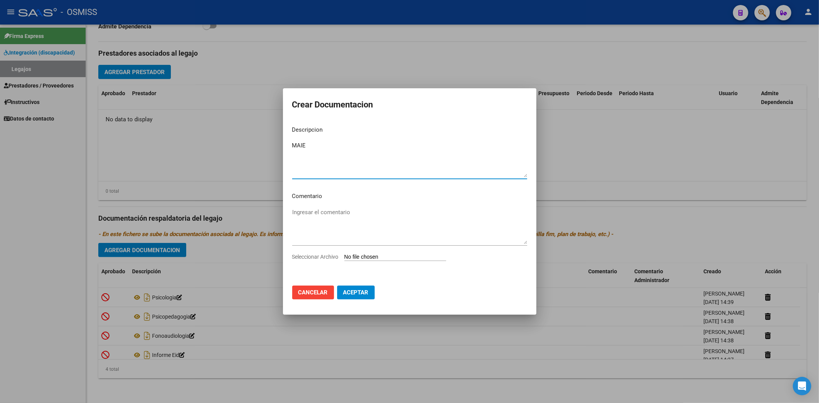
type textarea "MAIE"
click at [403, 256] on input "Seleccionar Archivo" at bounding box center [395, 257] width 102 height 7
type input "C:\fakepath\.[PERSON_NAME].pdf"
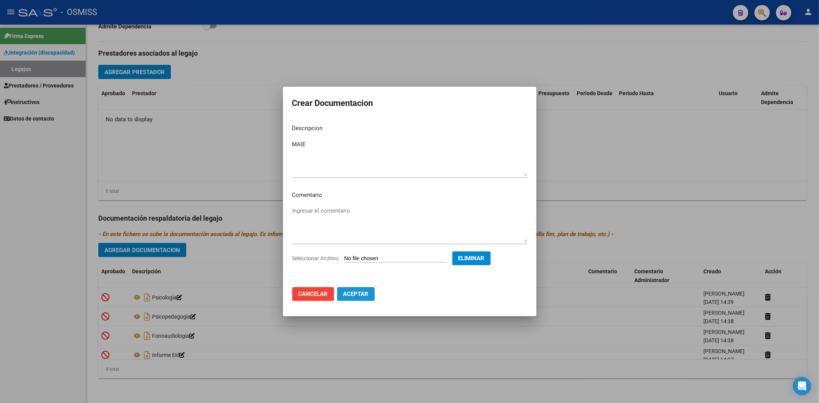
click at [363, 299] on button "Aceptar" at bounding box center [356, 294] width 38 height 14
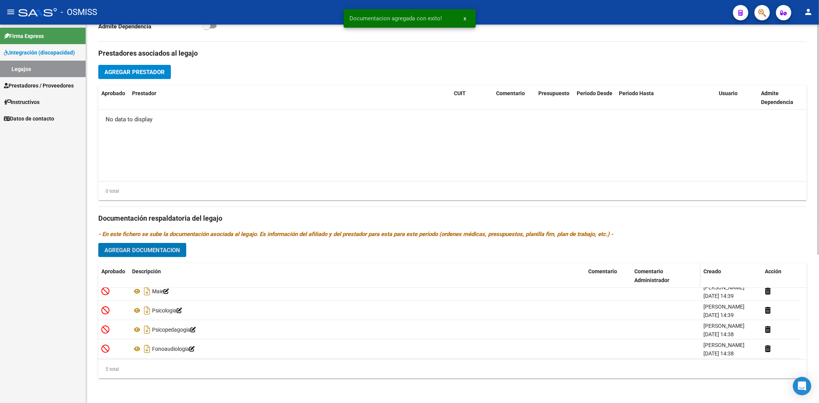
scroll to position [0, 0]
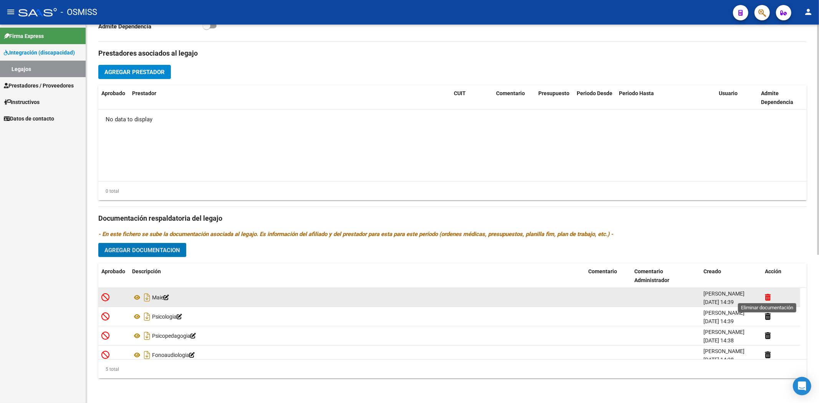
click at [770, 297] on icon at bounding box center [768, 297] width 6 height 7
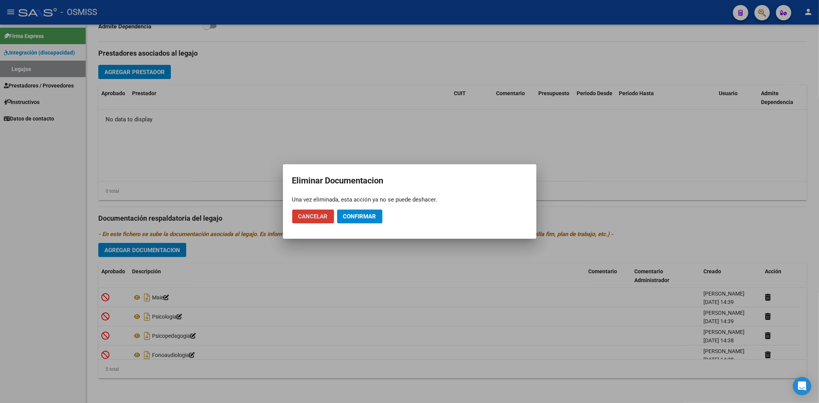
click at [352, 216] on span "Confirmar" at bounding box center [359, 216] width 33 height 7
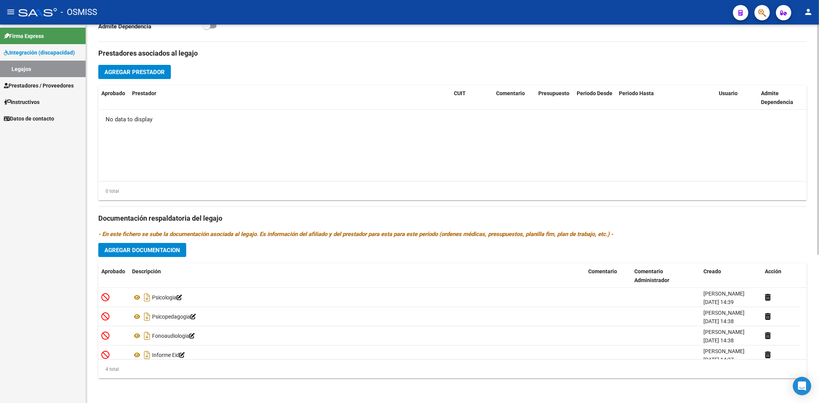
click at [159, 66] on button "Agregar Prestador" at bounding box center [134, 72] width 73 height 14
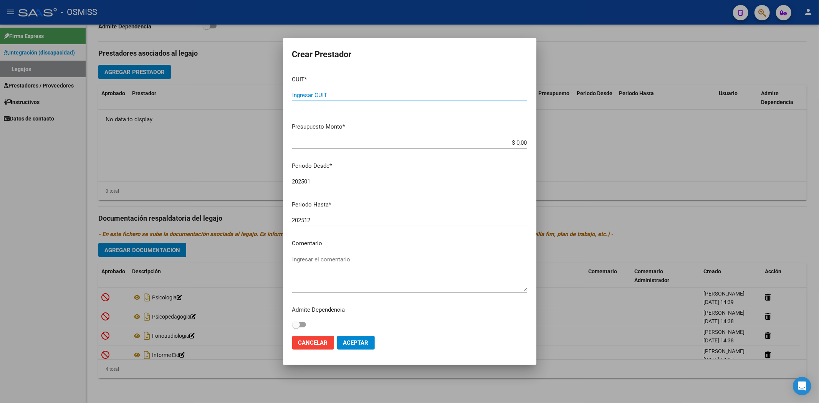
paste input "24-26192782-5"
type input "24-26192782-5"
type input "$ 0,01"
type input "202507"
drag, startPoint x: 366, startPoint y: 342, endPoint x: 366, endPoint y: 337, distance: 5.8
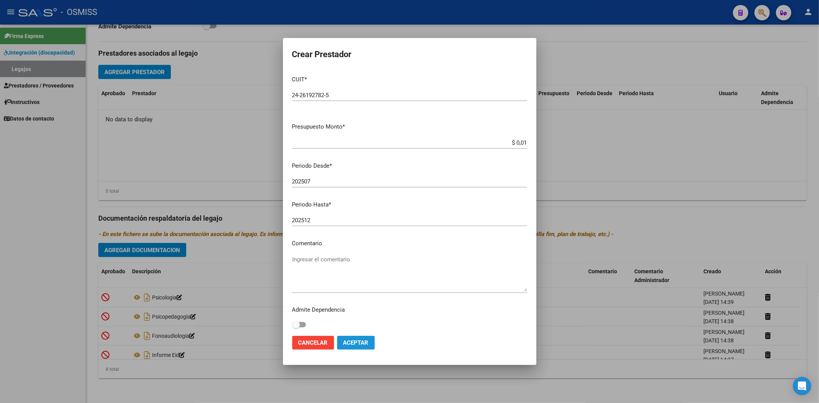
click at [366, 342] on span "Aceptar" at bounding box center [355, 342] width 25 height 7
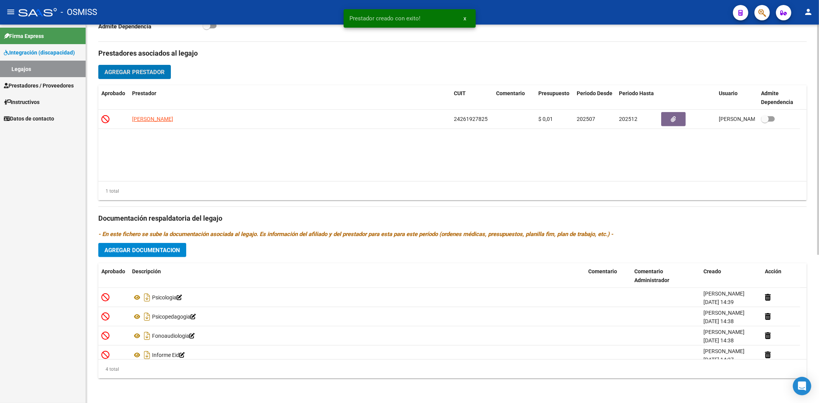
click at [129, 72] on span "Agregar Prestador" at bounding box center [134, 72] width 60 height 7
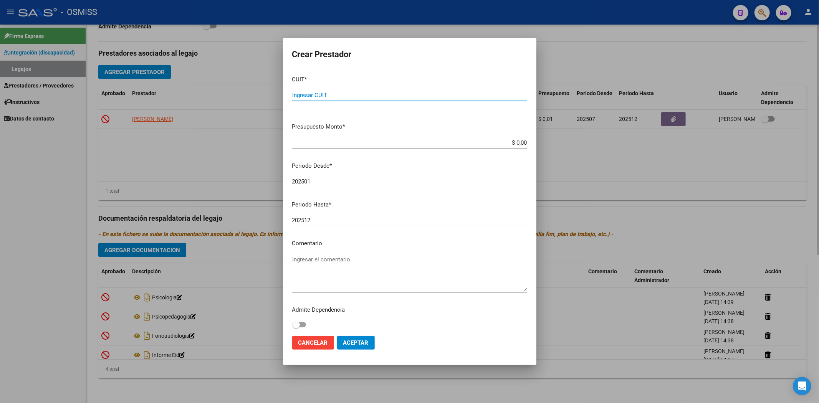
paste input "23-18461379-4"
type input "23-18461379-4"
type input "$ 0,01"
type input "202507"
click at [350, 347] on button "Aceptar" at bounding box center [356, 343] width 38 height 14
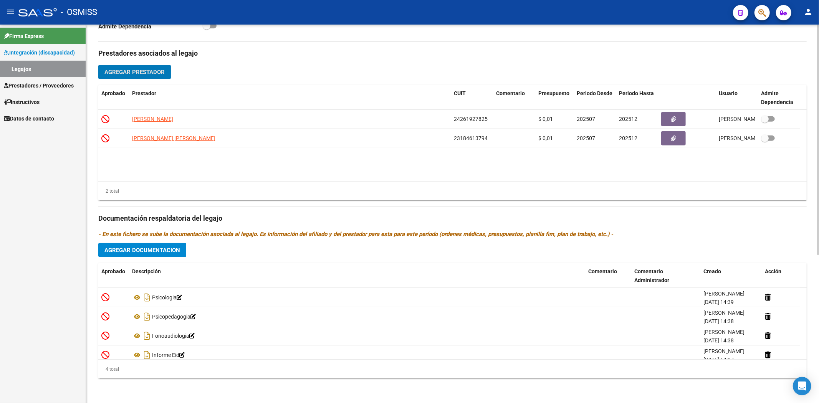
click at [133, 72] on span "Agregar Prestador" at bounding box center [134, 72] width 60 height 7
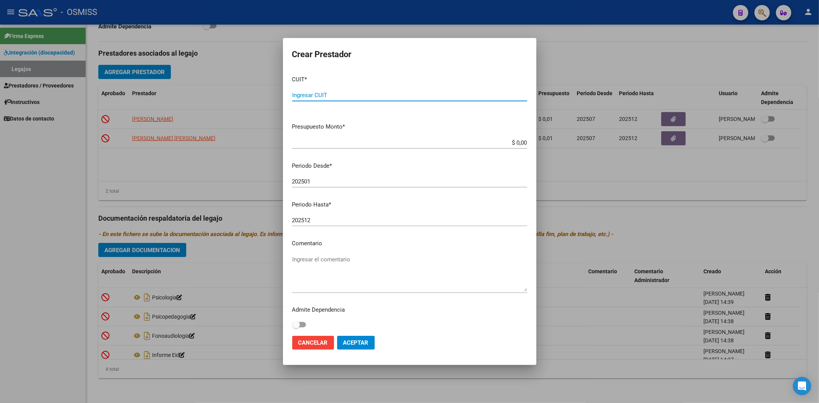
paste input "27-40796948-6"
type input "27-40796948-6"
type input "$ 0,01"
type input "202507"
click at [366, 340] on span "Aceptar" at bounding box center [355, 342] width 25 height 7
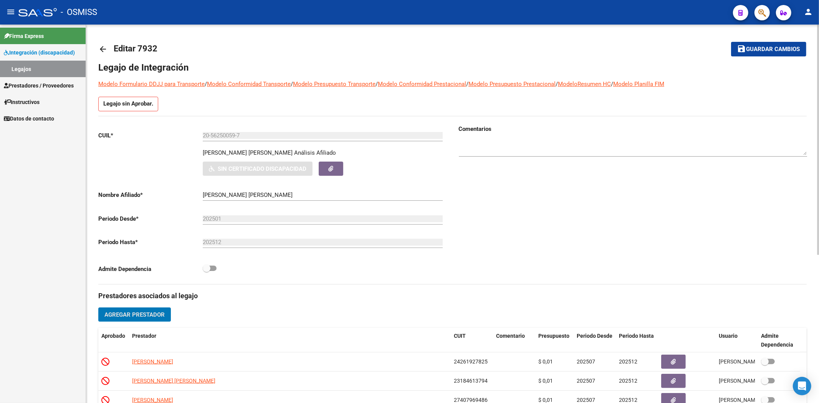
click at [777, 56] on button "save Guardar cambios" at bounding box center [768, 49] width 75 height 14
click at [108, 48] on link "arrow_back" at bounding box center [105, 49] width 15 height 18
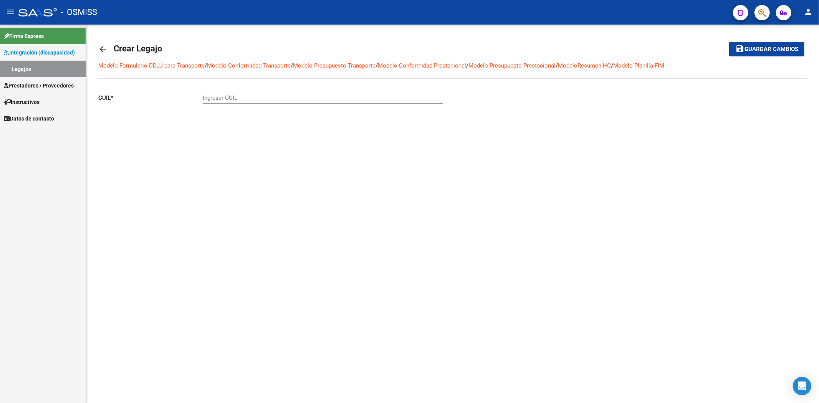
click at [108, 48] on link "arrow_back" at bounding box center [105, 49] width 15 height 18
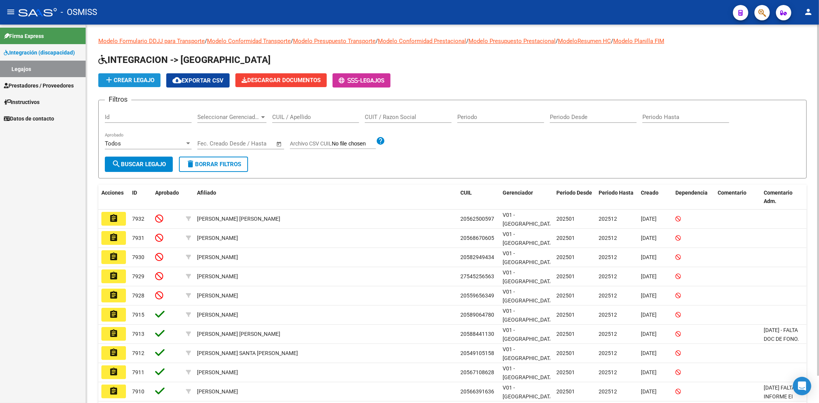
click at [114, 79] on span "add Crear Legajo" at bounding box center [129, 80] width 50 height 7
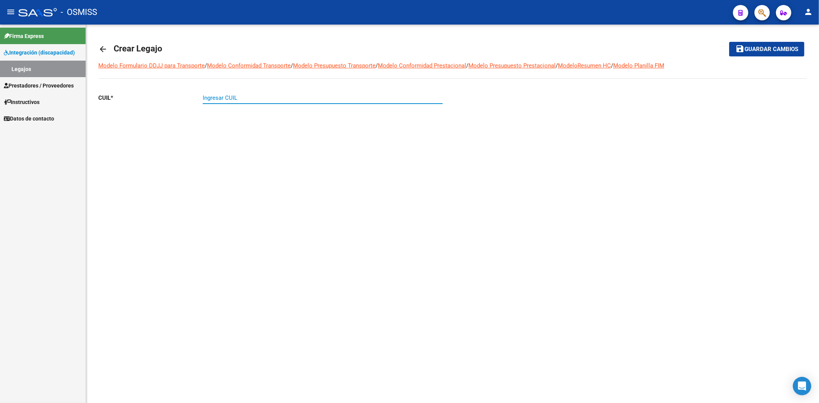
click at [213, 97] on input "Ingresar CUIL" at bounding box center [323, 97] width 240 height 7
paste input "-55861226"
type input "20-55861226-7"
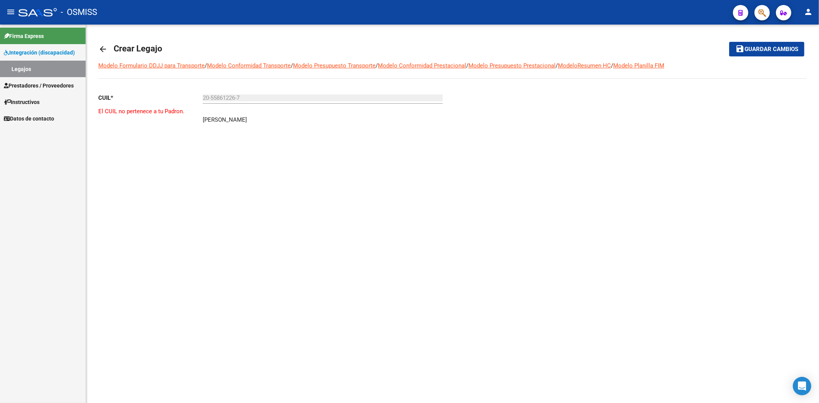
click at [102, 50] on mat-icon "arrow_back" at bounding box center [102, 49] width 9 height 9
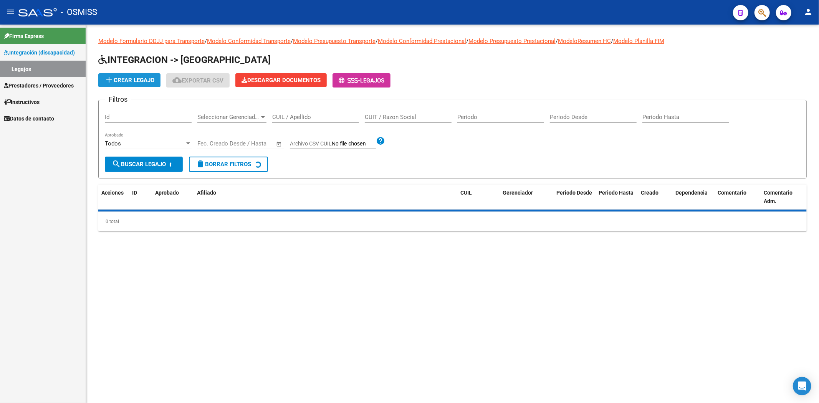
click at [134, 83] on span "add Crear Legajo" at bounding box center [129, 80] width 50 height 7
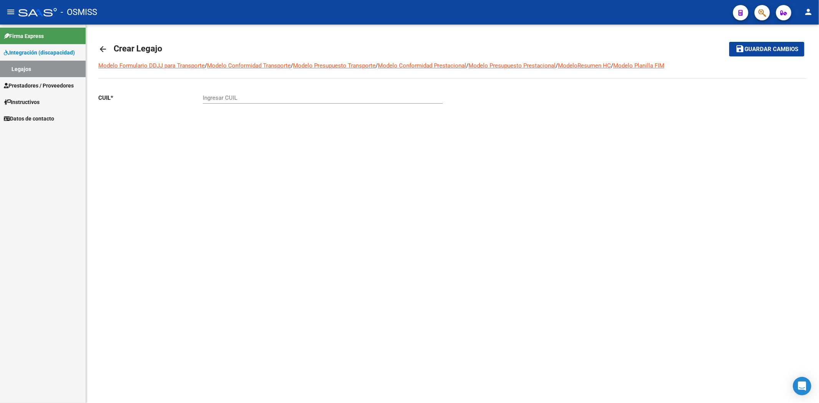
click at [235, 93] on div "Ingresar CUIL" at bounding box center [323, 95] width 240 height 17
paste input "-54521532"
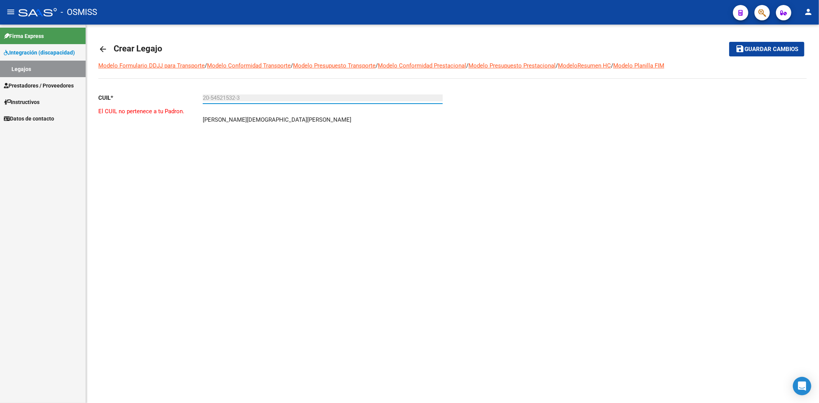
type input "20-54521532-3"
